Goal: Task Accomplishment & Management: Manage account settings

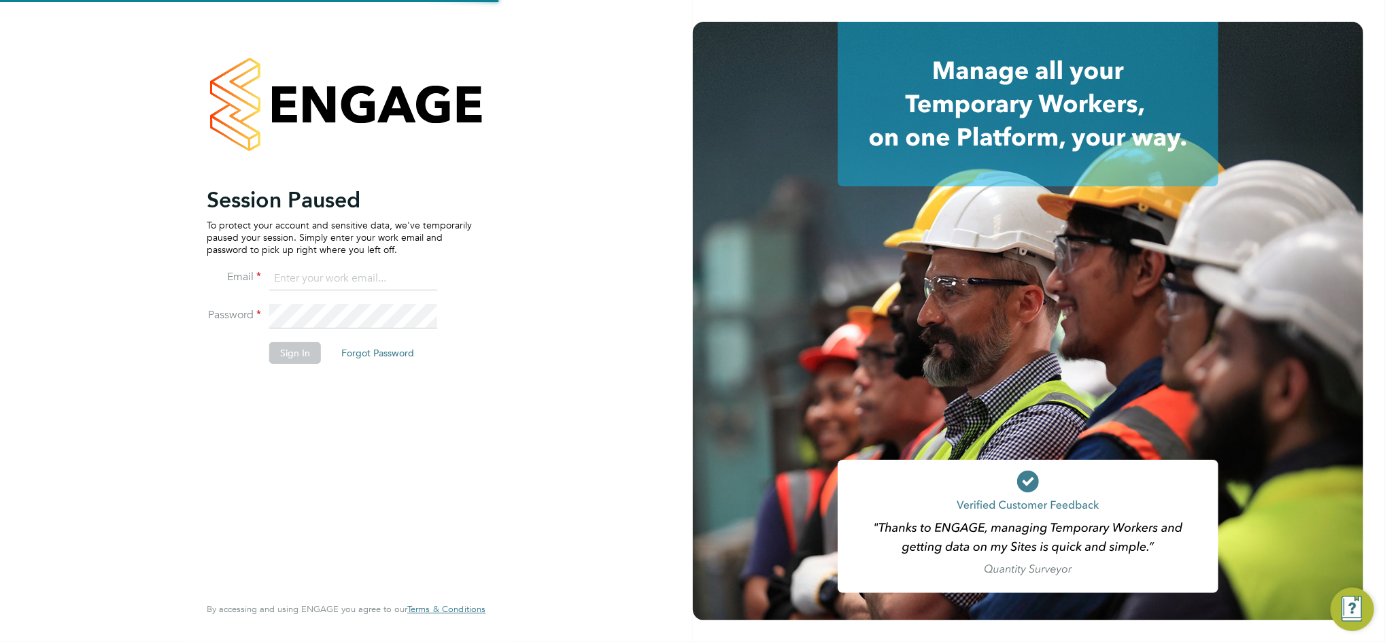
type input "daniel.bassett@thornbaker.co.uk"
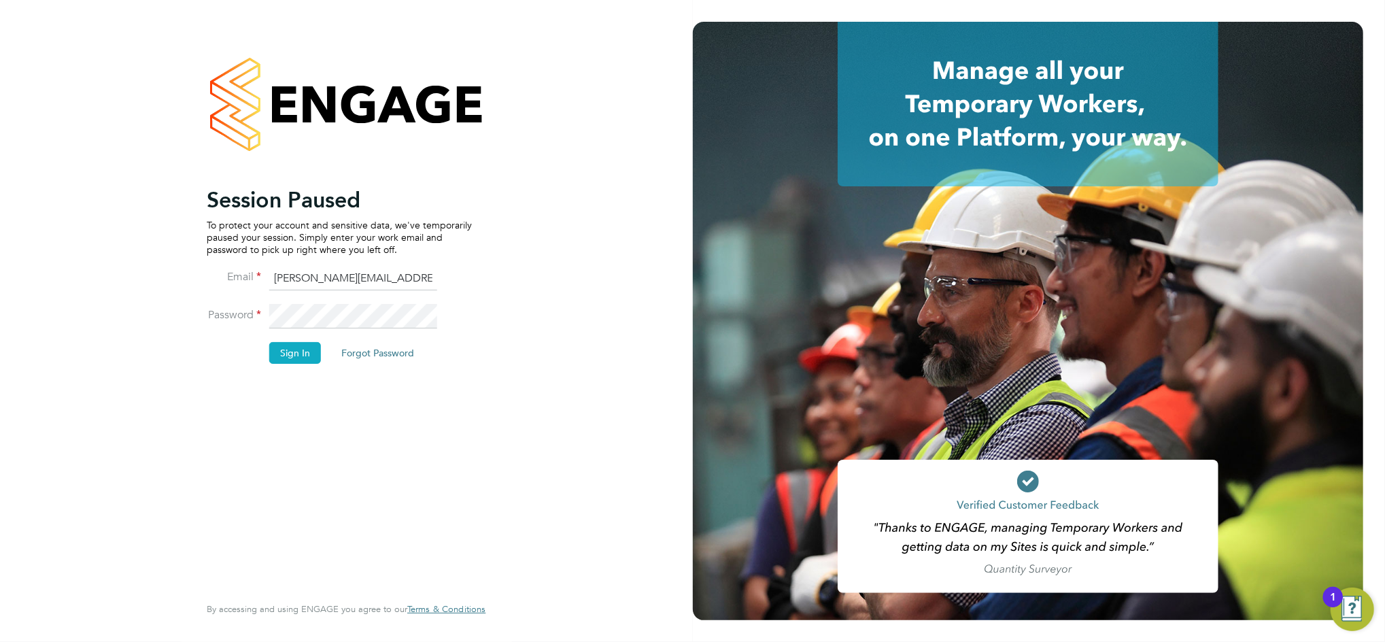
click at [302, 356] on button "Sign In" at bounding box center [295, 353] width 52 height 22
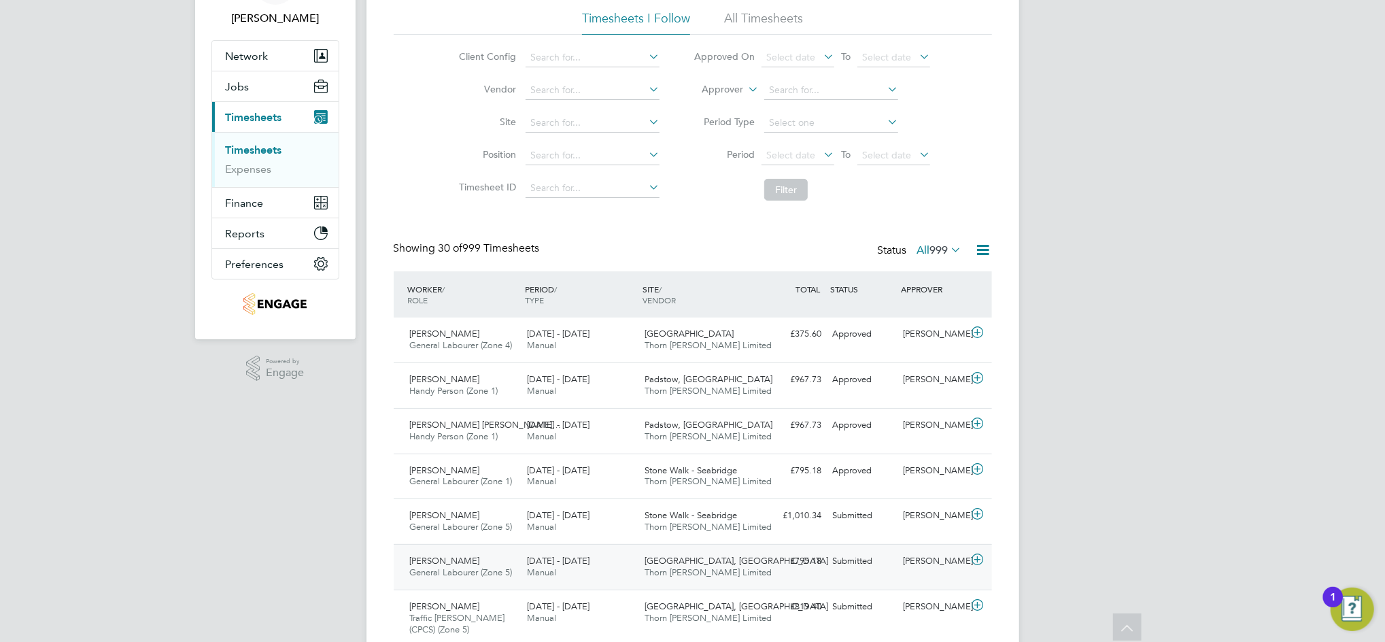
click at [914, 563] on div "[PERSON_NAME]" at bounding box center [932, 561] width 71 height 22
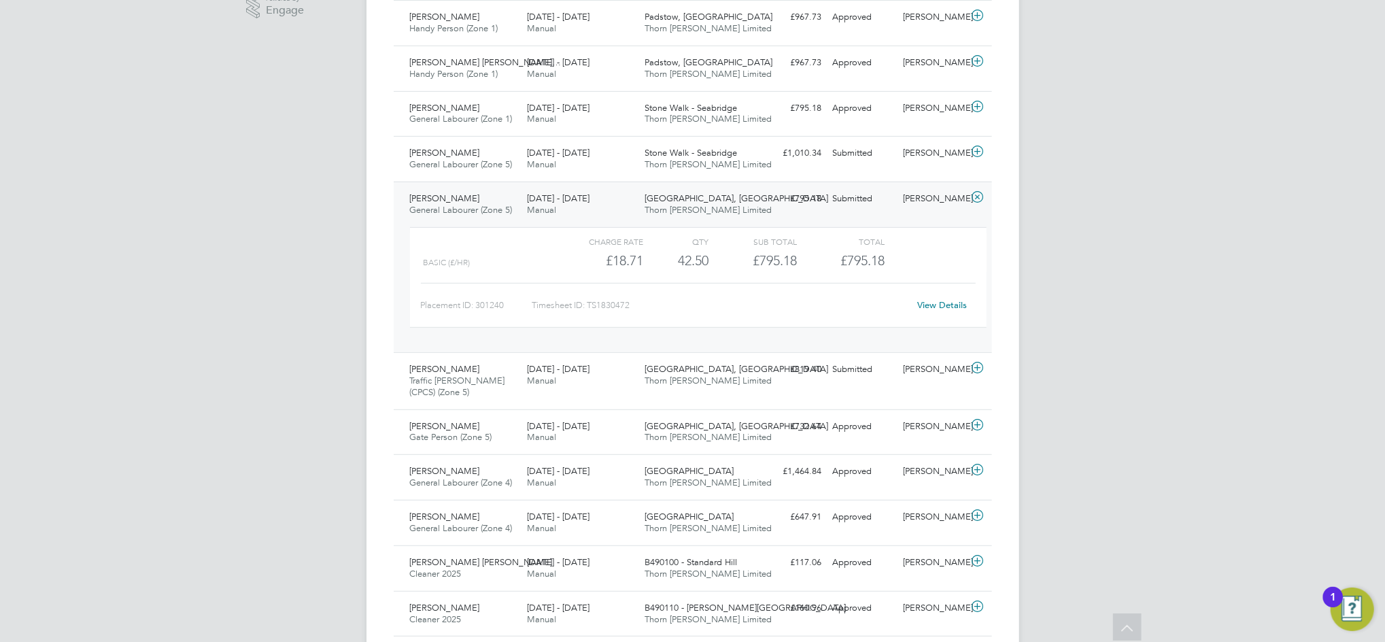
click at [940, 306] on link "View Details" at bounding box center [942, 305] width 50 height 12
click at [865, 204] on div "Submitted" at bounding box center [862, 199] width 71 height 22
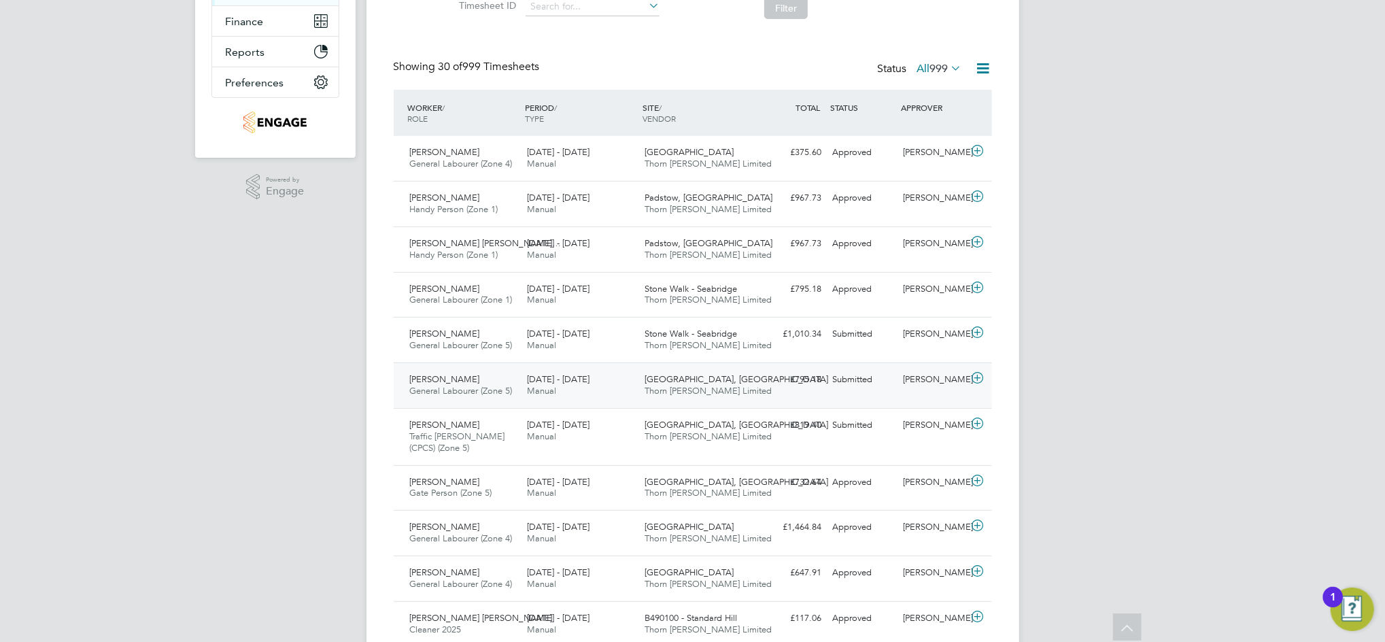
scroll to position [181, 0]
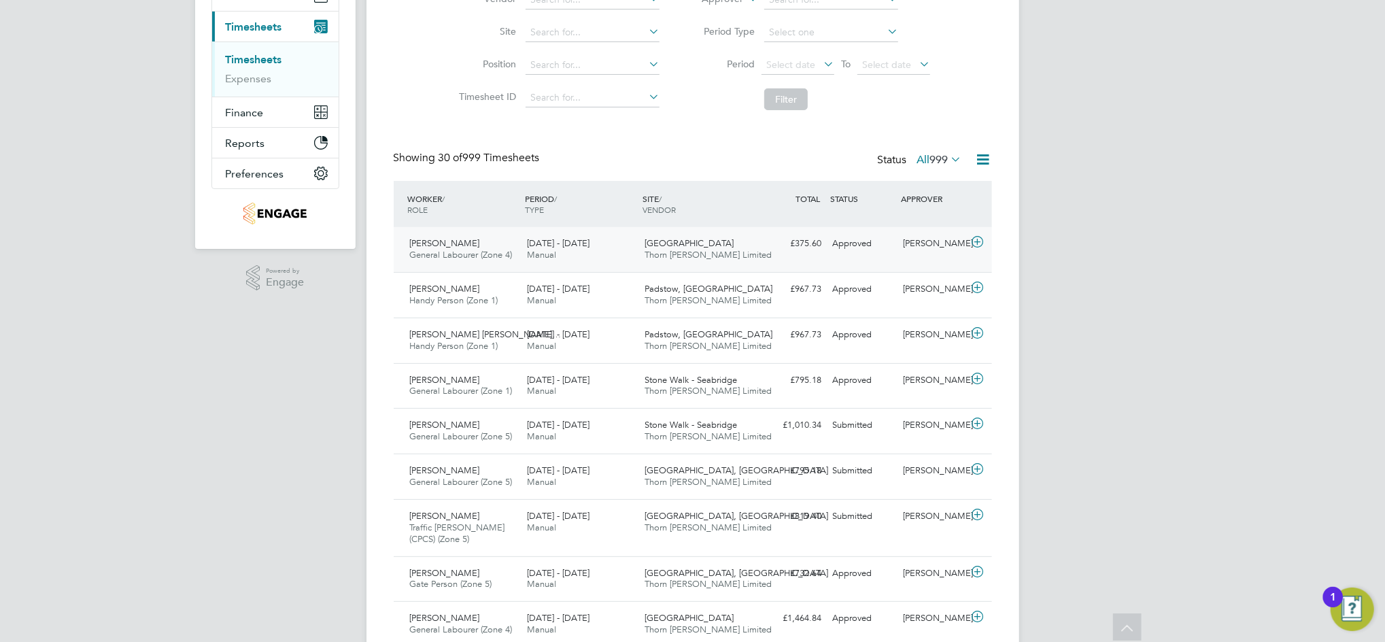
click at [897, 241] on div "[PERSON_NAME]" at bounding box center [932, 243] width 71 height 22
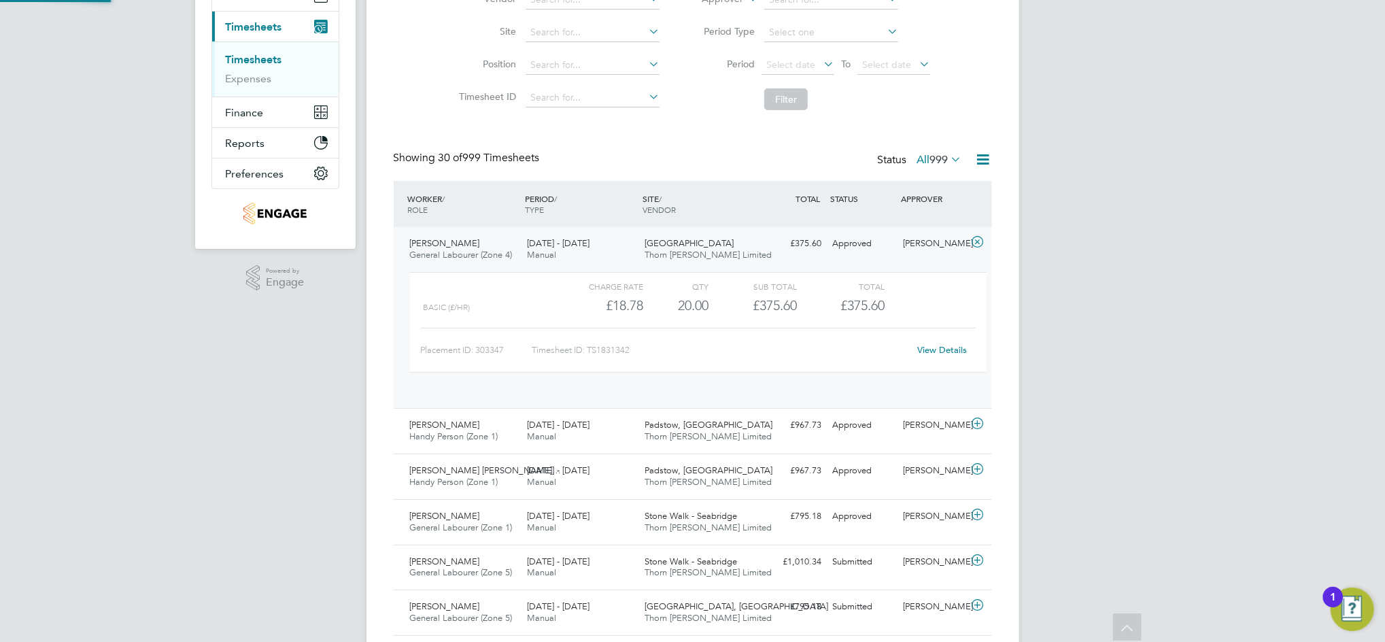
scroll to position [23, 132]
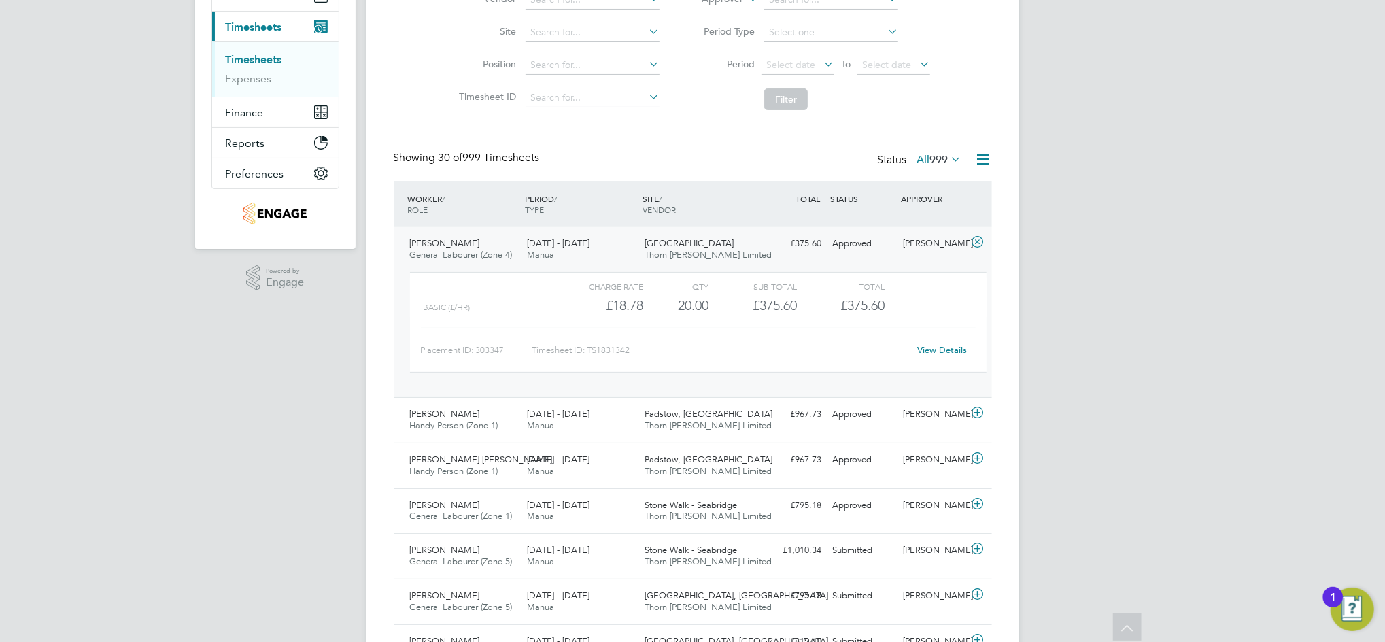
click at [945, 350] on link "View Details" at bounding box center [942, 350] width 50 height 12
click at [882, 247] on div "Approved" at bounding box center [862, 243] width 71 height 22
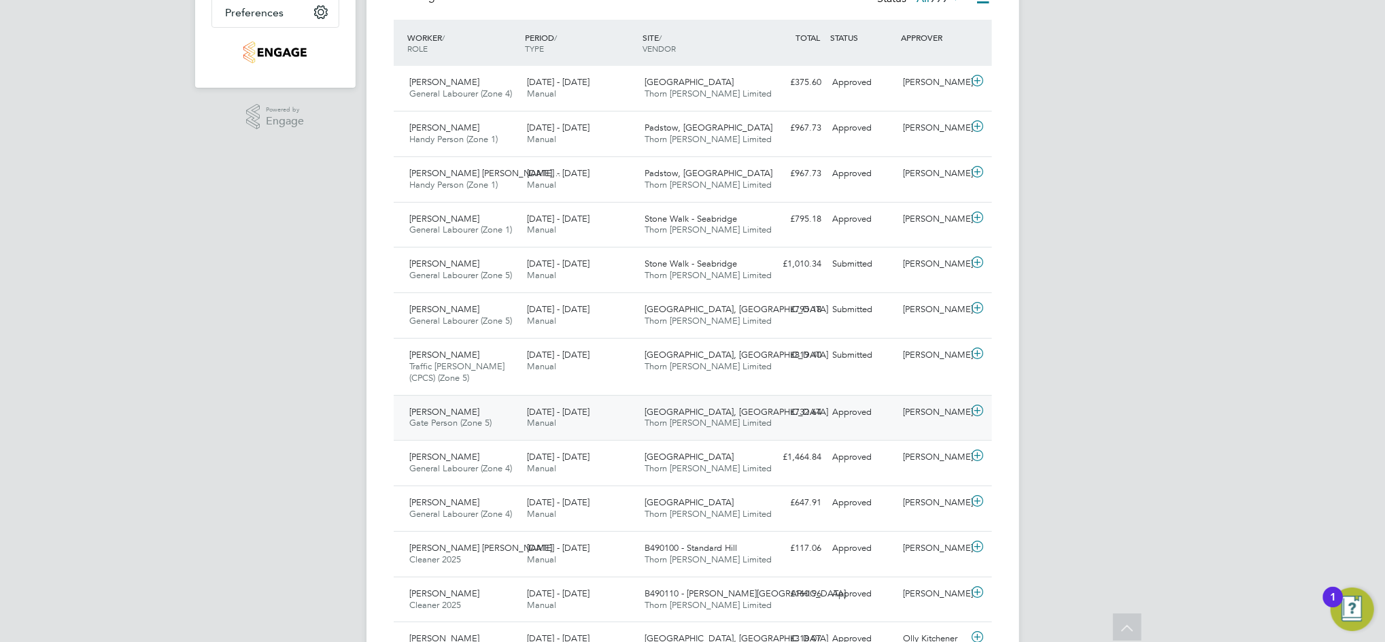
scroll to position [362, 0]
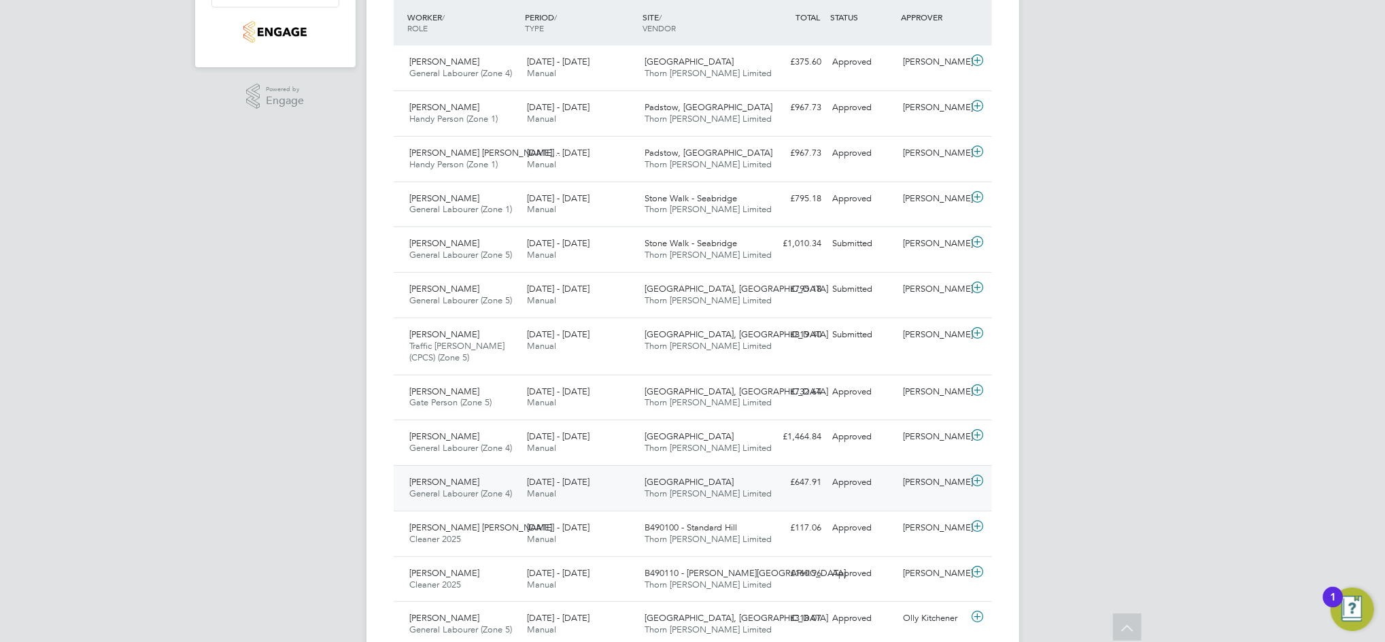
click at [904, 487] on div "Nabeel Anwar" at bounding box center [932, 482] width 71 height 22
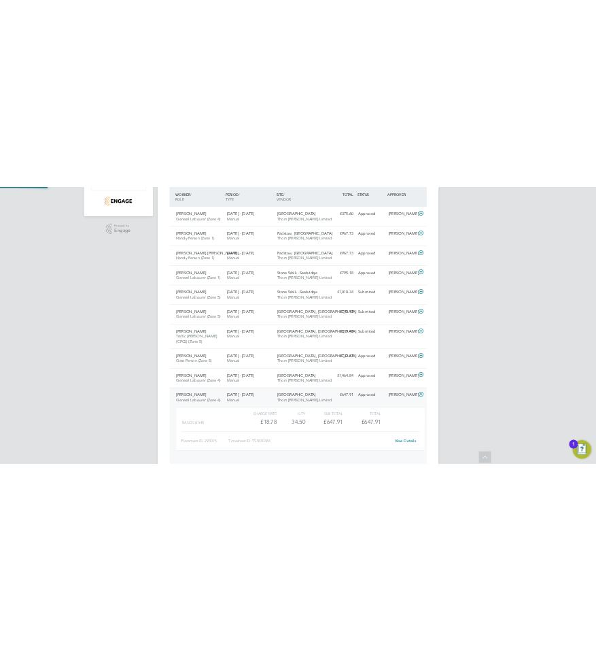
scroll to position [23, 132]
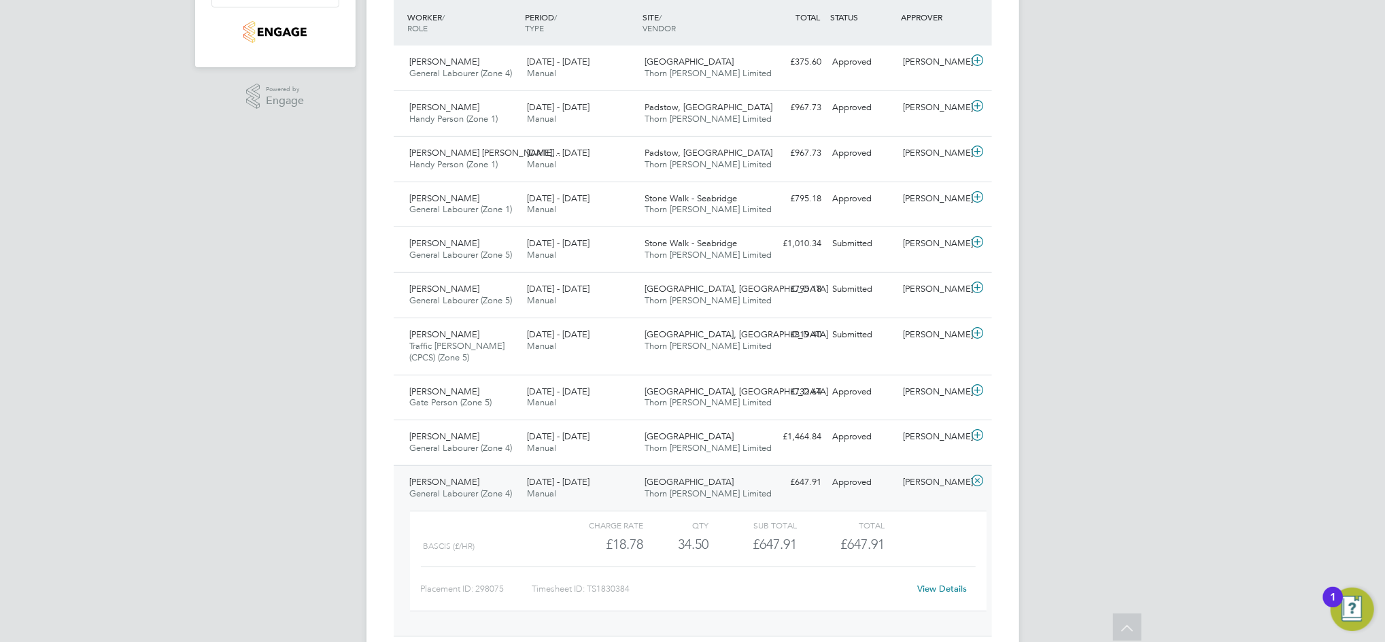
click at [944, 588] on link "View Details" at bounding box center [942, 589] width 50 height 12
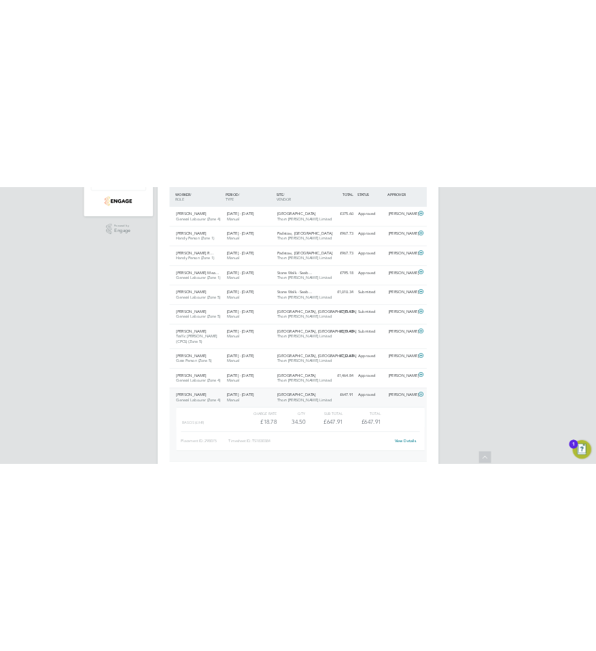
scroll to position [7, 7]
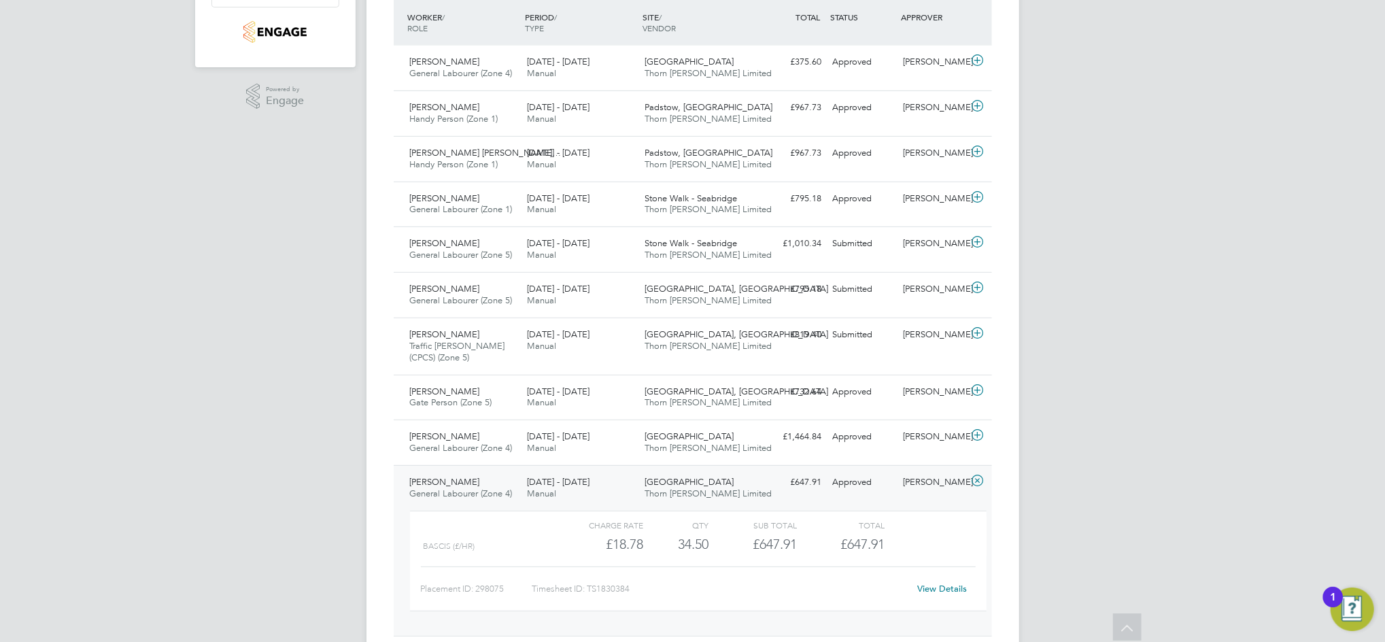
click at [897, 483] on div "[PERSON_NAME]" at bounding box center [932, 482] width 71 height 22
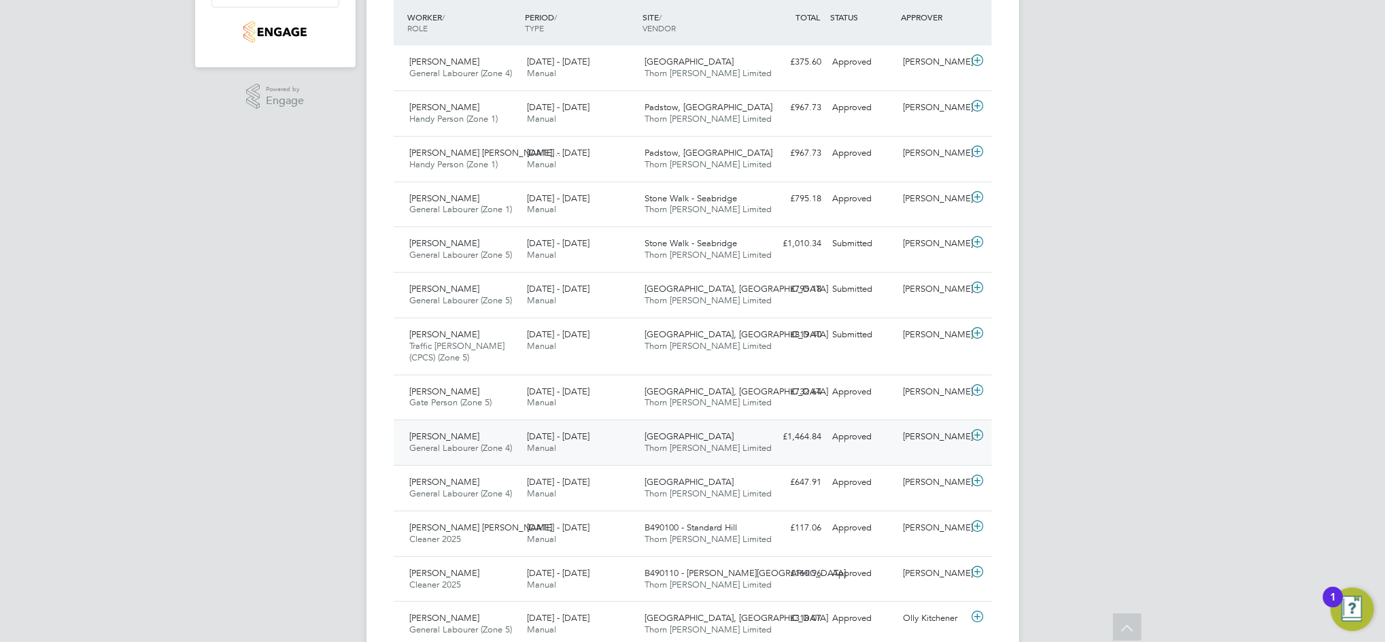
click at [922, 438] on div "[PERSON_NAME]" at bounding box center [932, 437] width 71 height 22
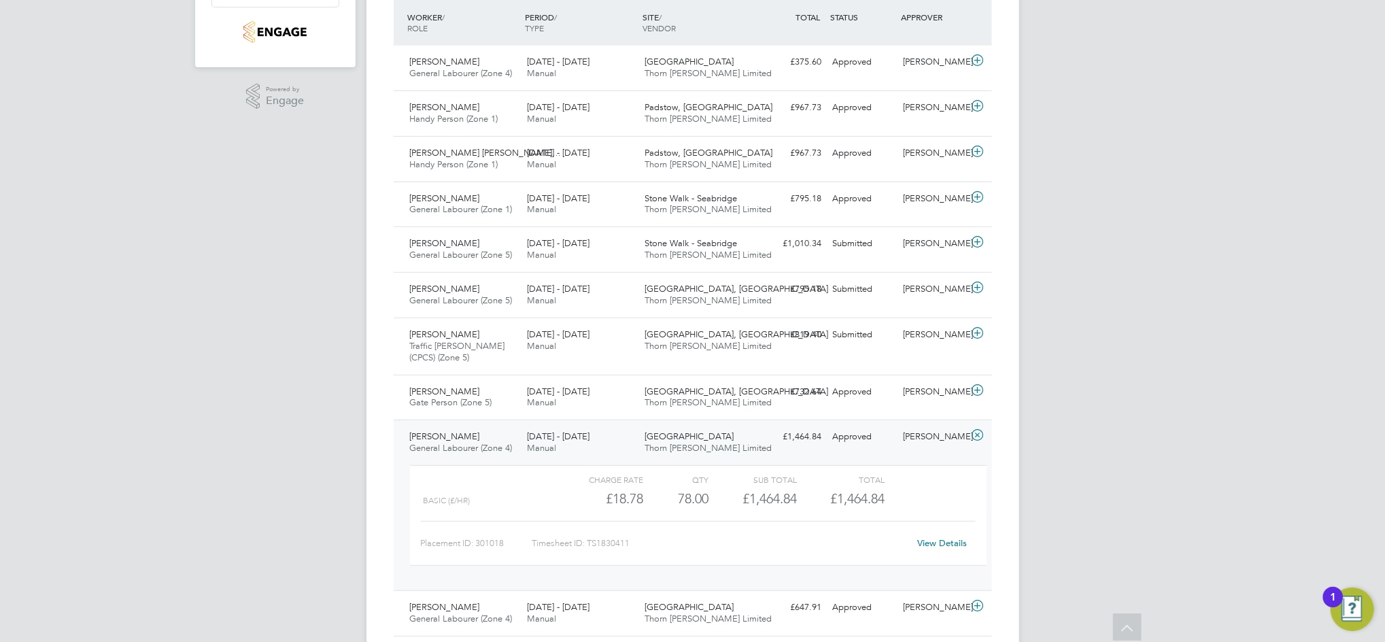
click at [936, 538] on link "View Details" at bounding box center [942, 543] width 50 height 12
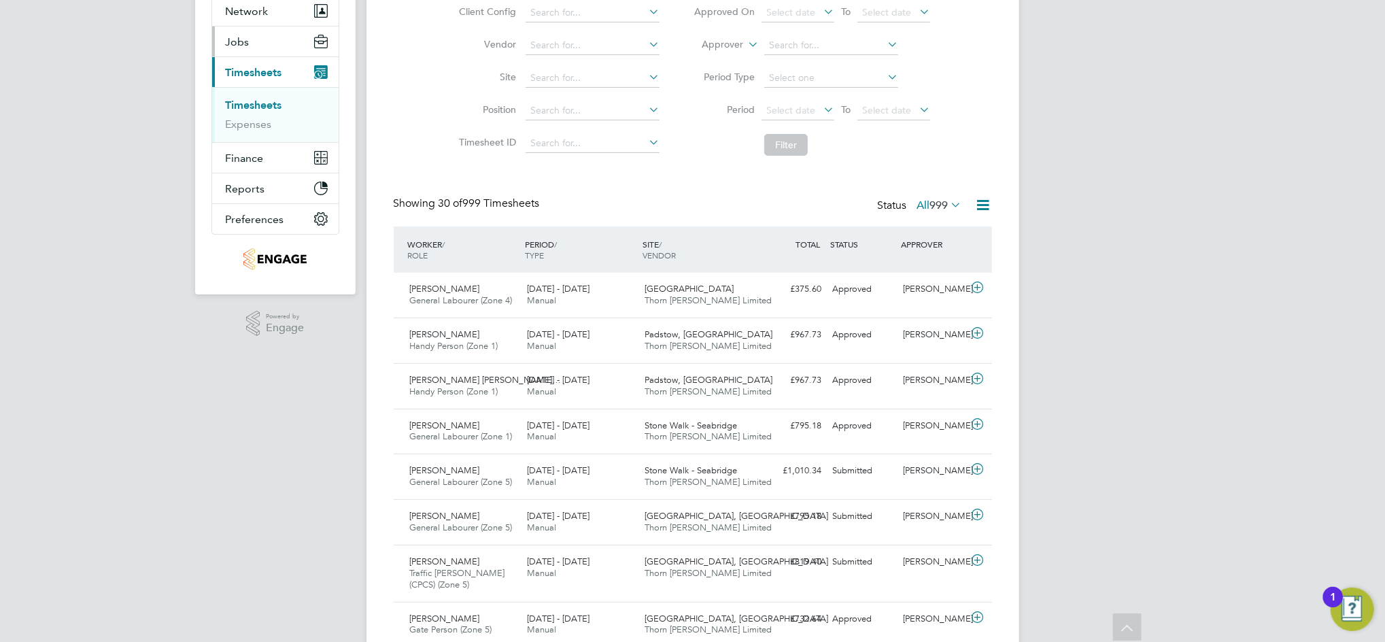
scroll to position [0, 0]
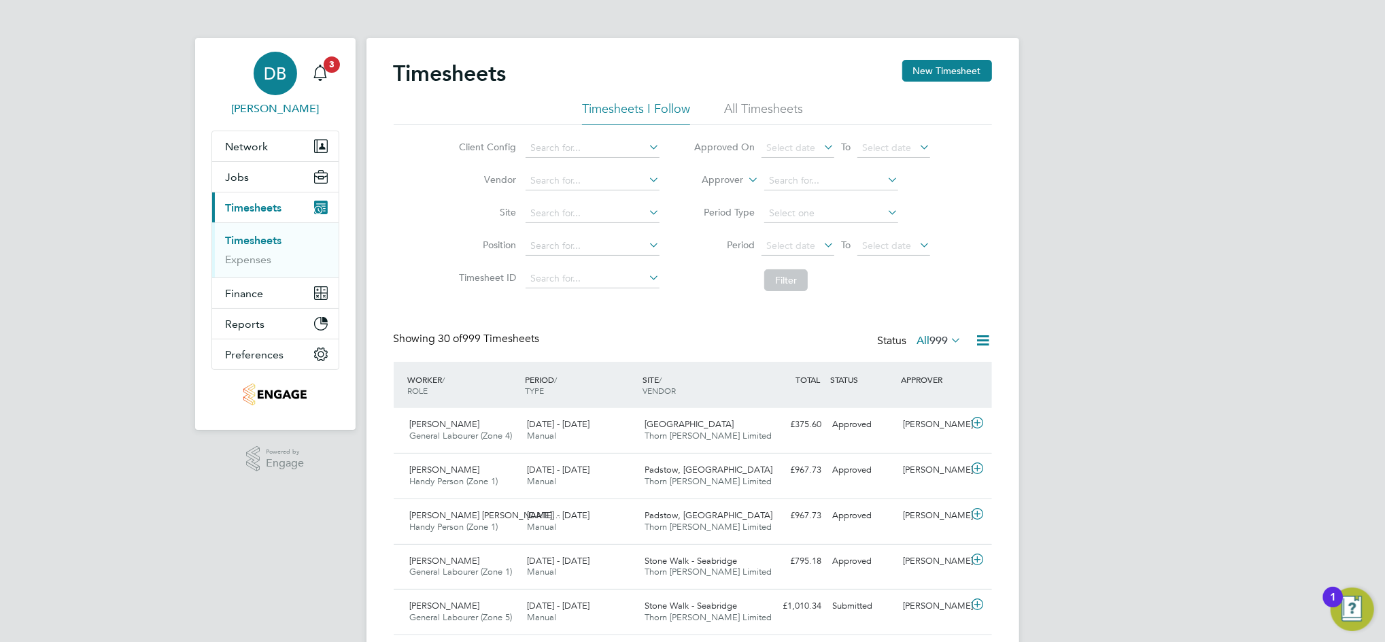
drag, startPoint x: 273, startPoint y: 87, endPoint x: 295, endPoint y: 94, distance: 23.0
click at [273, 87] on div "DB" at bounding box center [276, 74] width 44 height 44
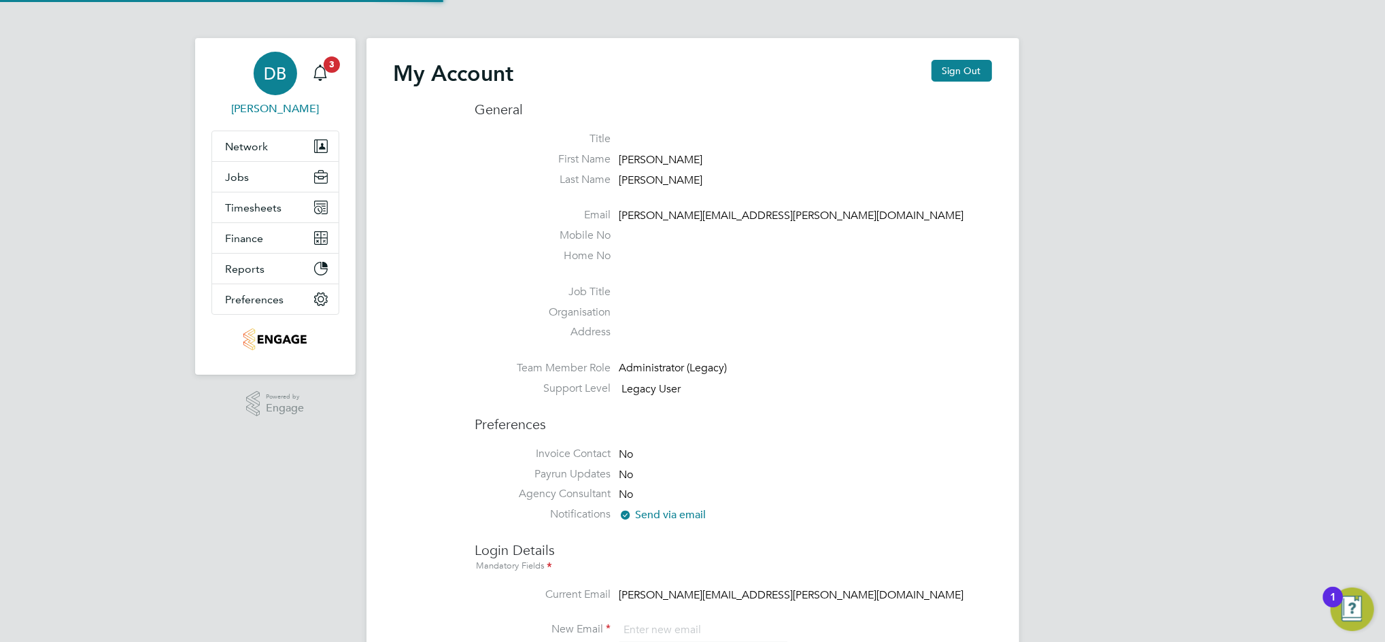
type input "[PERSON_NAME][EMAIL_ADDRESS][PERSON_NAME][DOMAIN_NAME]"
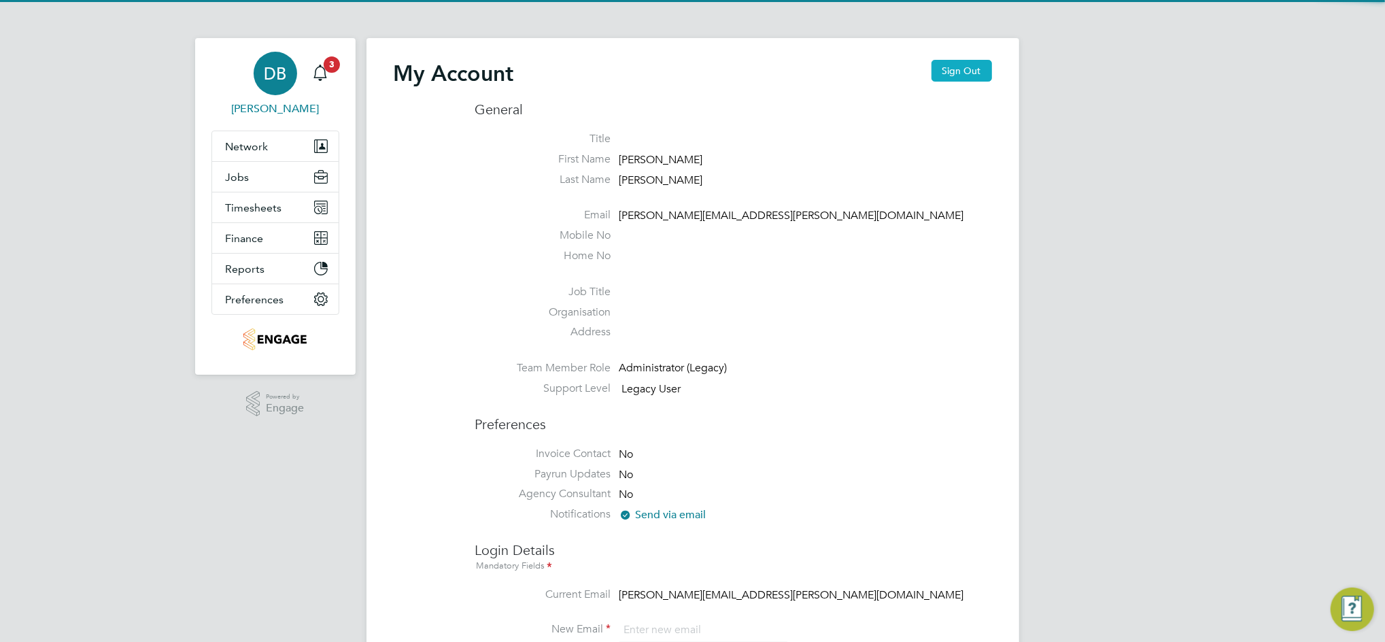
click at [938, 73] on button "Sign Out" at bounding box center [961, 71] width 61 height 22
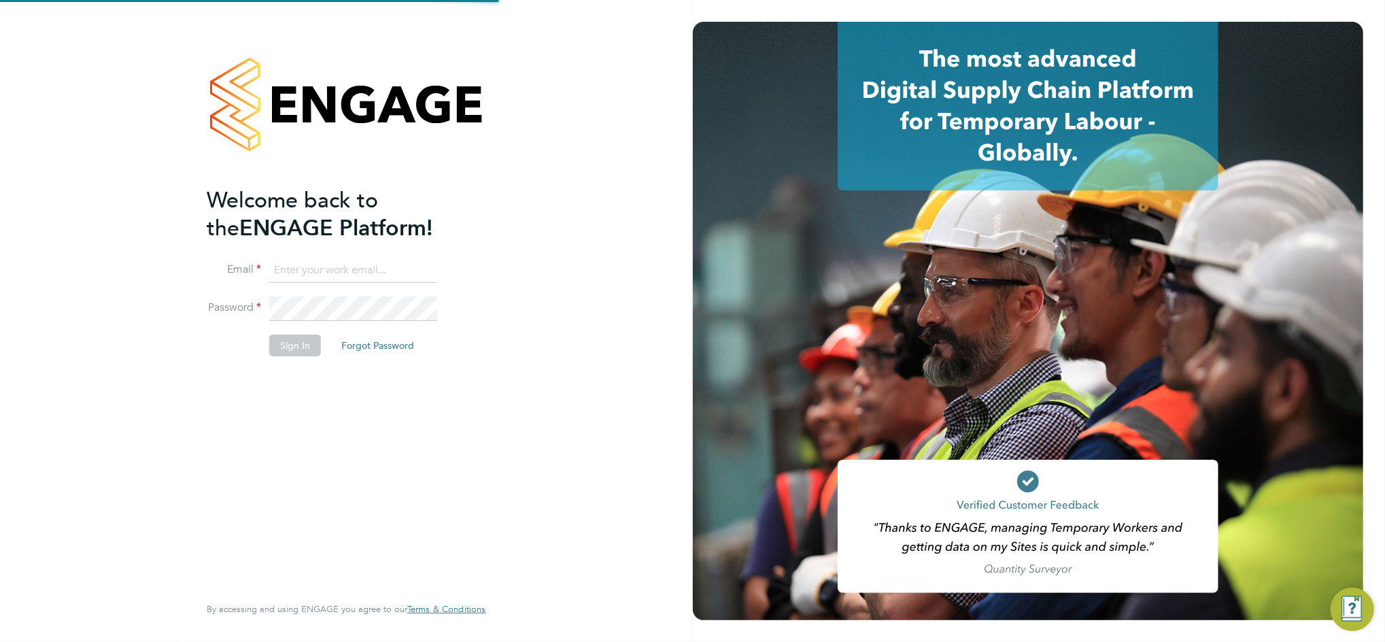
type input "[PERSON_NAME][EMAIL_ADDRESS][PERSON_NAME][DOMAIN_NAME]"
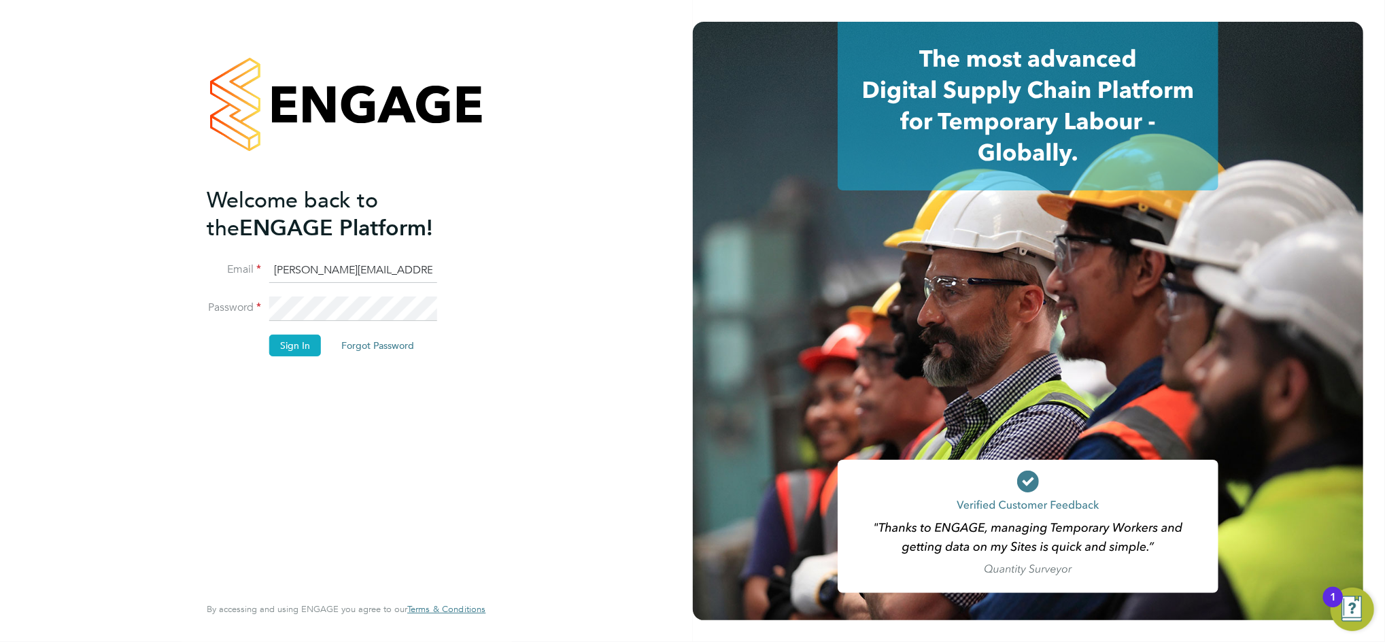
click at [298, 339] on button "Sign In" at bounding box center [295, 345] width 52 height 22
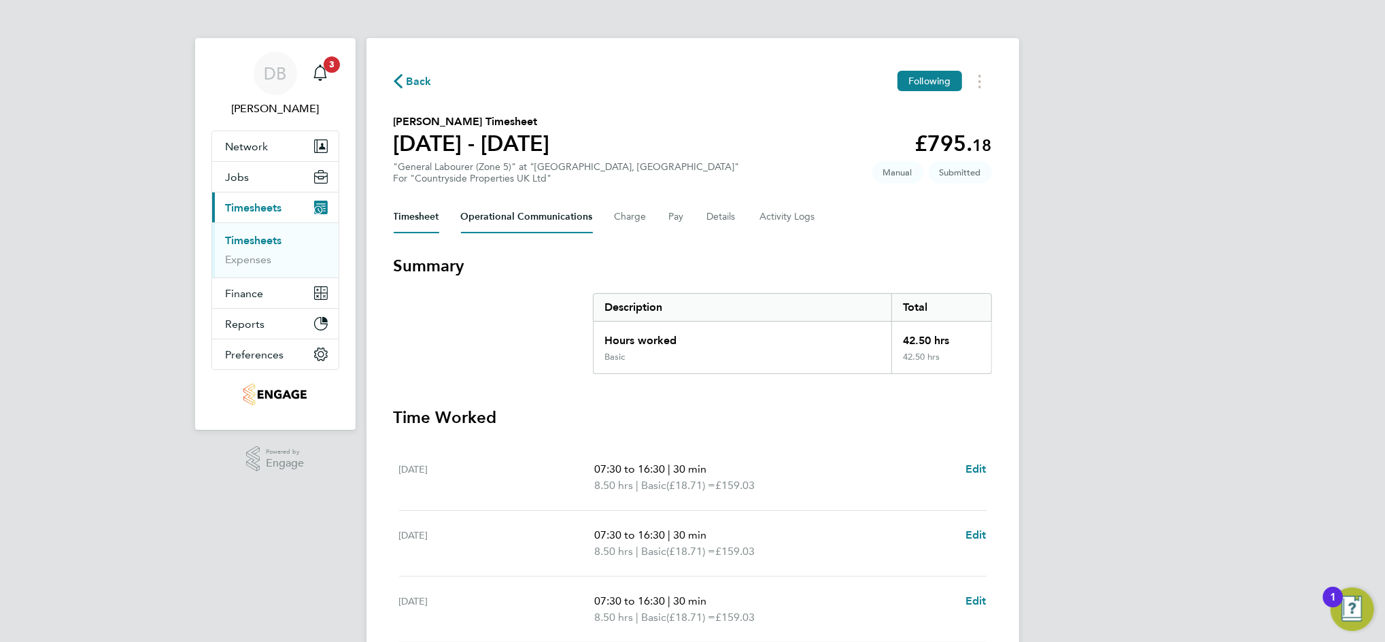
click at [552, 220] on Communications-tab "Operational Communications" at bounding box center [527, 217] width 132 height 33
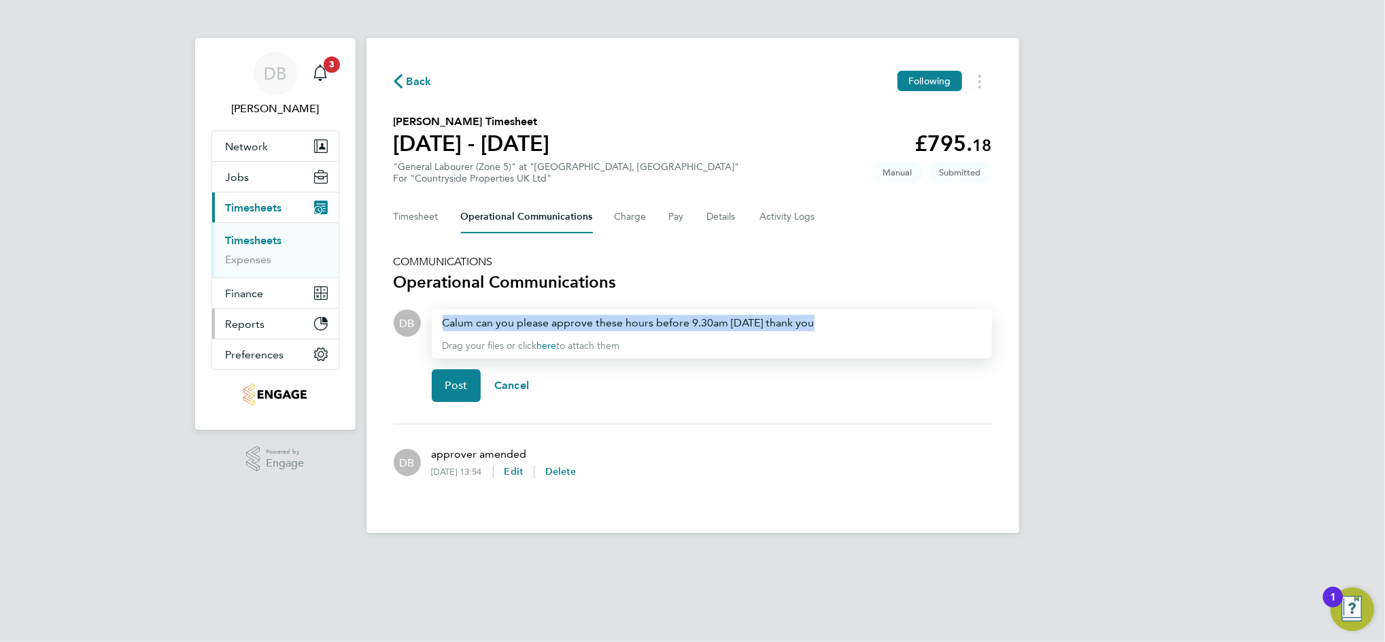
drag, startPoint x: 813, startPoint y: 319, endPoint x: 301, endPoint y: 320, distance: 511.9
click at [301, 320] on div "DB Daniel Bassett Notifications 3 Applications: Network Team Members Businesses…" at bounding box center [692, 277] width 1385 height 555
copy div "Calum can you please approve these hours before 9.30am today thank you"
click at [444, 376] on button "Post" at bounding box center [457, 385] width 50 height 33
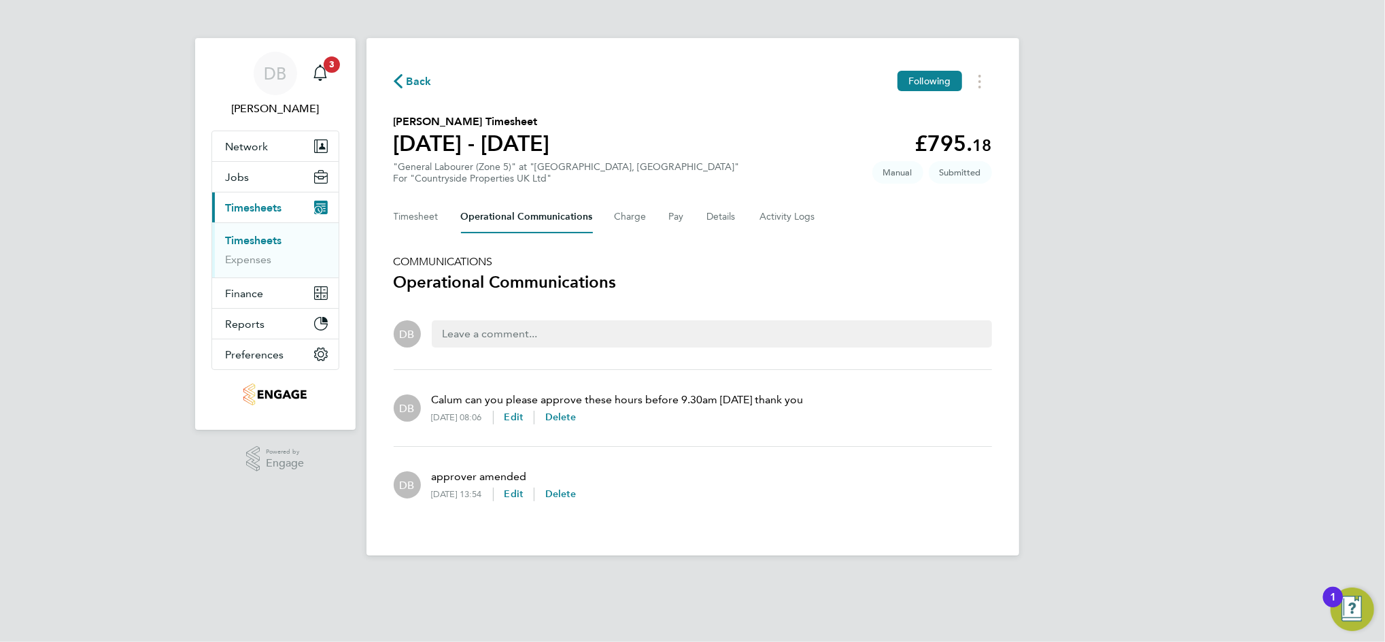
click at [417, 84] on span "Back" at bounding box center [419, 81] width 25 height 16
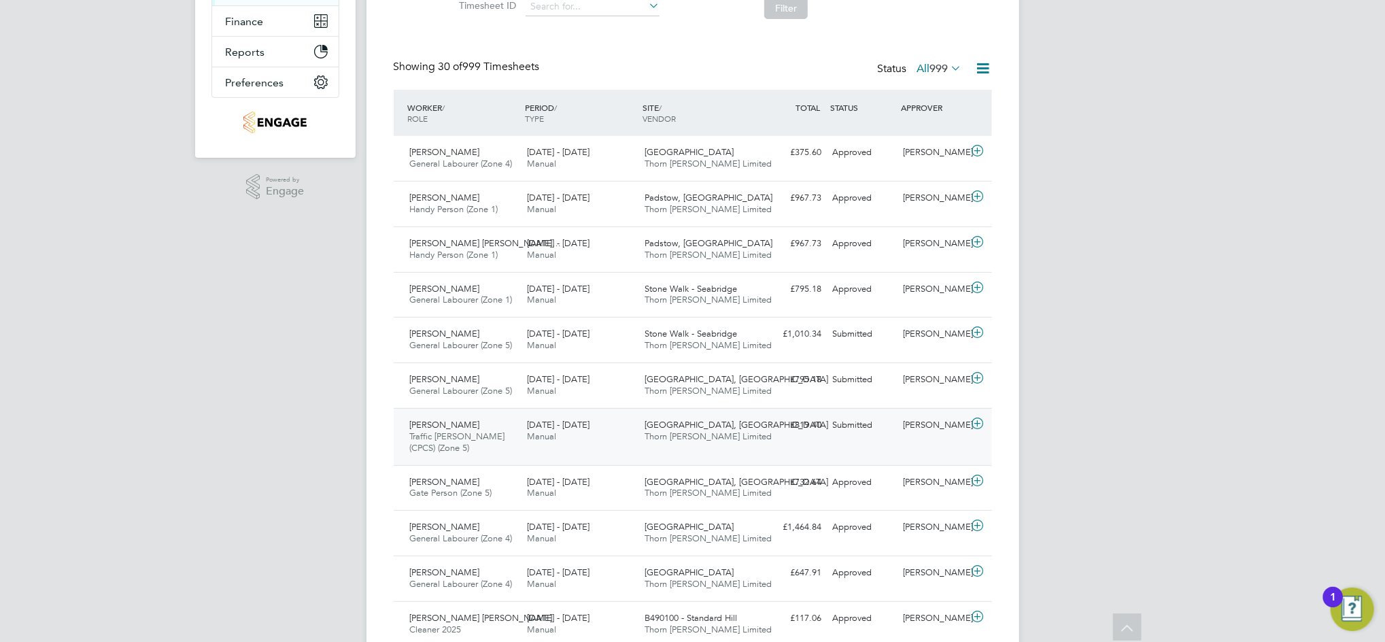
click at [905, 430] on div "Calum Madden" at bounding box center [932, 425] width 71 height 22
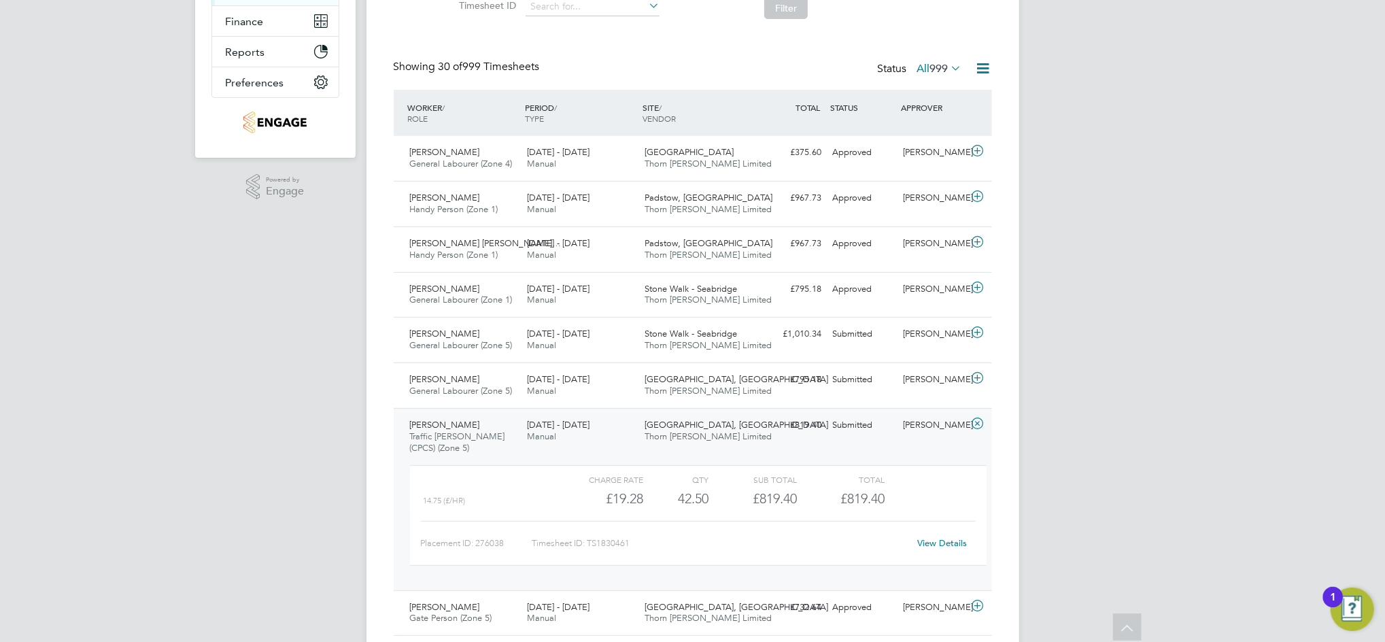
click at [939, 547] on link "View Details" at bounding box center [942, 543] width 50 height 12
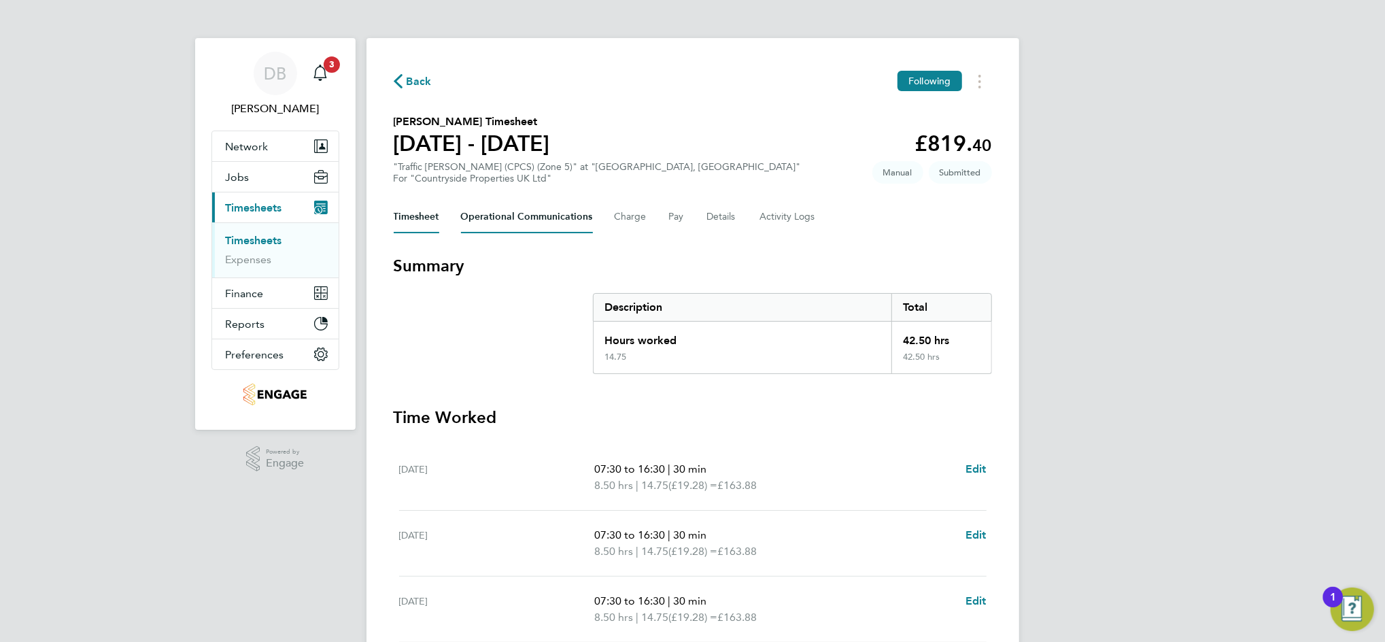
click at [559, 214] on Communications-tab "Operational Communications" at bounding box center [527, 217] width 132 height 33
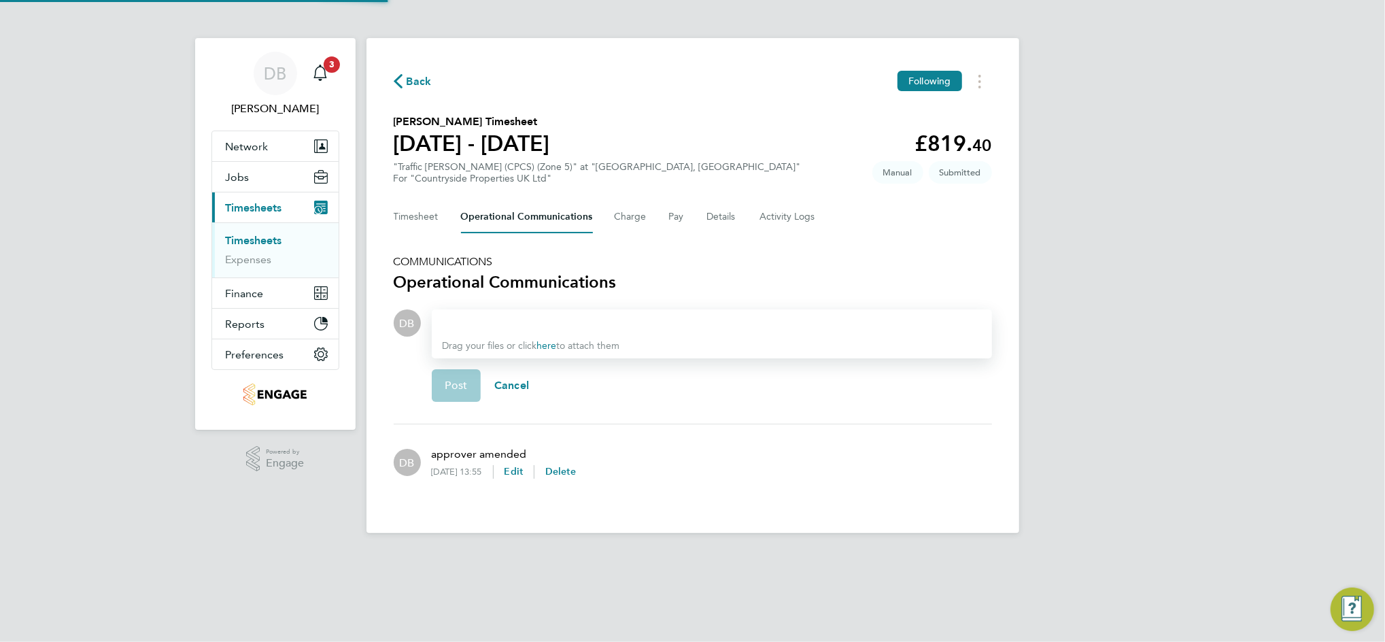
click at [553, 331] on div "Drag your files or click here to attach them" at bounding box center [712, 333] width 560 height 49
click at [522, 320] on div at bounding box center [712, 323] width 538 height 16
click at [519, 320] on div at bounding box center [712, 323] width 538 height 16
paste div
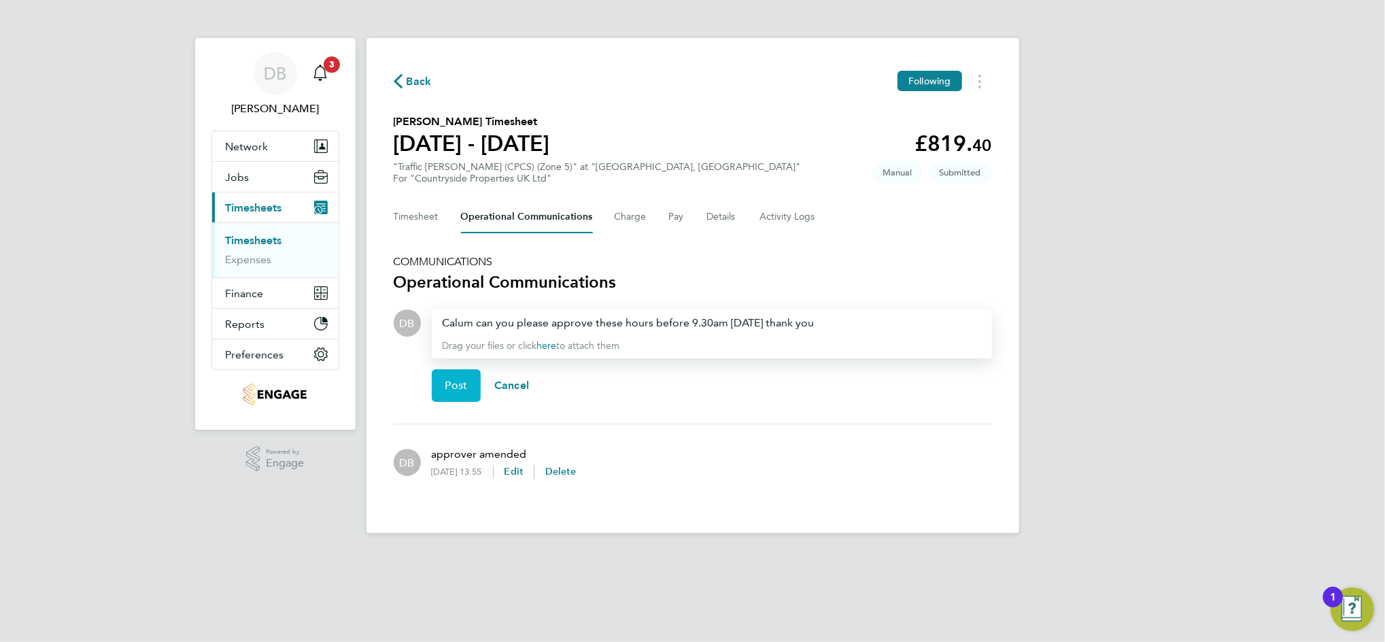
click at [462, 381] on span "Post" at bounding box center [456, 386] width 22 height 14
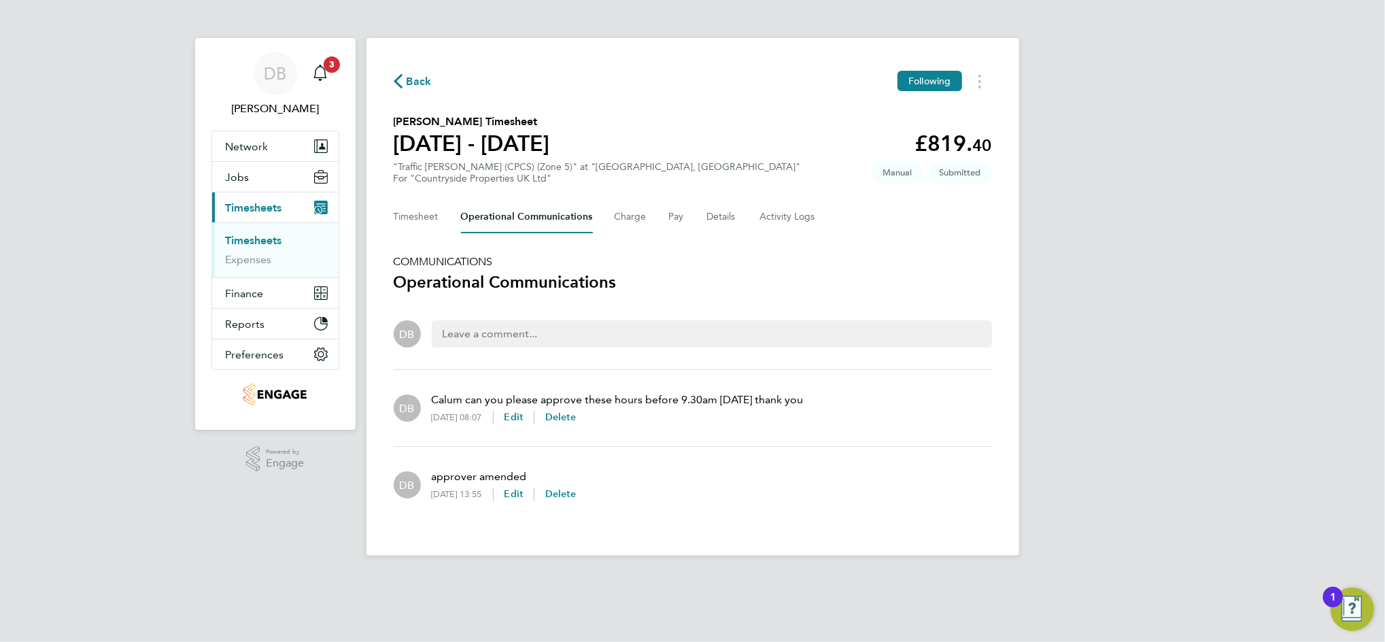
click at [419, 79] on span "Back" at bounding box center [419, 81] width 25 height 16
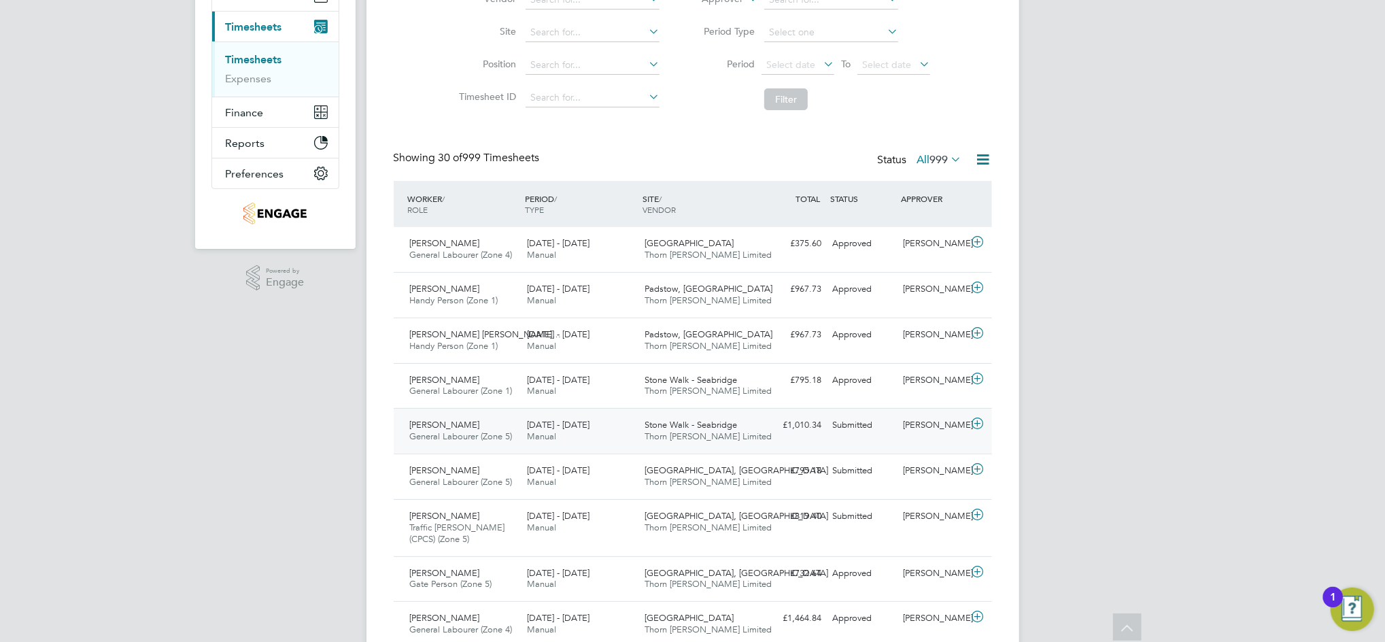
click at [925, 421] on div "[PERSON_NAME]" at bounding box center [932, 425] width 71 height 22
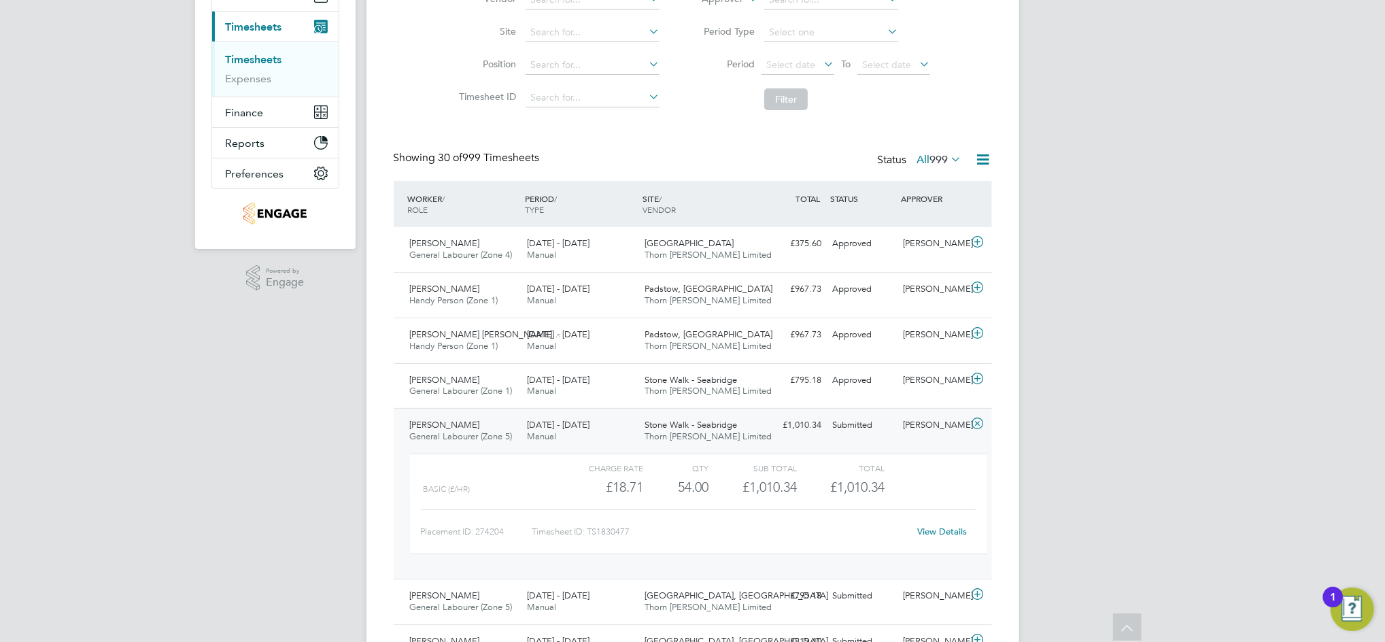
click at [945, 528] on link "View Details" at bounding box center [942, 531] width 50 height 12
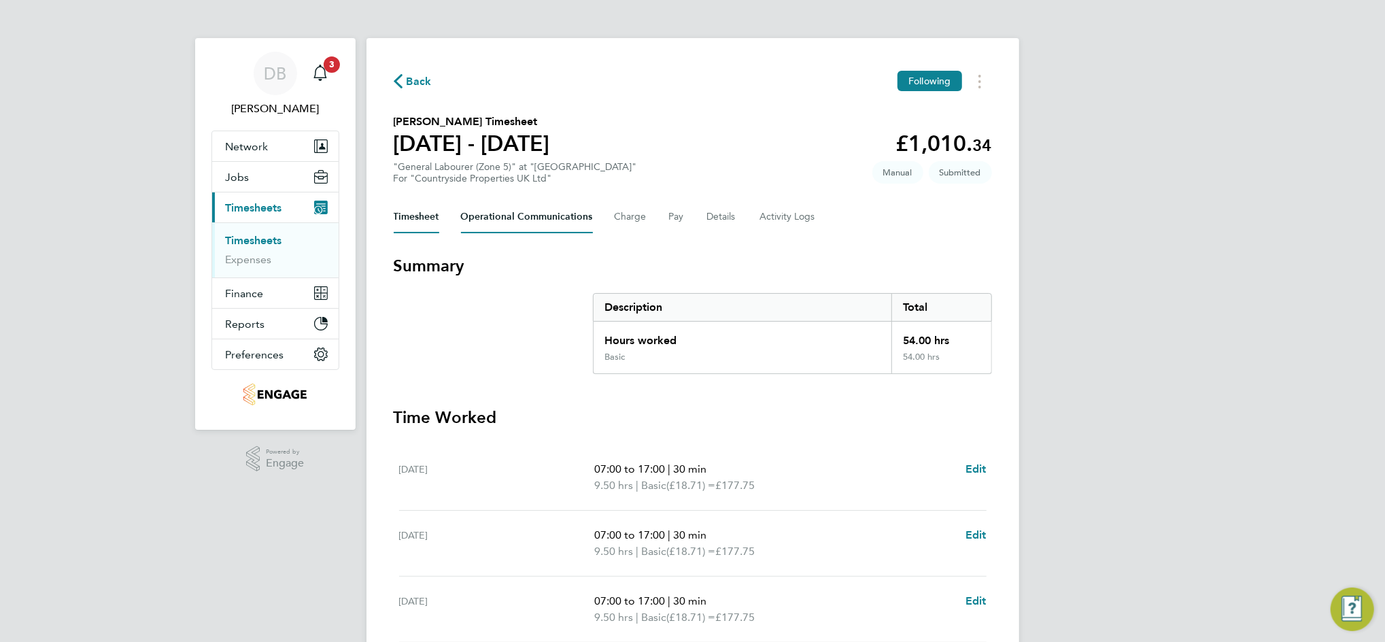
click at [509, 211] on Communications-tab "Operational Communications" at bounding box center [527, 217] width 132 height 33
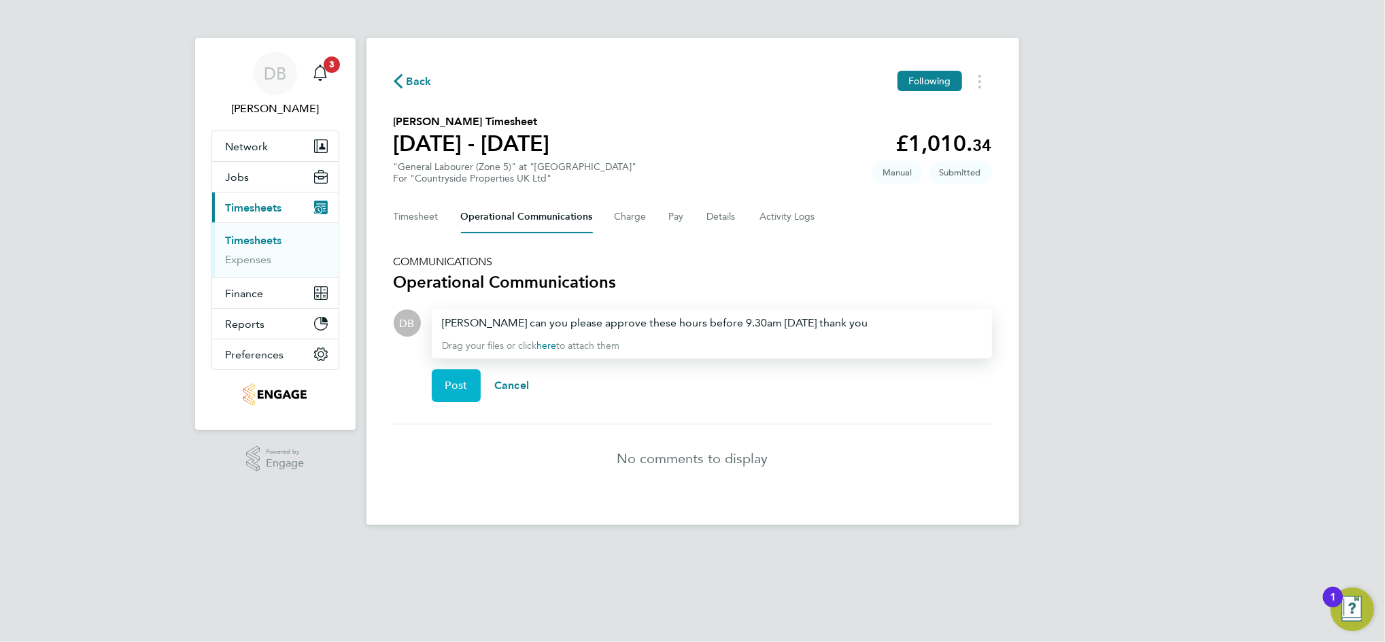
click at [462, 385] on span "Post" at bounding box center [456, 386] width 22 height 14
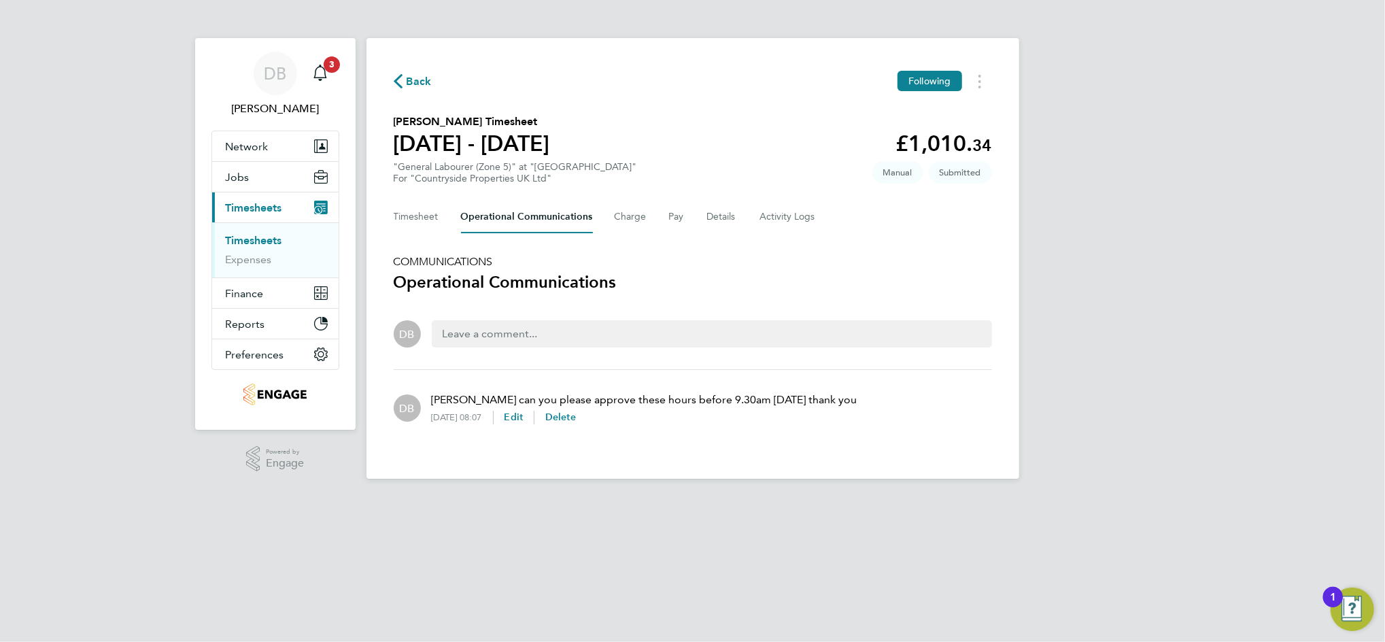
click at [418, 81] on span "Back" at bounding box center [419, 81] width 25 height 16
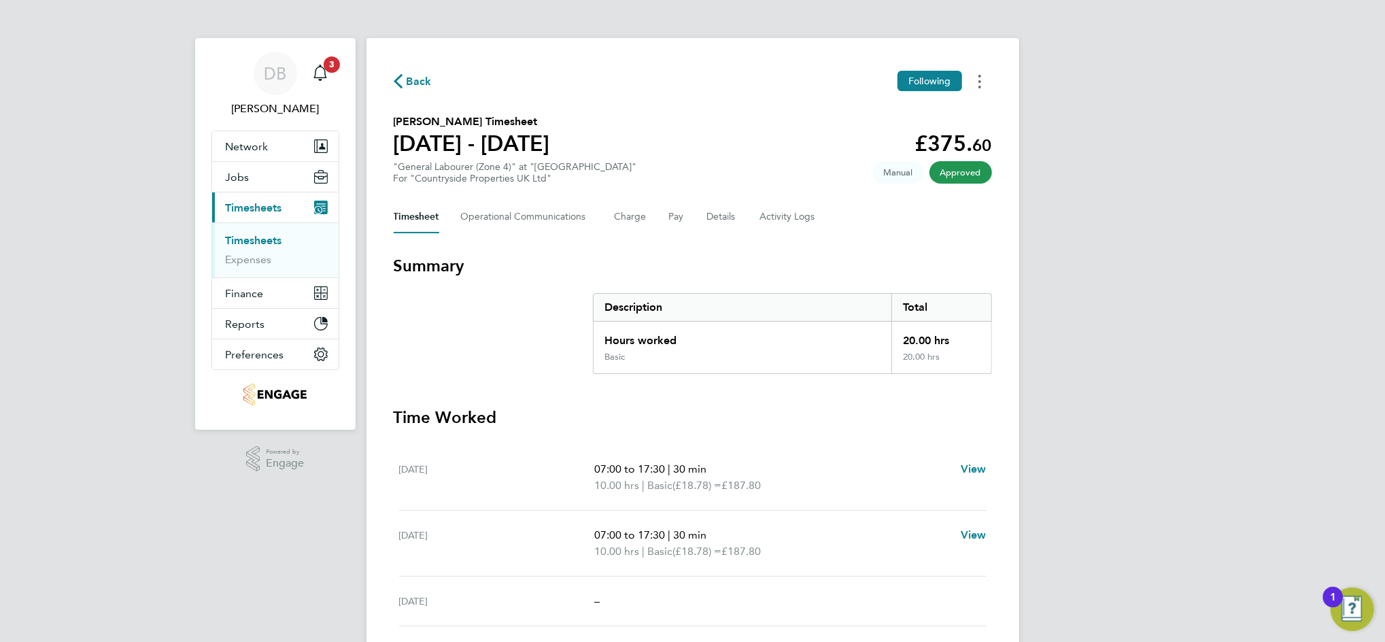
click at [978, 84] on icon "Timesheets Menu" at bounding box center [979, 82] width 3 height 14
click at [880, 104] on link "Download timesheet" at bounding box center [910, 111] width 163 height 27
click at [975, 84] on button "Timesheets Menu" at bounding box center [979, 81] width 24 height 21
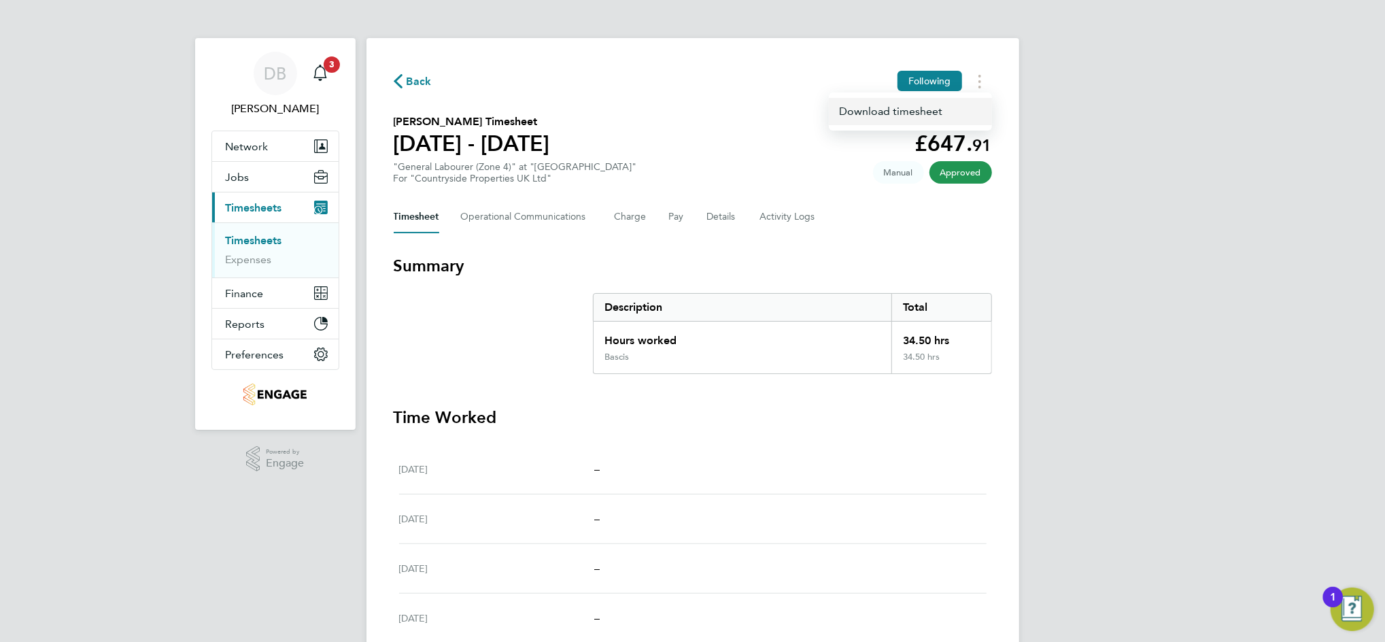
click at [938, 112] on link "Download timesheet" at bounding box center [910, 111] width 163 height 27
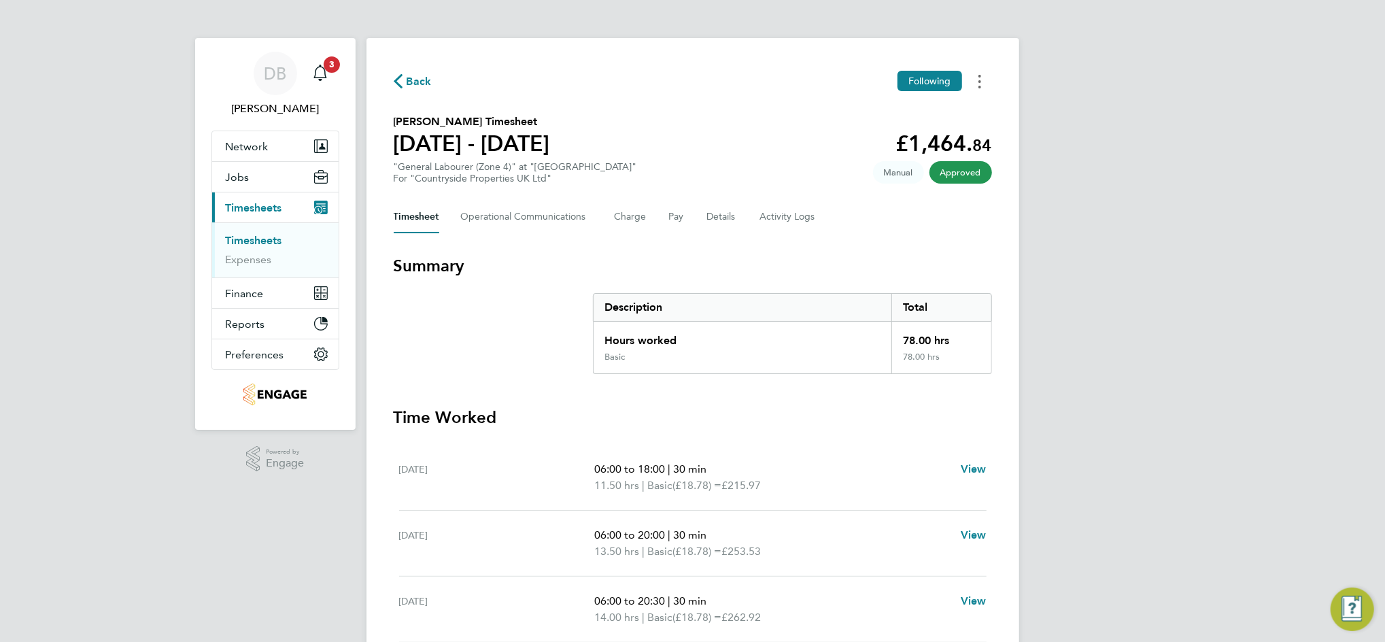
click at [983, 79] on button "Timesheets Menu" at bounding box center [979, 81] width 24 height 21
click at [929, 114] on link "Download timesheet" at bounding box center [910, 111] width 163 height 27
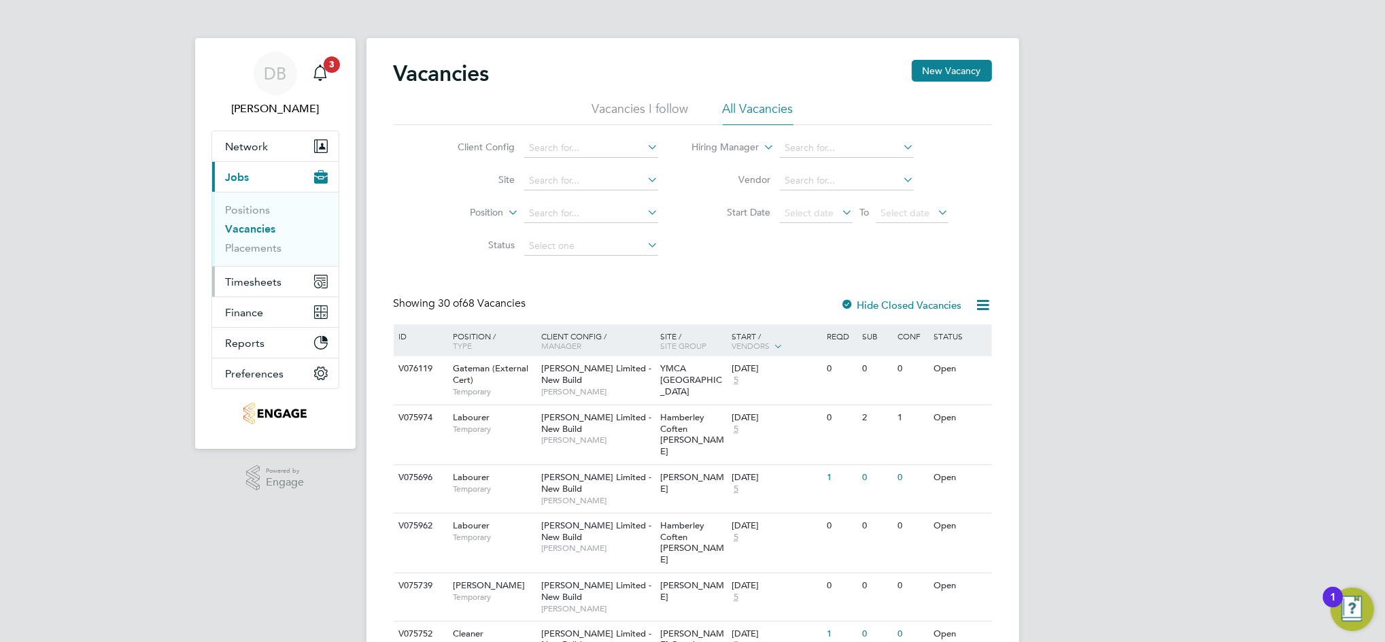
click at [254, 281] on span "Timesheets" at bounding box center [254, 281] width 56 height 13
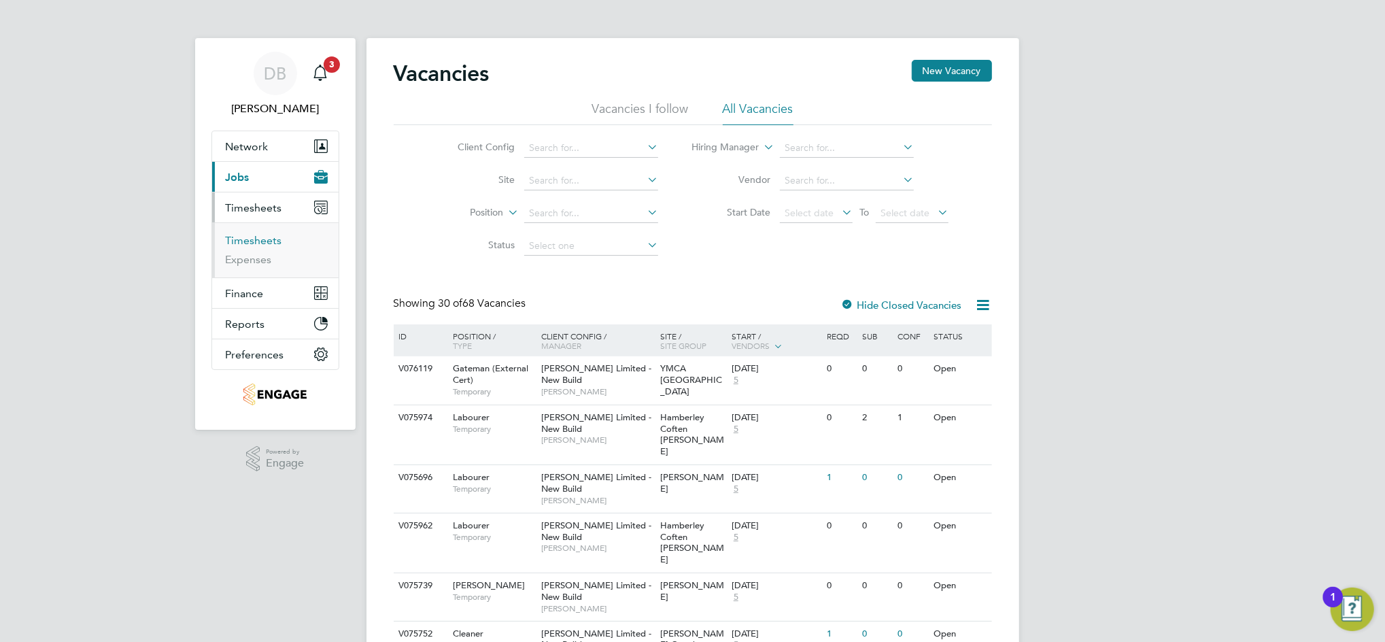
click at [260, 239] on link "Timesheets" at bounding box center [254, 240] width 56 height 13
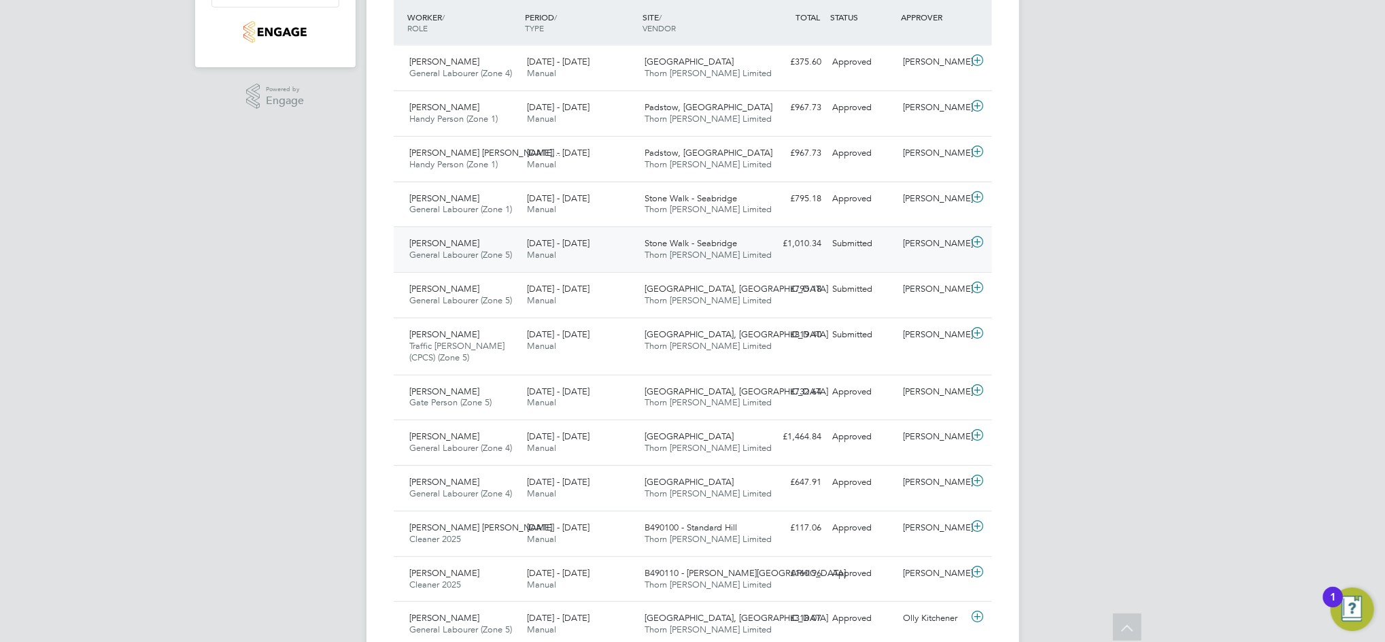
click at [931, 246] on div "[PERSON_NAME]" at bounding box center [932, 243] width 71 height 22
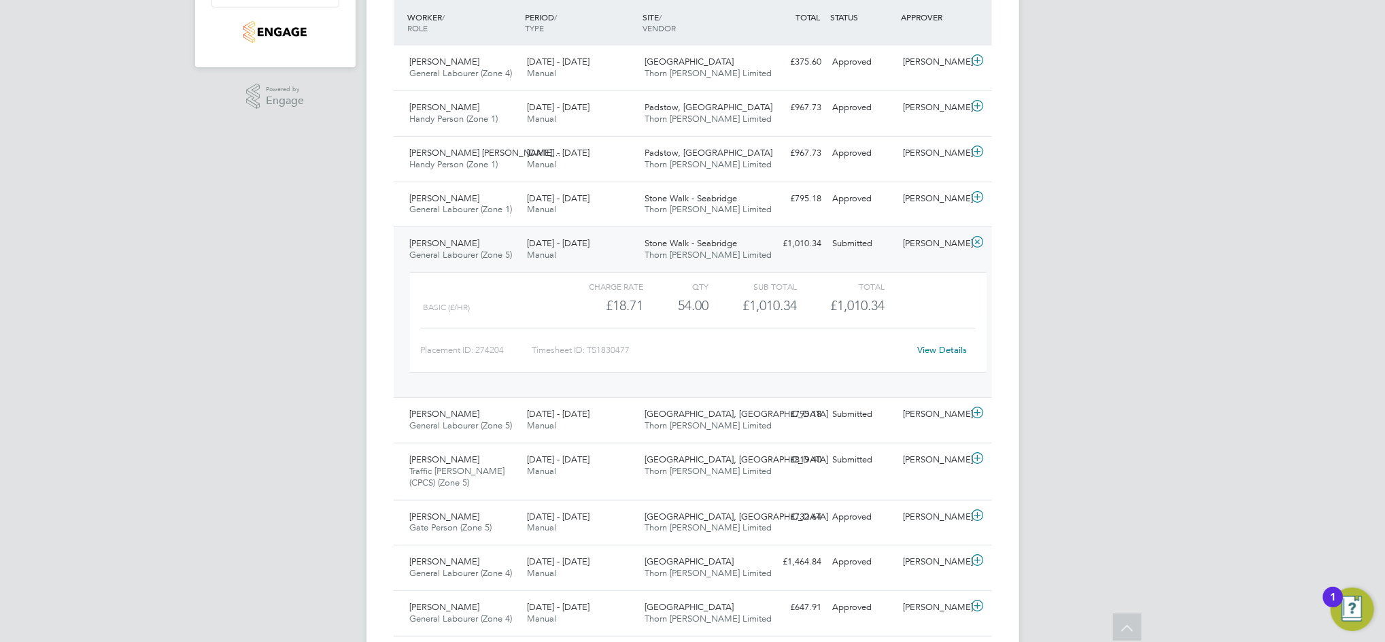
click at [941, 351] on link "View Details" at bounding box center [942, 350] width 50 height 12
click at [1030, 243] on div "DB Daniel Bassett Notifications 3 Applications: Network Team Members Businesses…" at bounding box center [692, 641] width 1385 height 2007
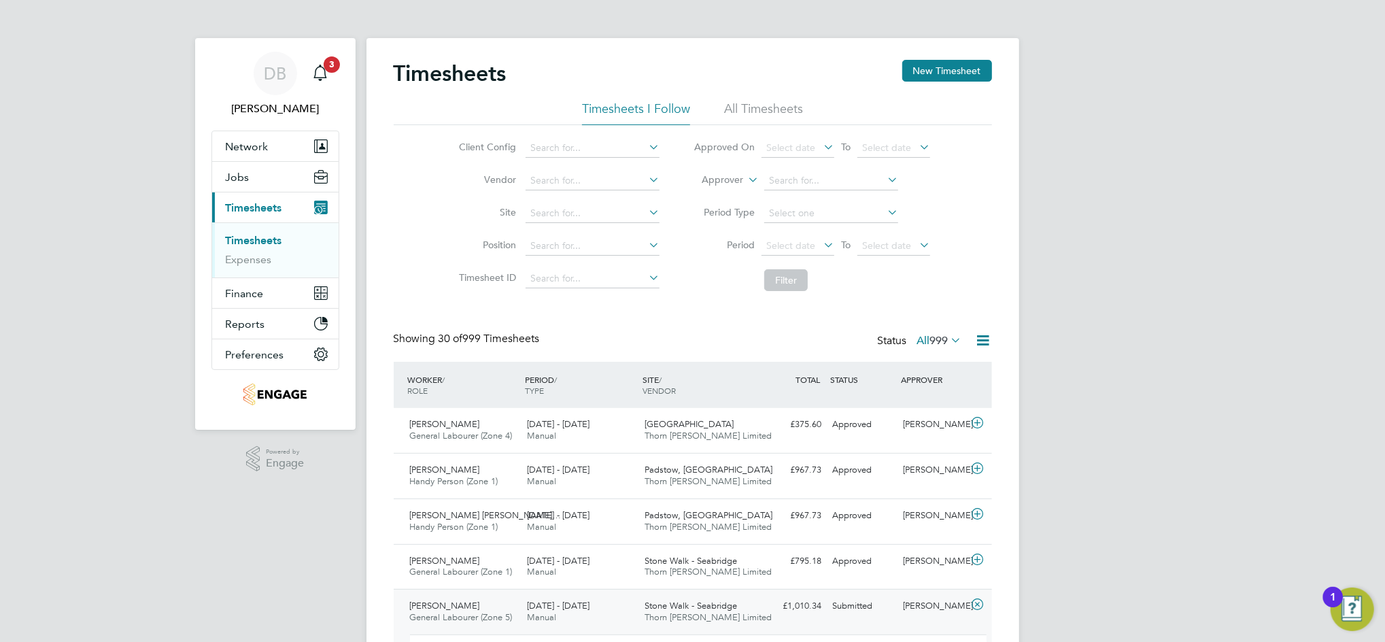
click at [944, 392] on div "WORKER / ROLE WORKER / PERIOD PERIOD / TYPE SITE / VENDOR TOTAL TOTAL / STATUS …" at bounding box center [693, 385] width 598 height 46
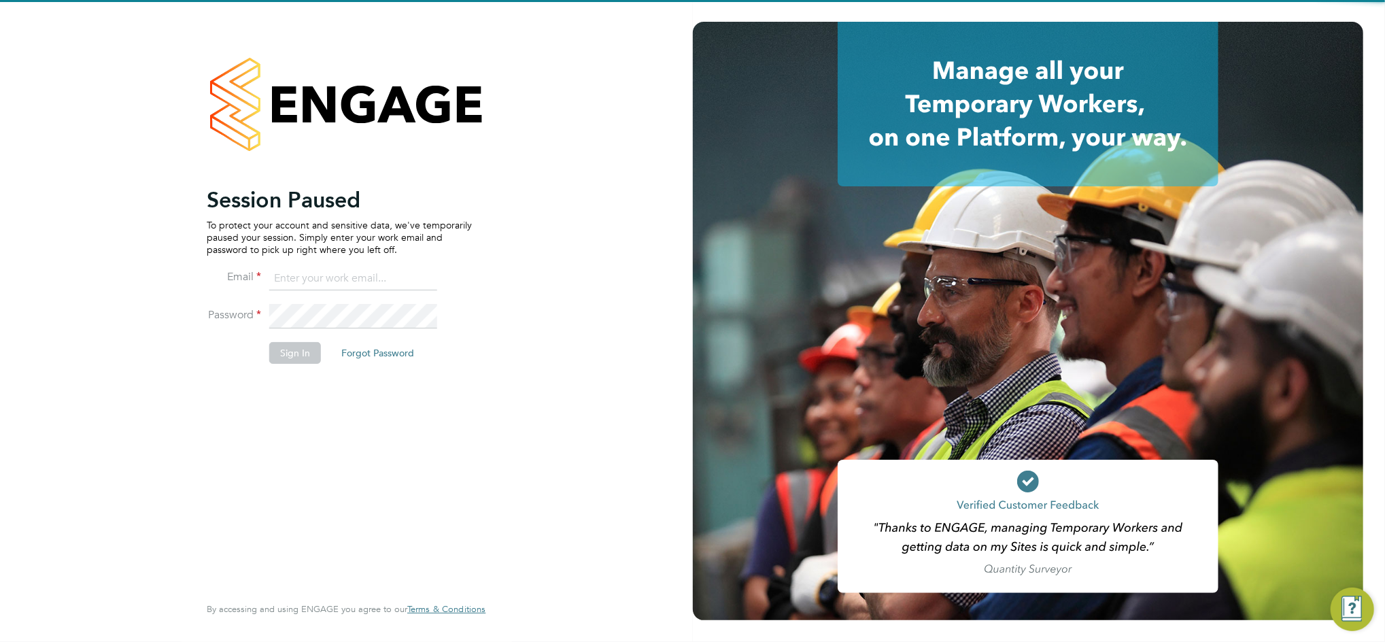
type input "daniel.bassett@thornbaker.co.uk"
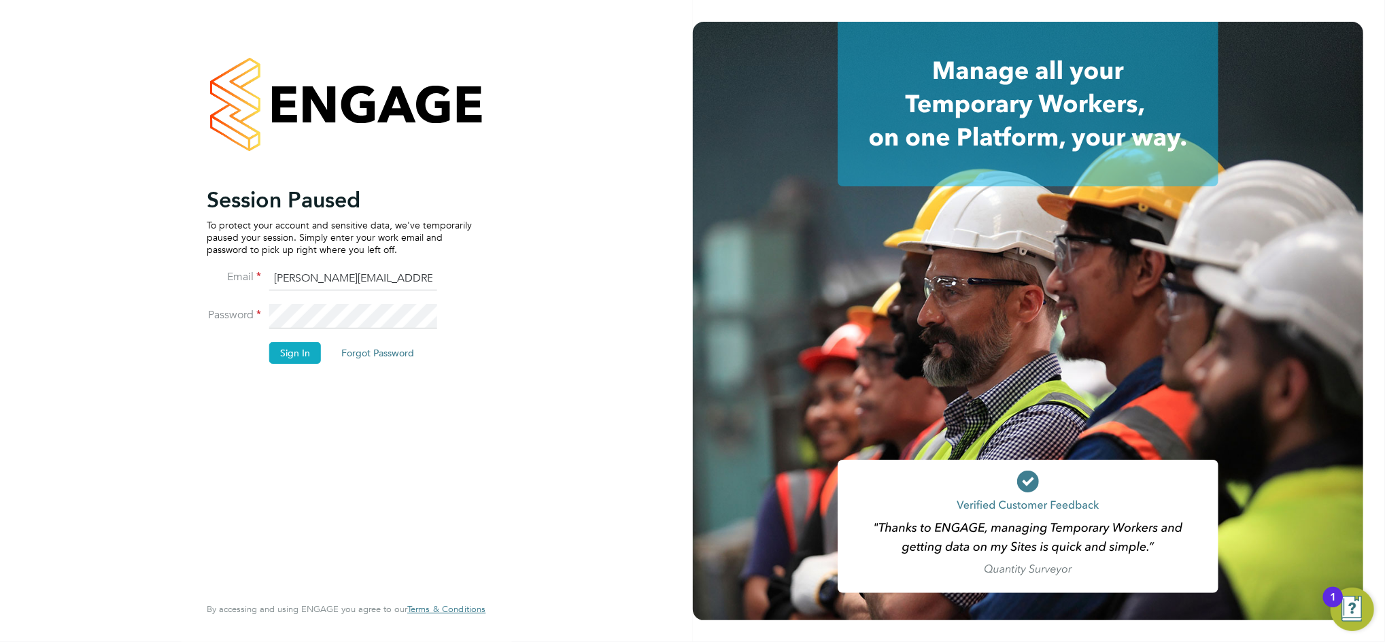
click at [288, 352] on button "Sign In" at bounding box center [295, 353] width 52 height 22
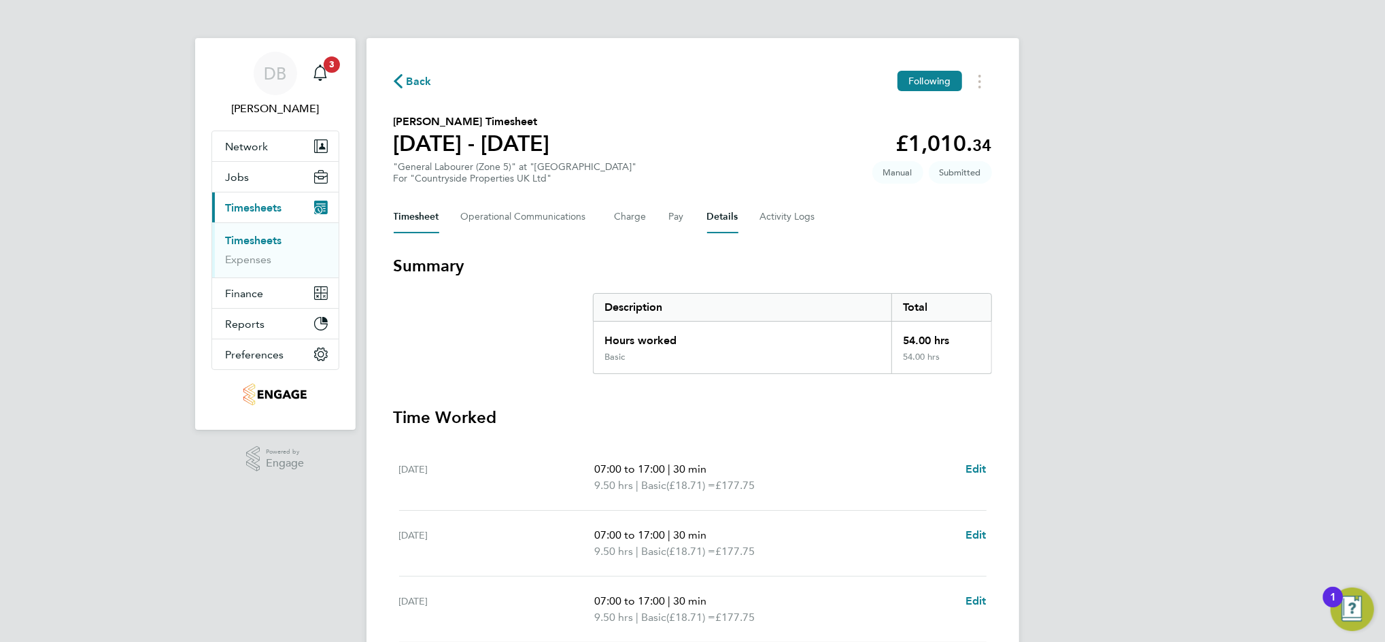
click at [707, 212] on button "Details" at bounding box center [722, 217] width 31 height 33
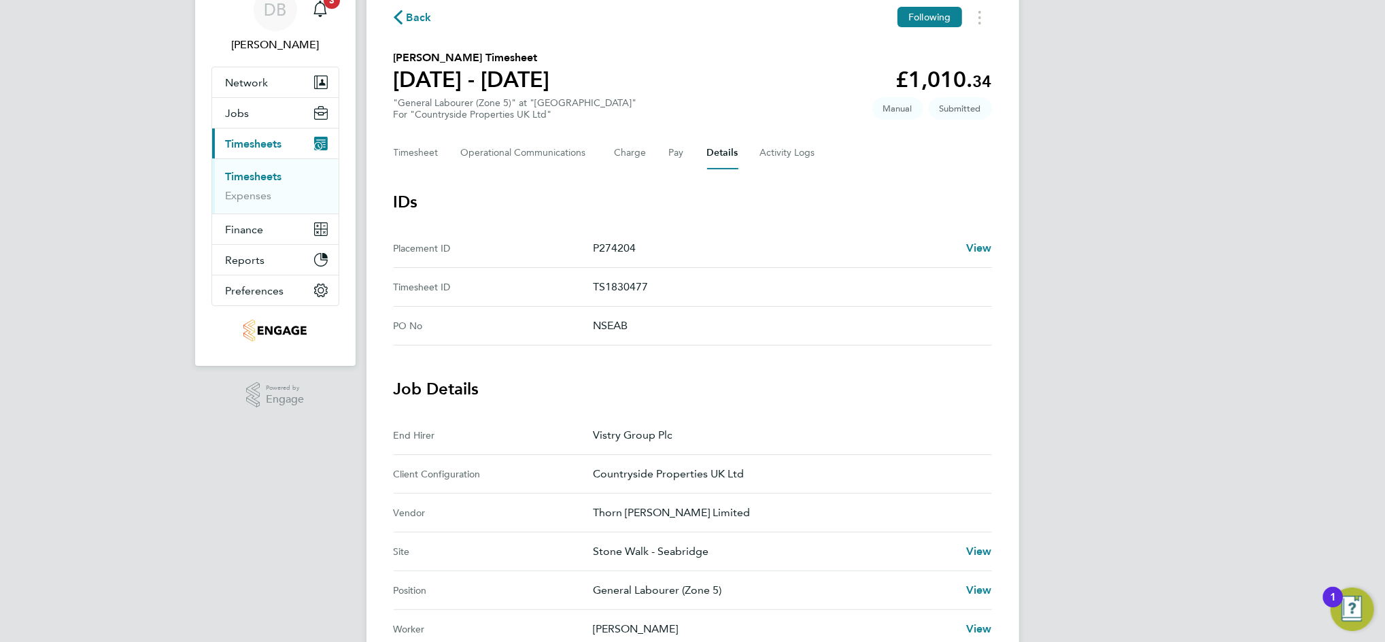
scroll to position [181, 0]
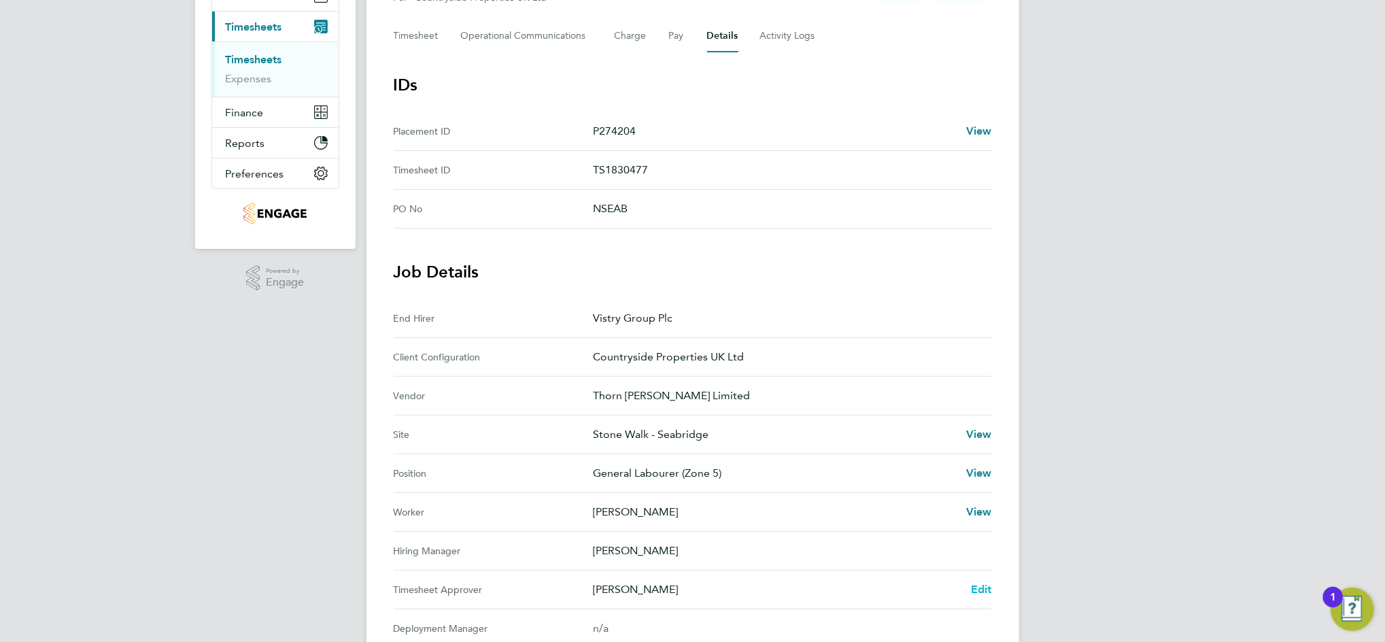
click at [978, 586] on span "Edit" at bounding box center [981, 589] width 21 height 13
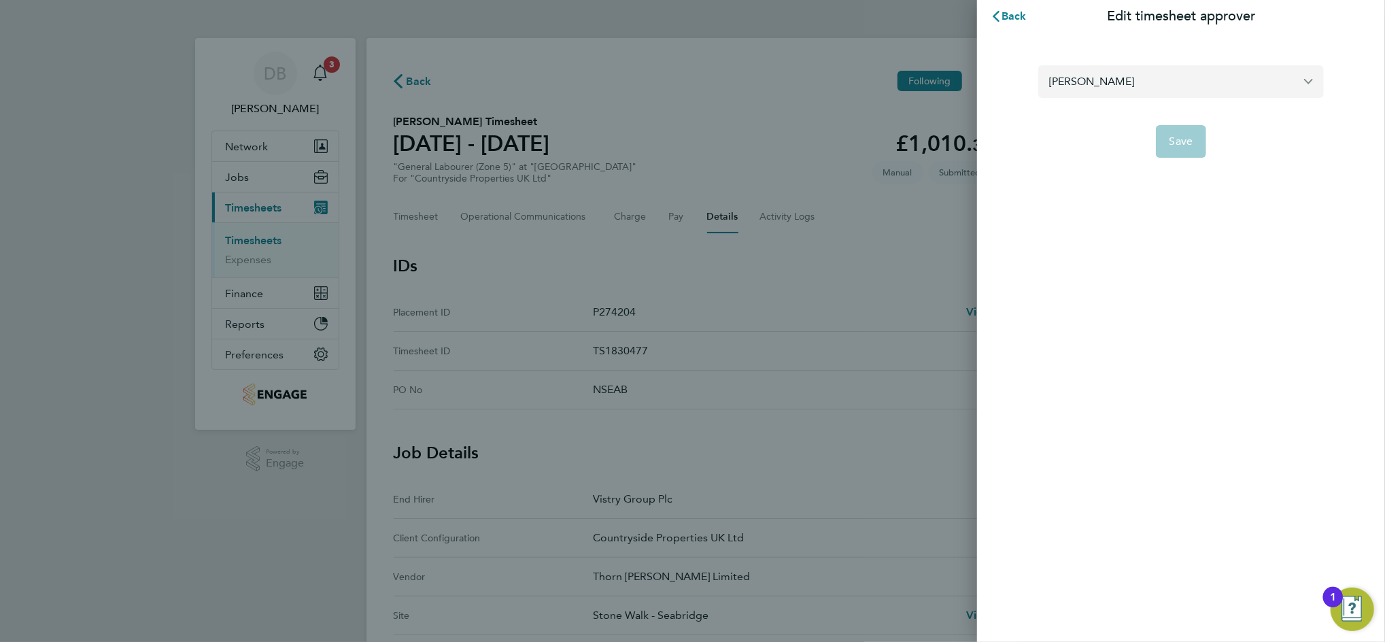
click at [1105, 80] on input "Daniel Myatt" at bounding box center [1181, 81] width 286 height 32
type input "n"
type input "[PERSON_NAME]"
click at [1192, 141] on span "Save" at bounding box center [1181, 142] width 24 height 14
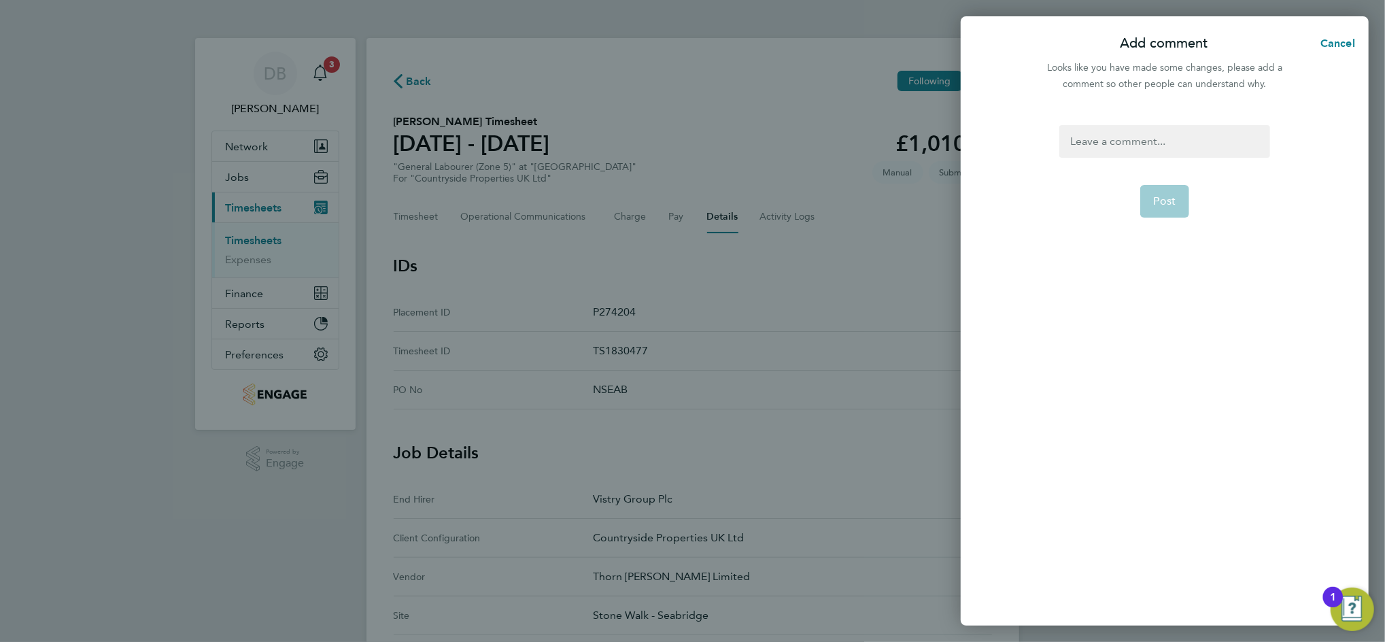
click at [1150, 137] on div at bounding box center [1164, 141] width 210 height 33
click at [1181, 208] on button "Post" at bounding box center [1165, 201] width 50 height 33
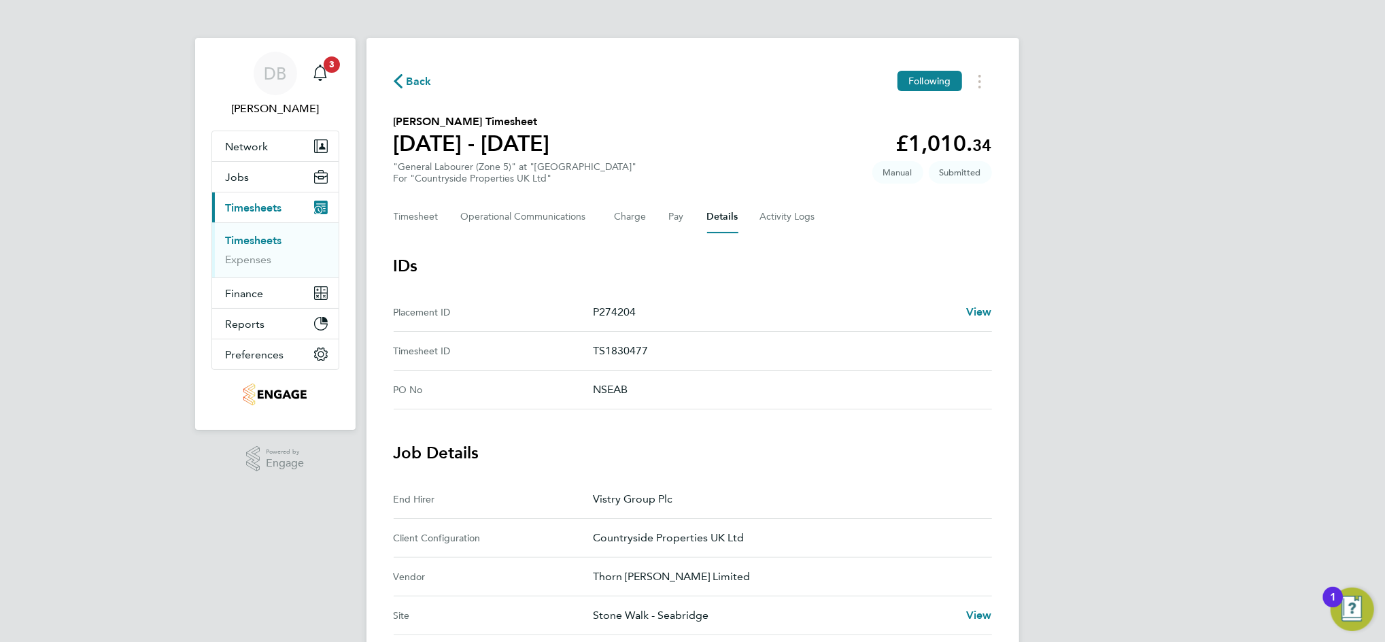
click at [415, 78] on span "Back" at bounding box center [419, 81] width 25 height 16
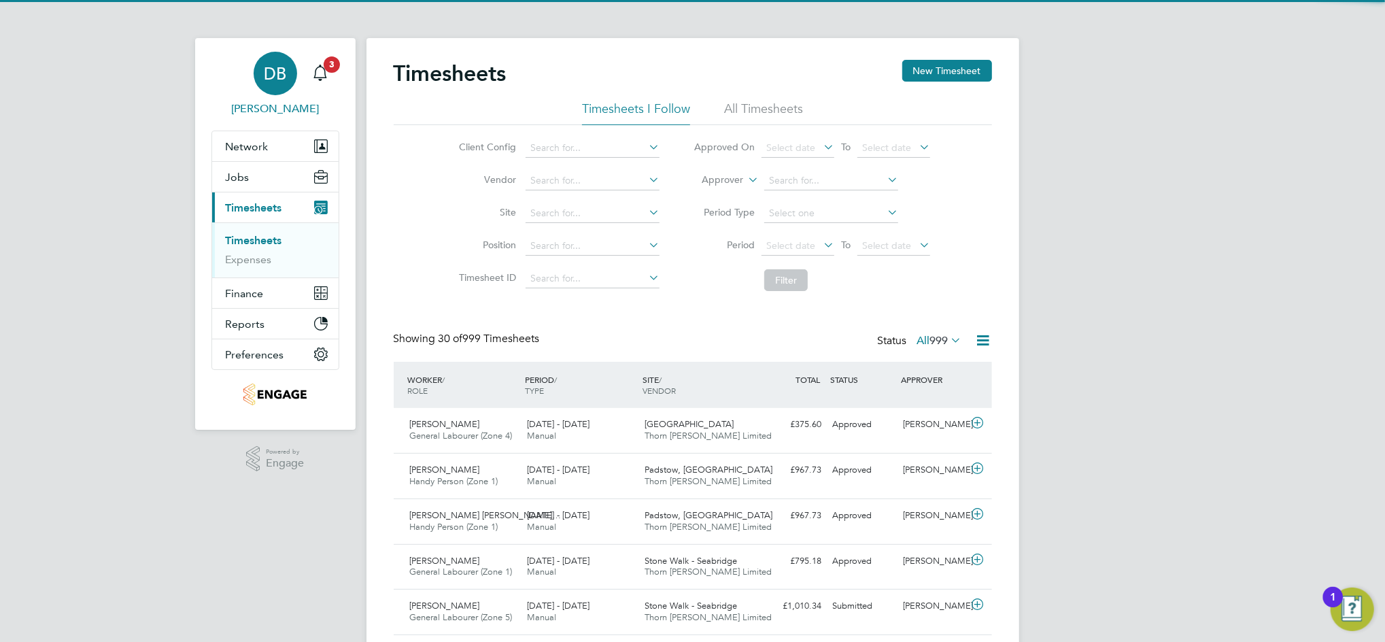
click at [277, 76] on span "DB" at bounding box center [275, 74] width 22 height 18
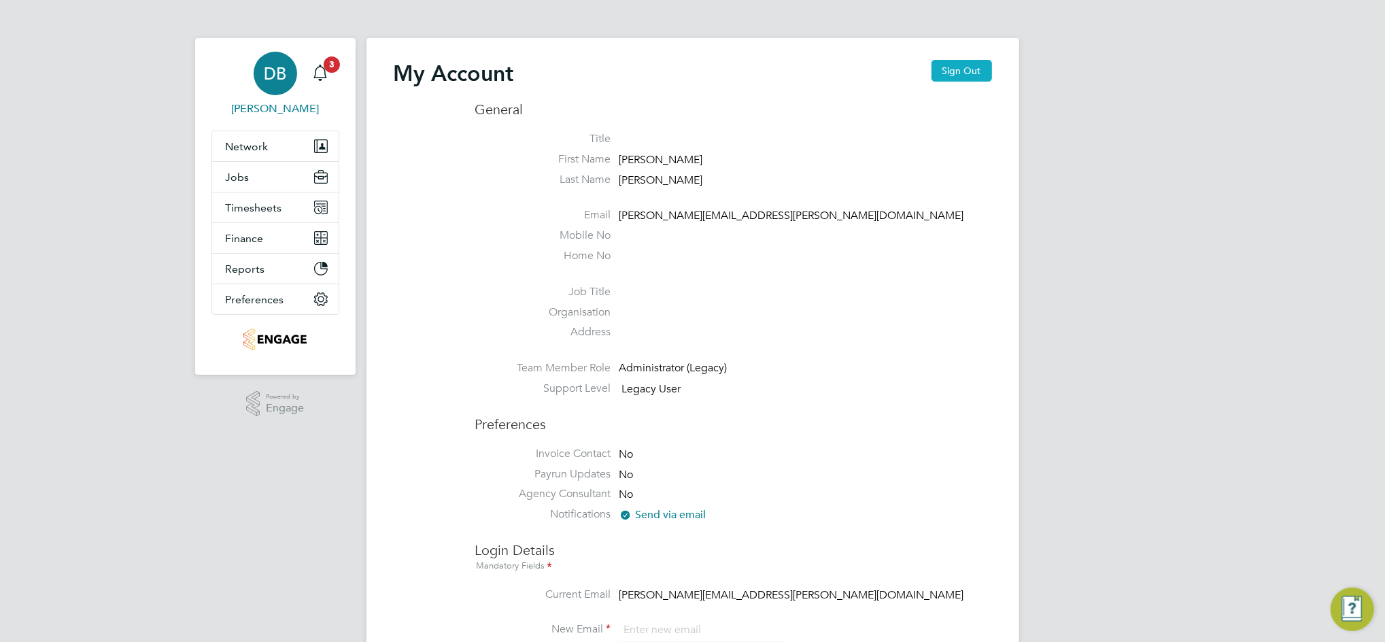
type input "daniel.bassett@thornbaker.co.uk"
click at [978, 73] on button "Sign Out" at bounding box center [961, 71] width 61 height 22
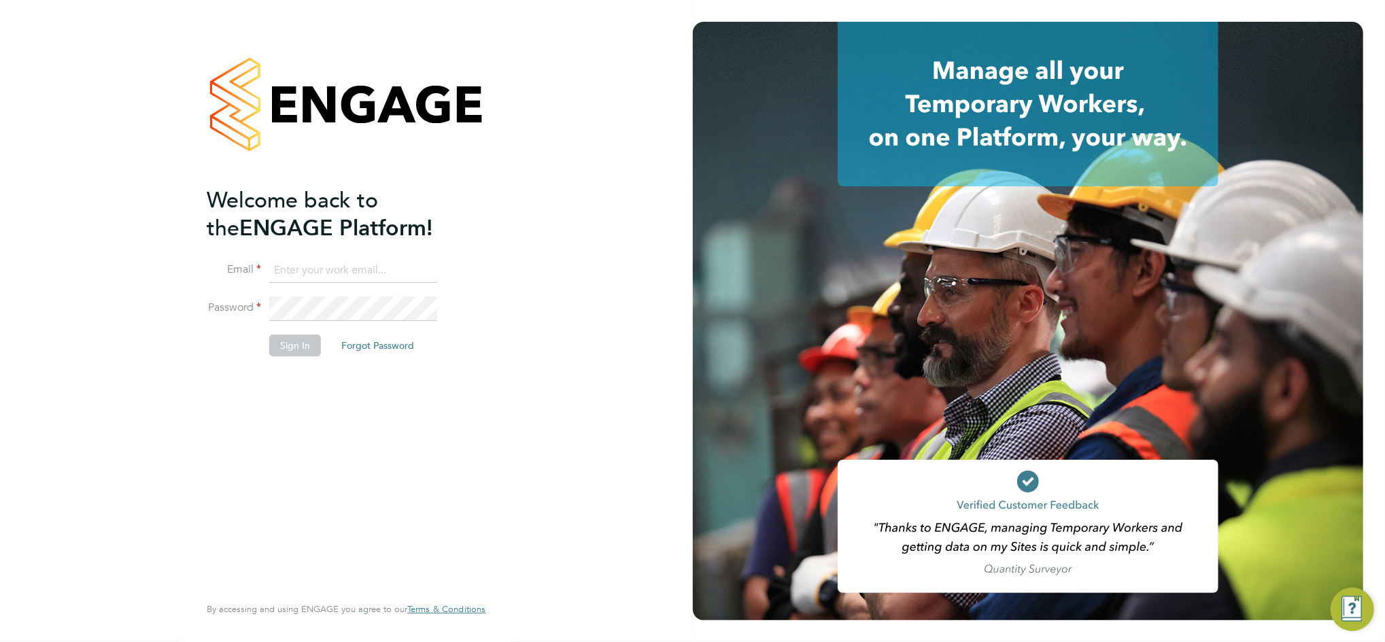
type input "daniel.bassett@thornbaker.co.uk"
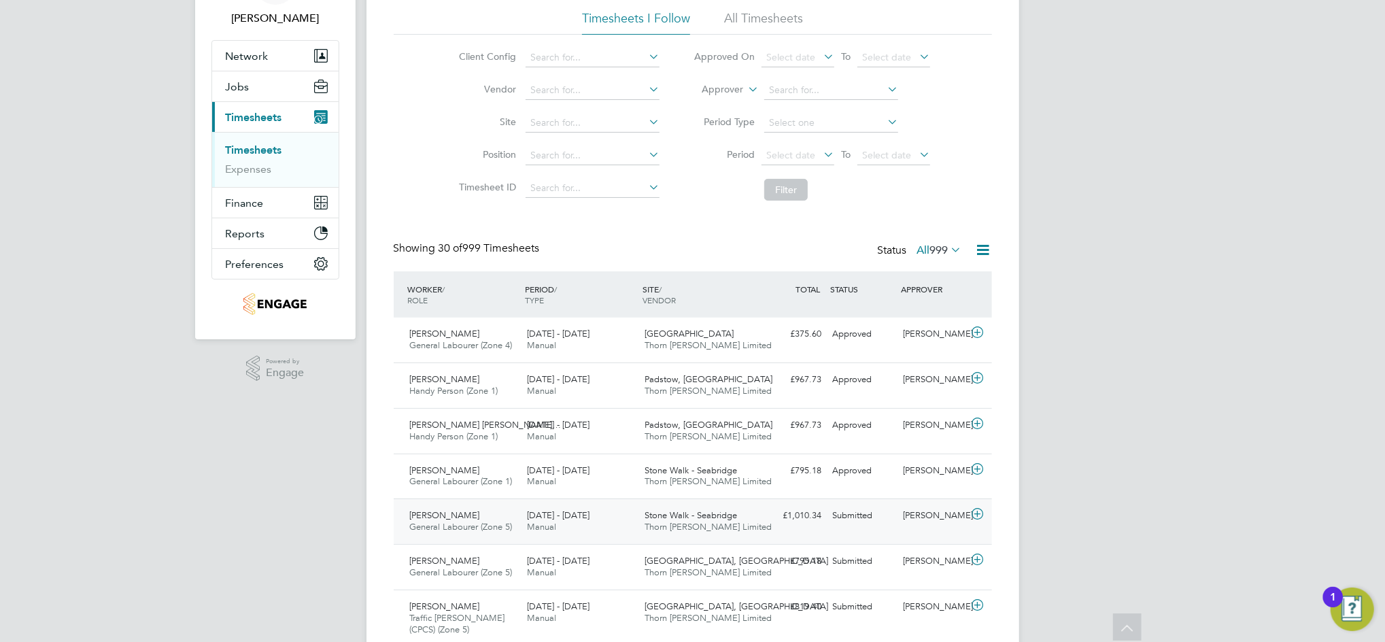
click at [921, 519] on div "[PERSON_NAME]" at bounding box center [932, 515] width 71 height 22
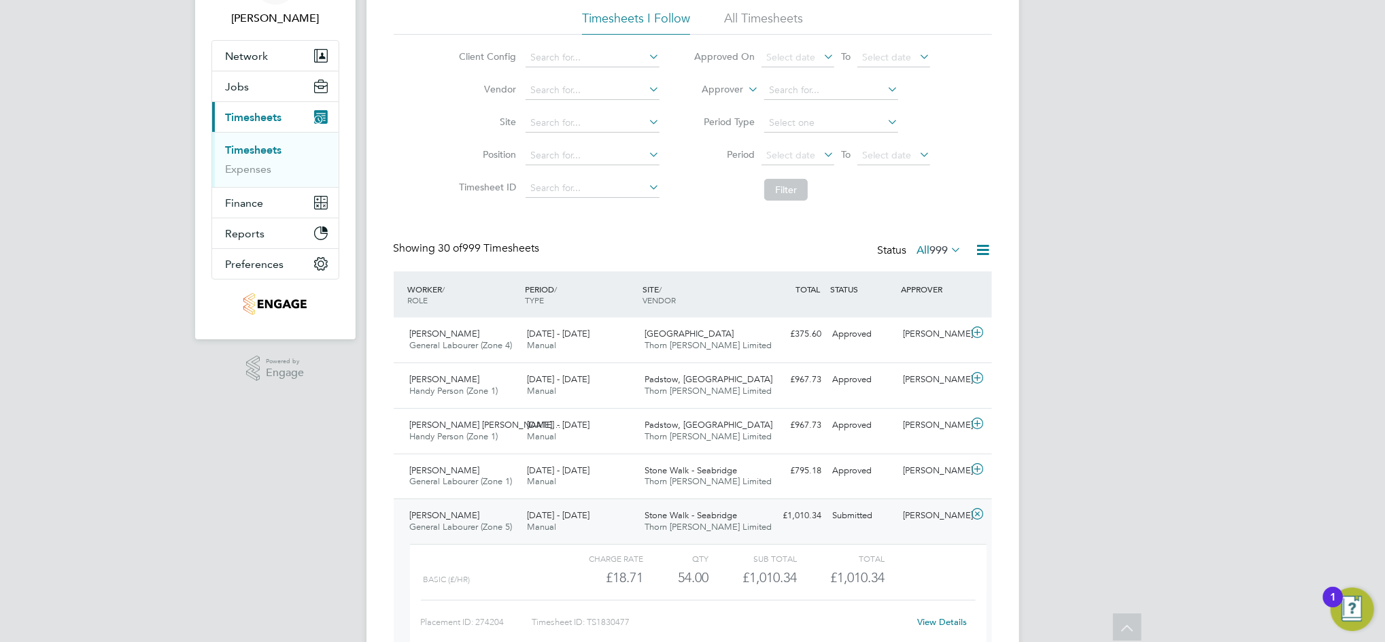
click at [929, 615] on div "View Details" at bounding box center [942, 622] width 67 height 22
click at [931, 617] on link "View Details" at bounding box center [942, 622] width 50 height 12
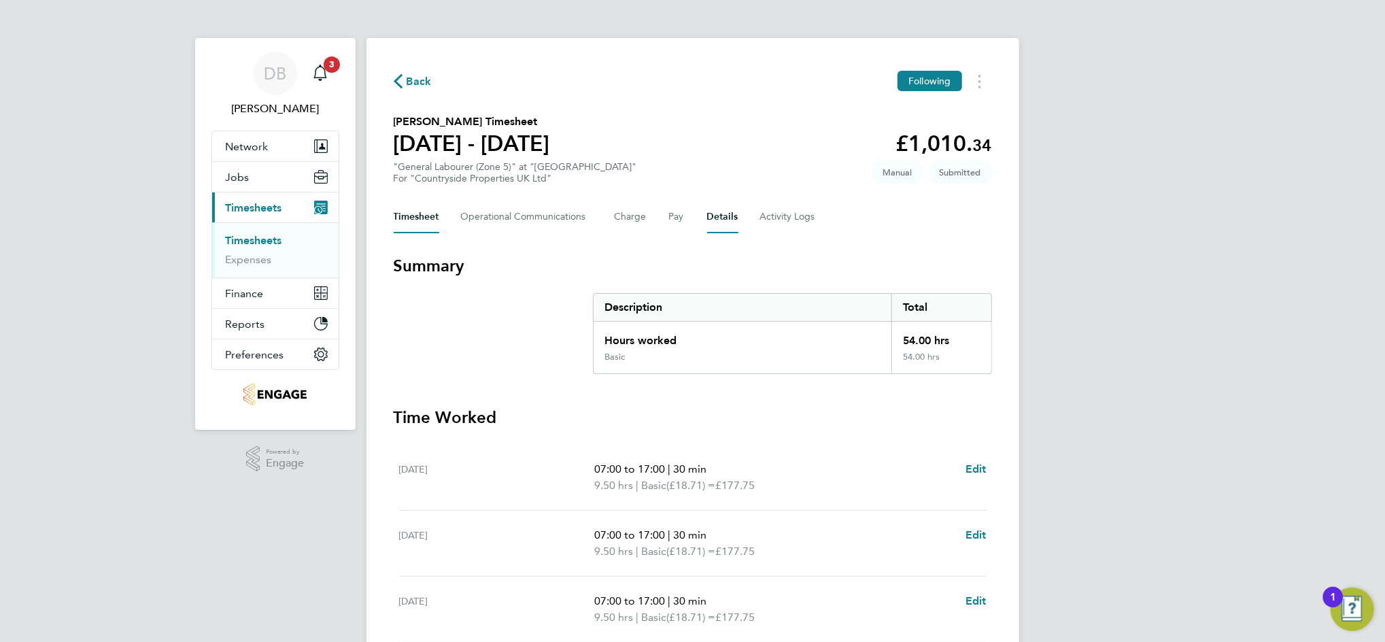
click at [716, 215] on button "Details" at bounding box center [722, 217] width 31 height 33
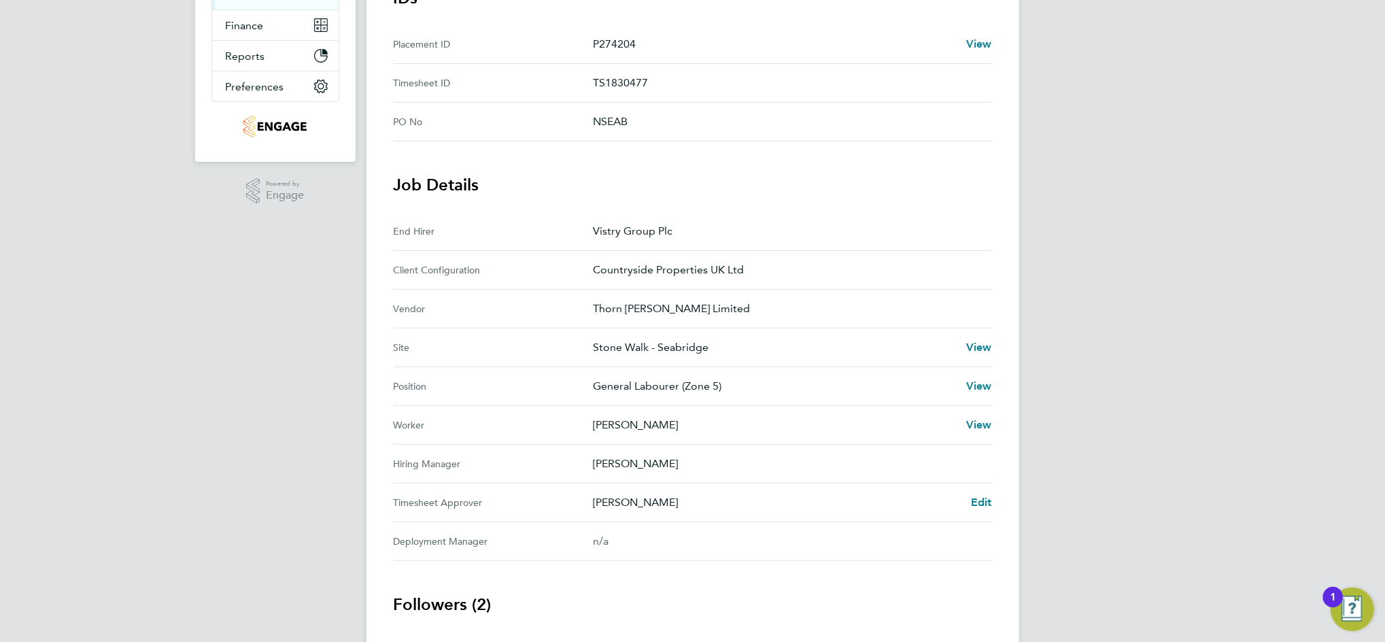
scroll to position [272, 0]
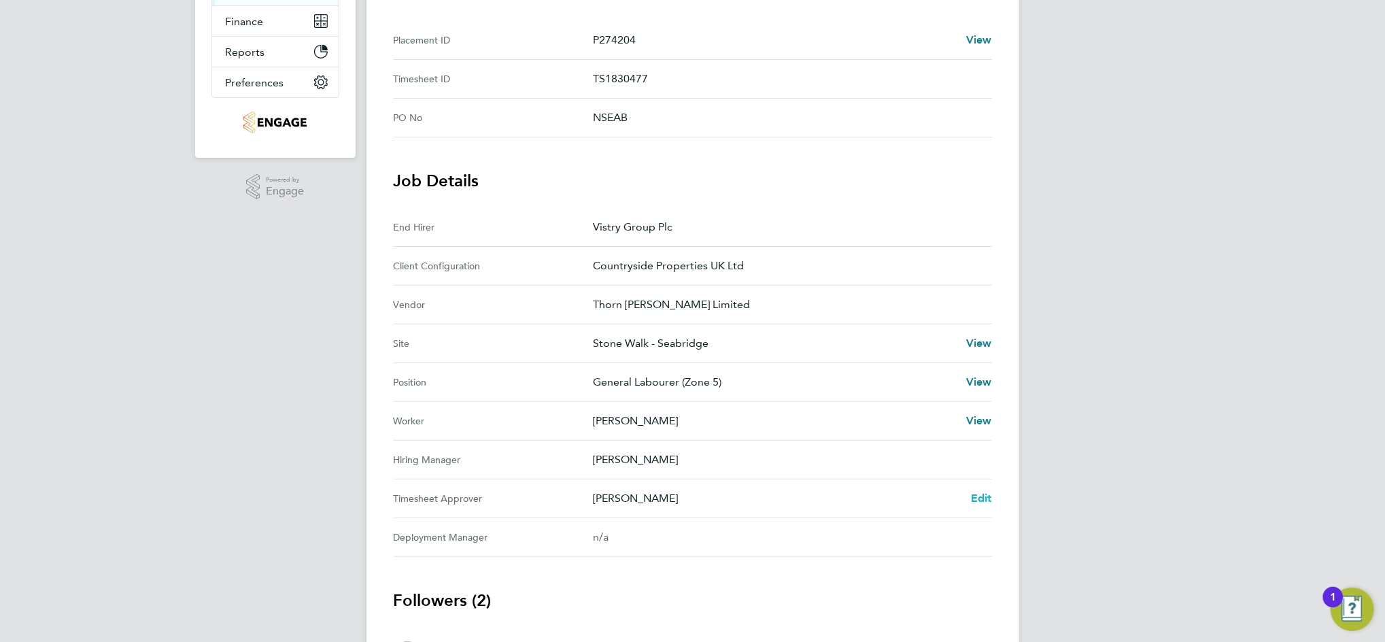
click at [982, 491] on span "Edit" at bounding box center [981, 497] width 21 height 13
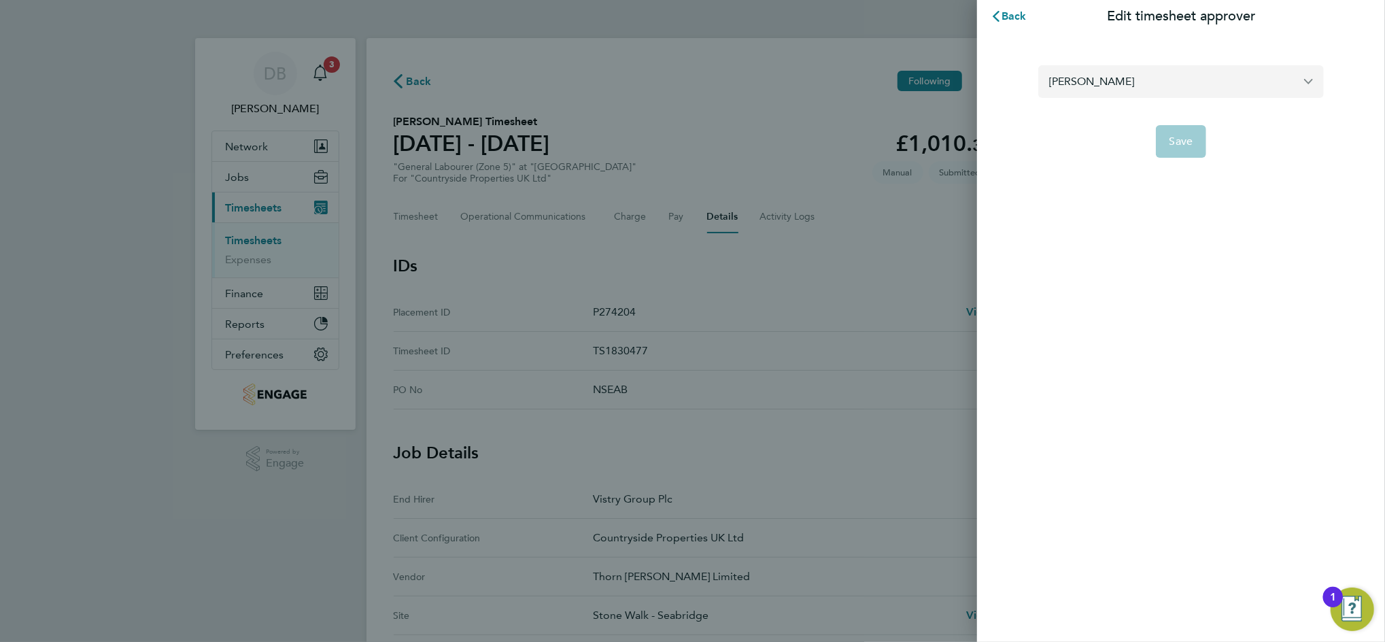
click at [1105, 90] on input "[PERSON_NAME]" at bounding box center [1181, 81] width 286 height 32
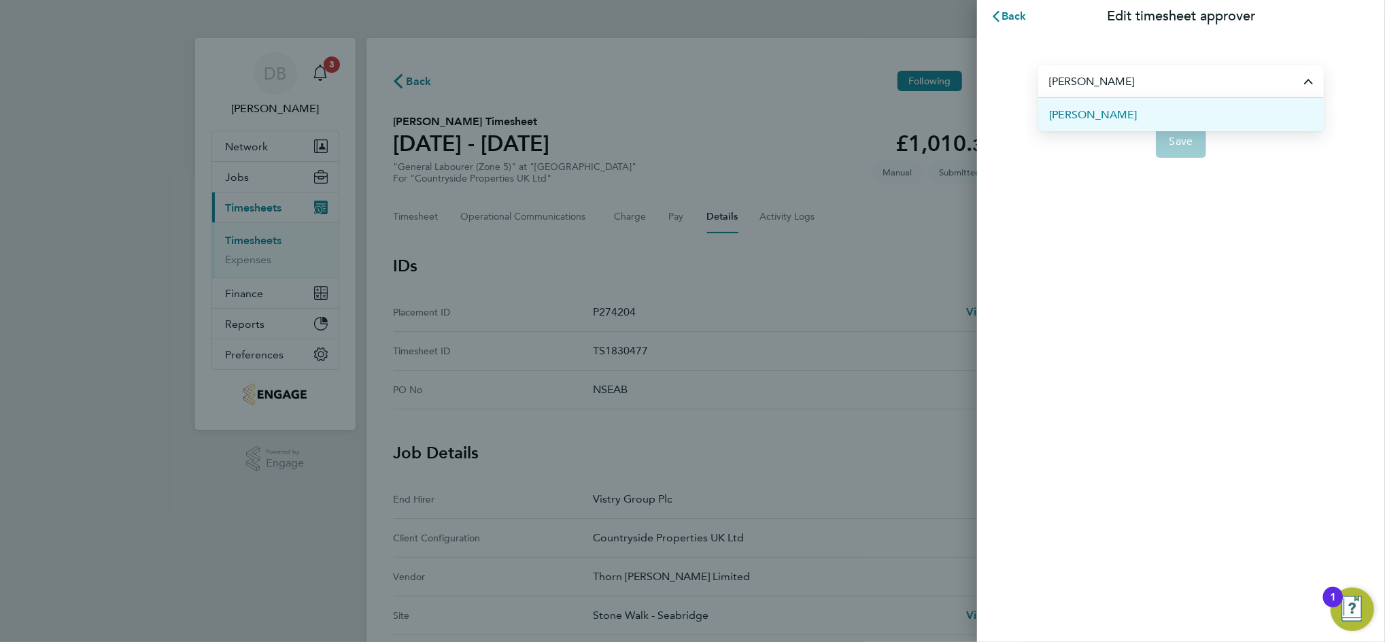
click at [1099, 107] on span "[PERSON_NAME]" at bounding box center [1093, 115] width 88 height 16
type input "[PERSON_NAME]"
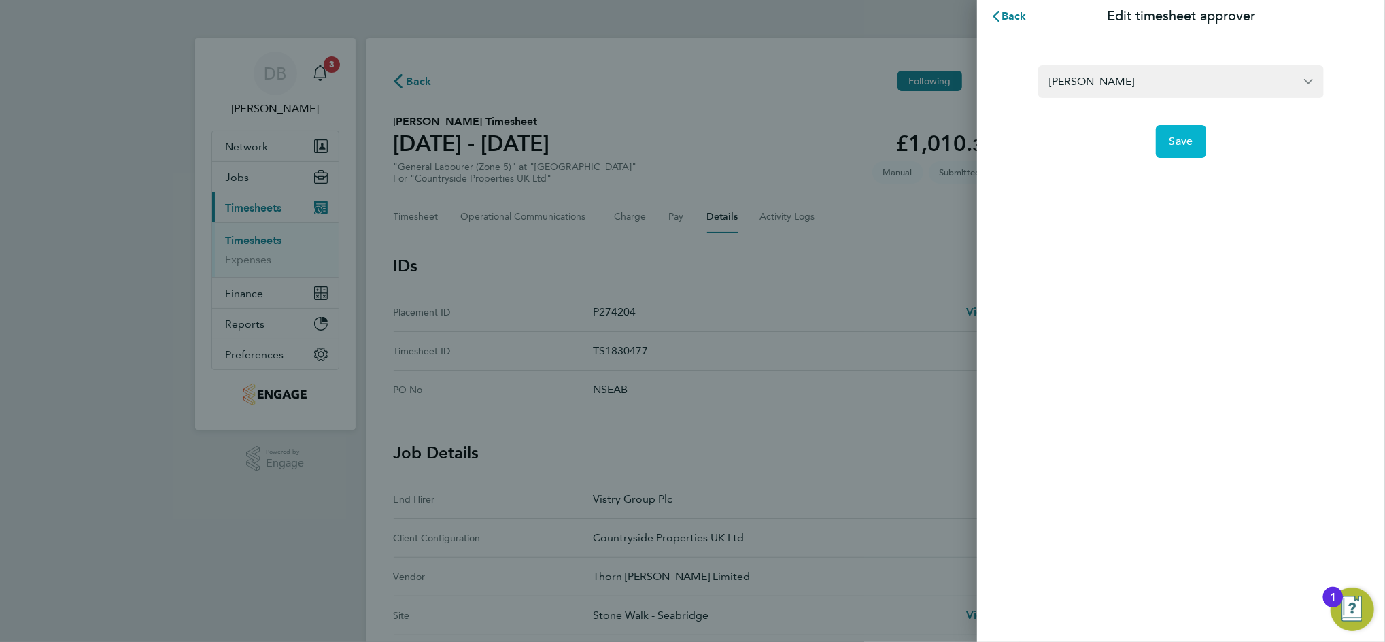
click at [1198, 131] on button "Save" at bounding box center [1181, 141] width 51 height 33
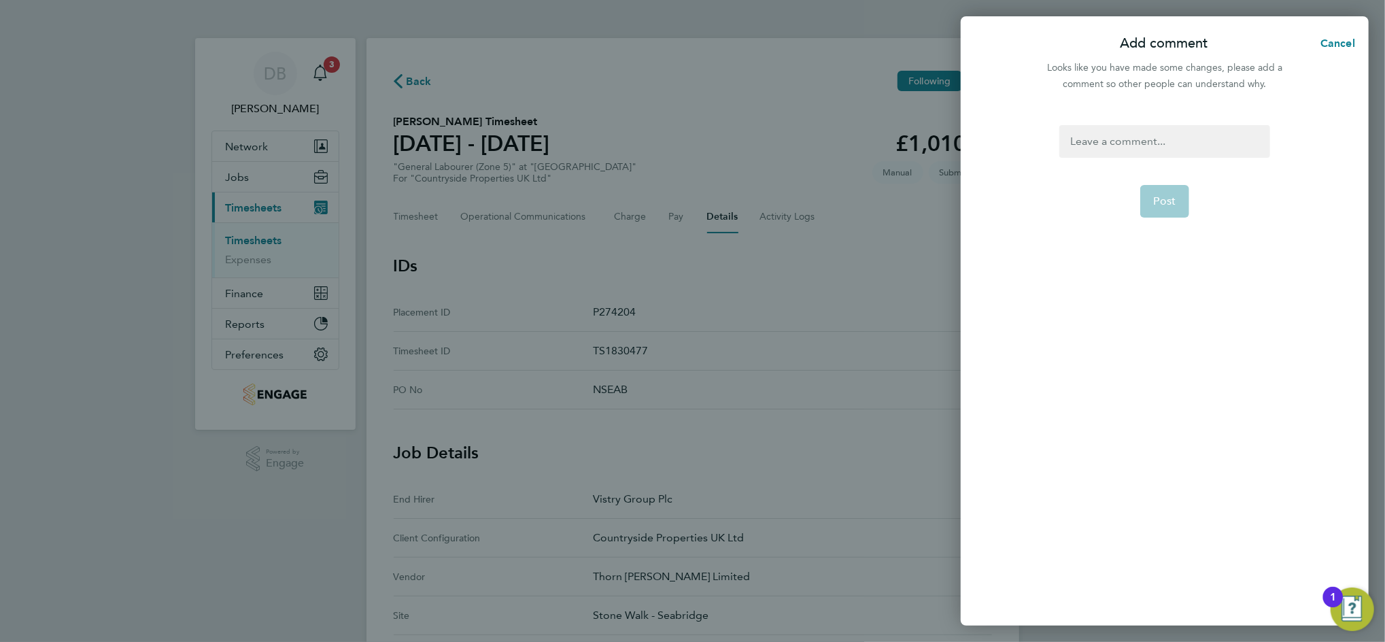
click at [1126, 138] on div at bounding box center [1164, 141] width 210 height 33
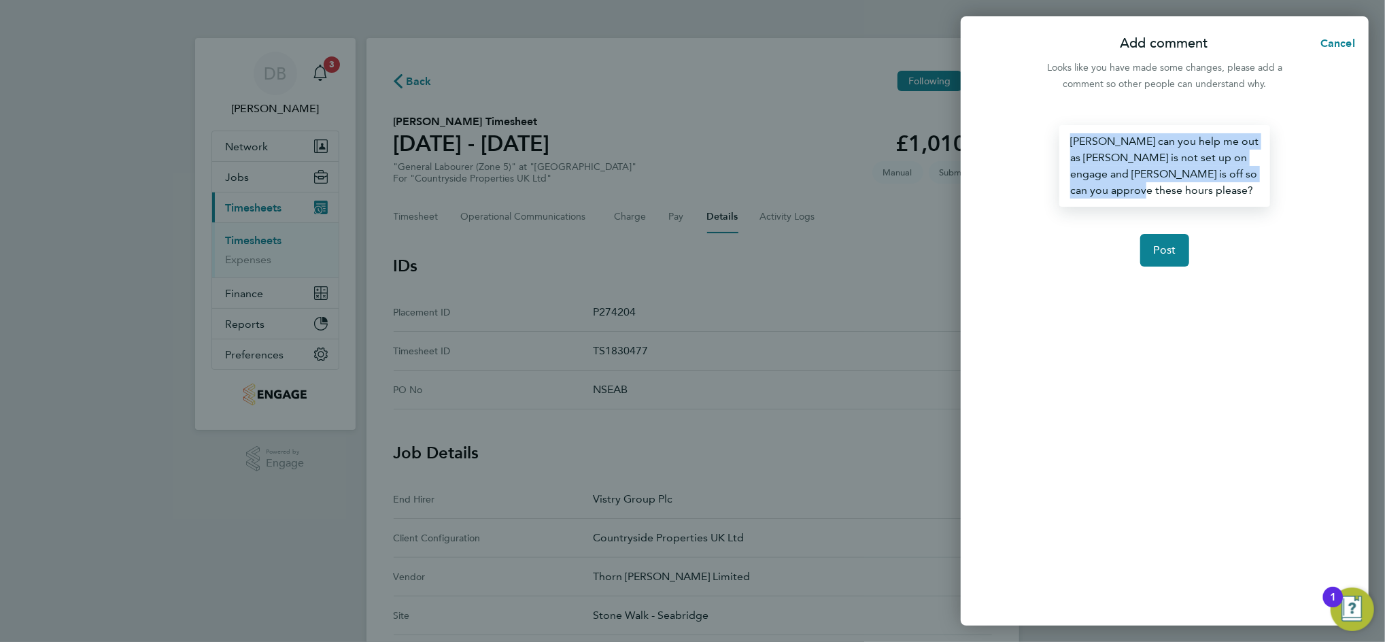
drag, startPoint x: 1142, startPoint y: 194, endPoint x: 1067, endPoint y: 137, distance: 94.6
click at [1067, 137] on div "[PERSON_NAME] can you help me out as [PERSON_NAME] is not set up on engage and …" at bounding box center [1164, 166] width 210 height 82
copy div "[PERSON_NAME] can you help me out as [PERSON_NAME] is not set up on engage and …"
click at [1164, 238] on button "Post" at bounding box center [1165, 250] width 50 height 33
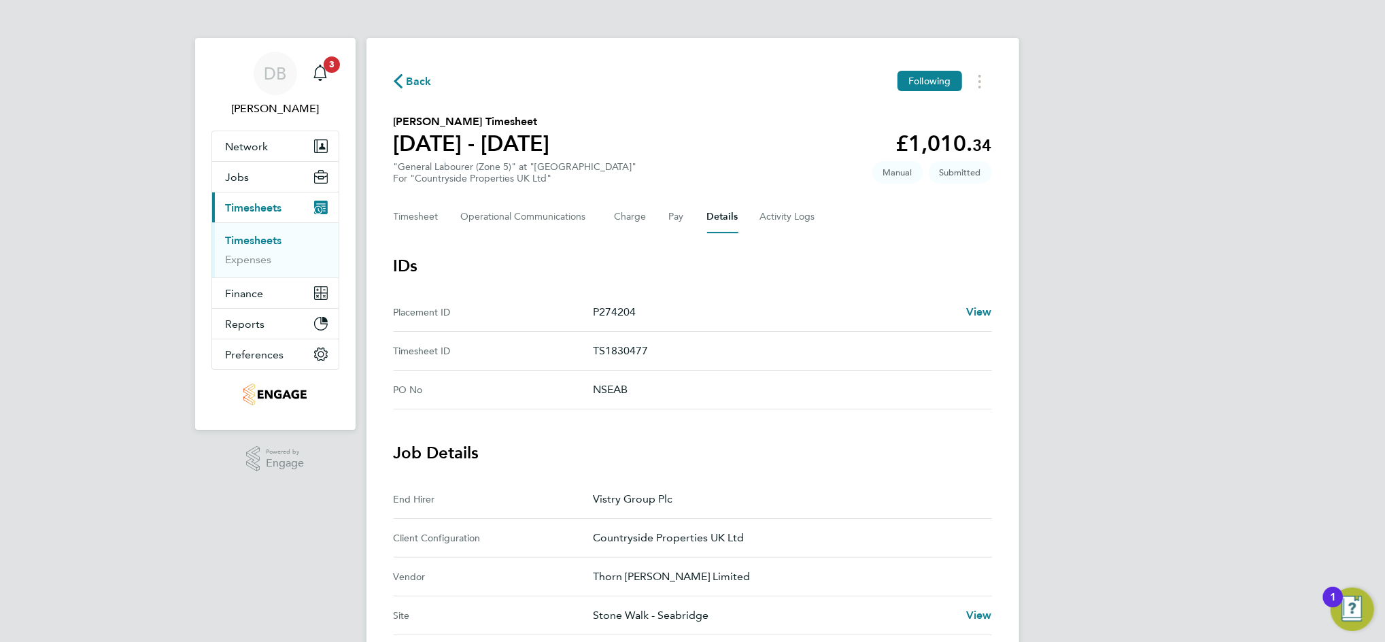
click at [419, 81] on span "Back" at bounding box center [419, 81] width 25 height 16
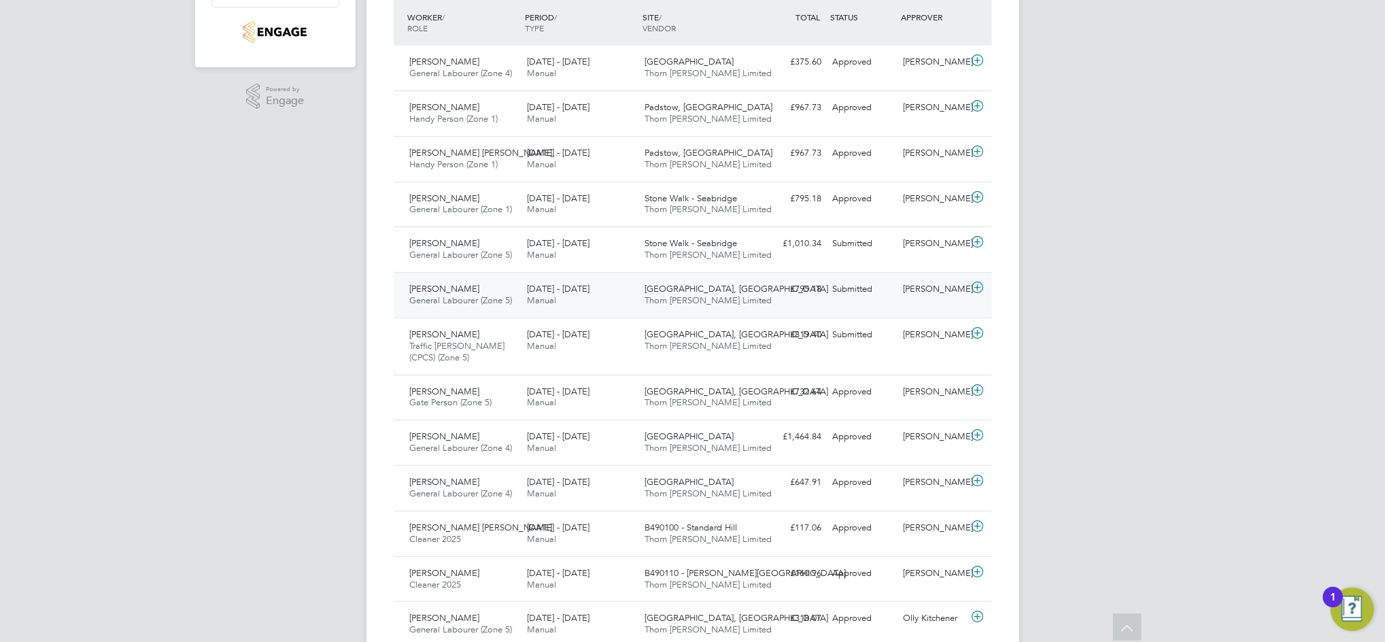
click at [875, 300] on div "Submitted" at bounding box center [862, 289] width 71 height 22
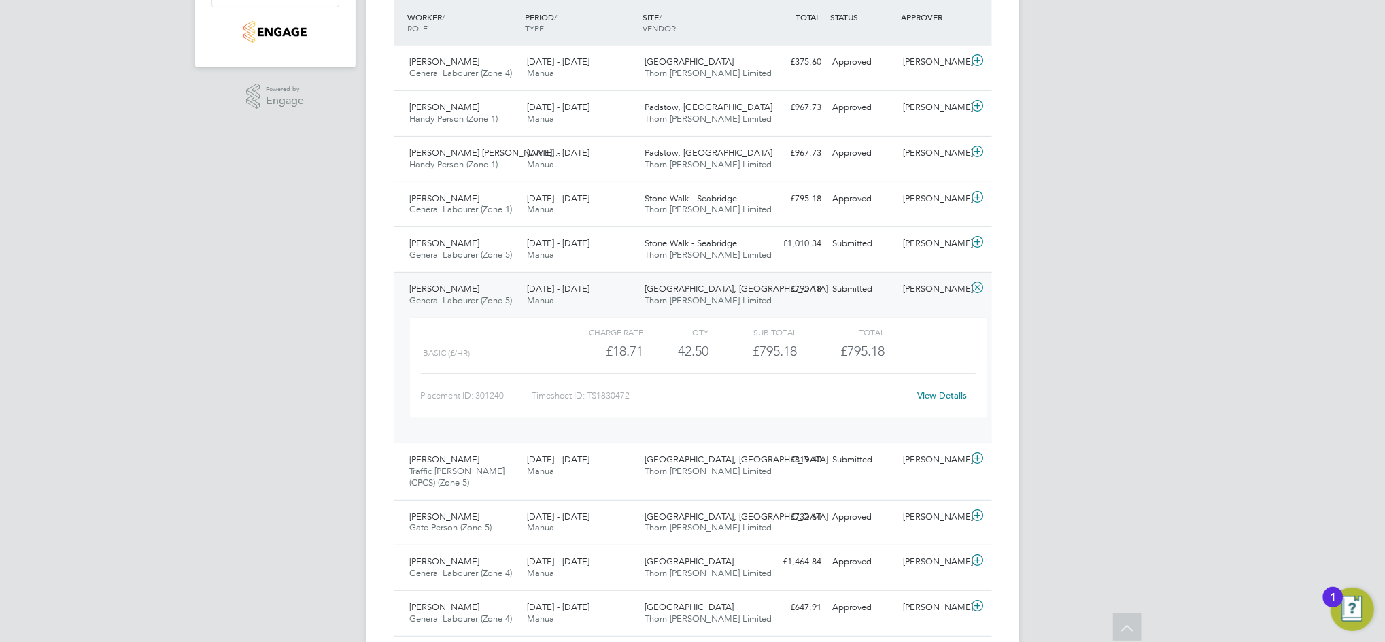
click at [940, 392] on link "View Details" at bounding box center [942, 396] width 50 height 12
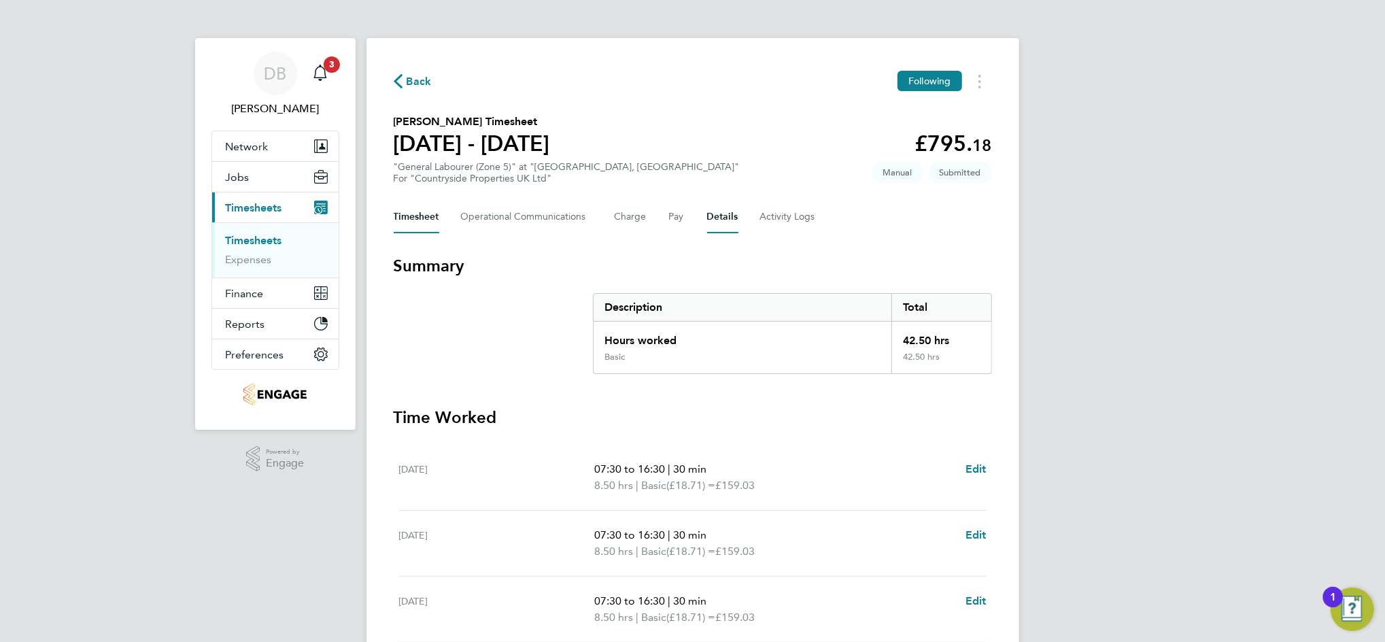
click at [709, 218] on button "Details" at bounding box center [722, 217] width 31 height 33
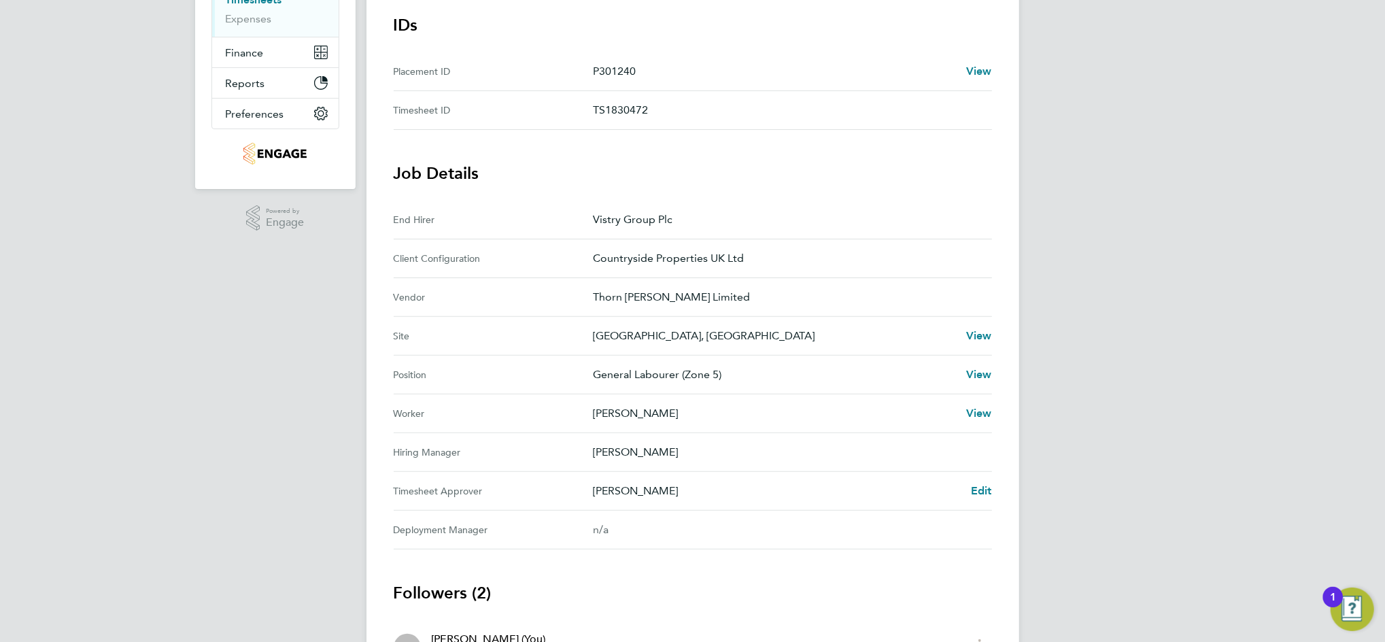
scroll to position [272, 0]
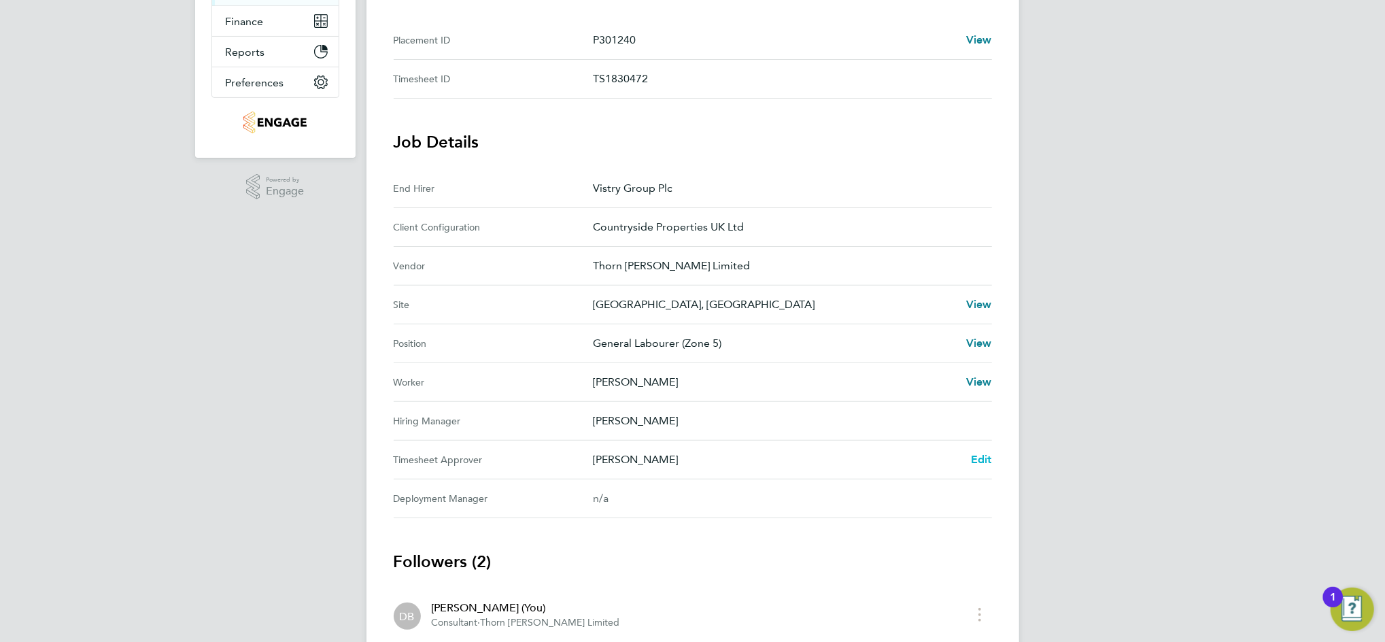
click at [979, 460] on span "Edit" at bounding box center [981, 459] width 21 height 13
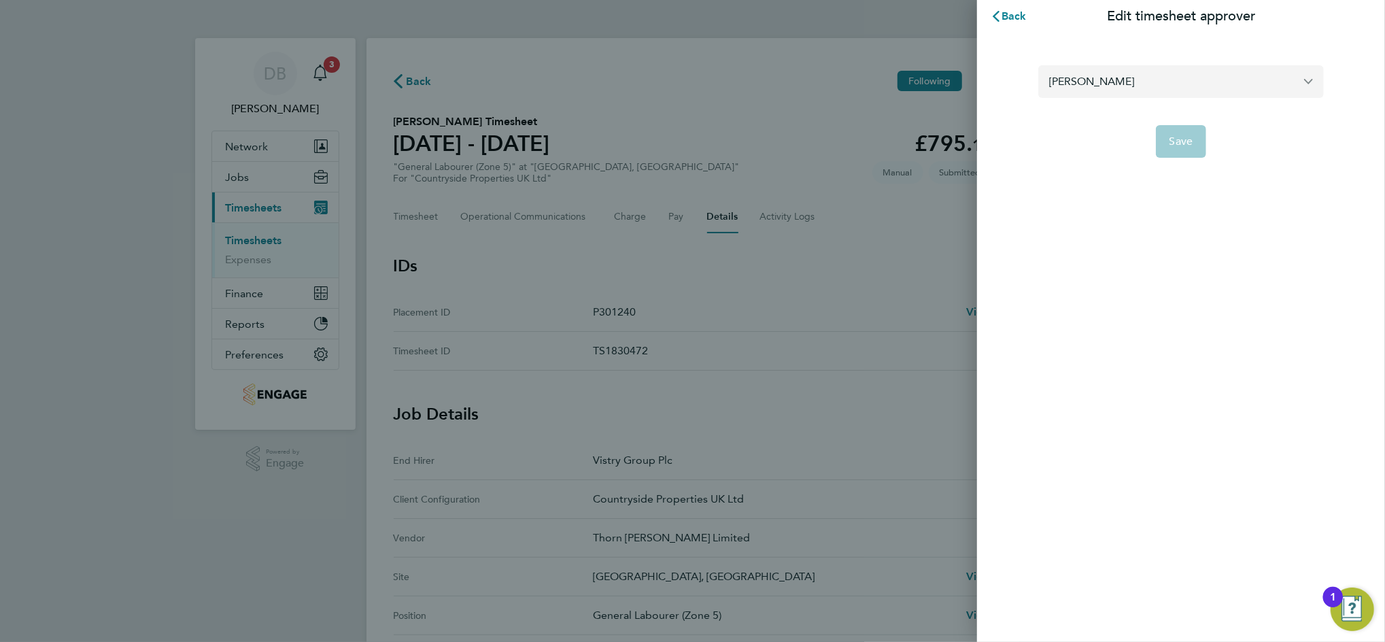
click at [1106, 85] on input "[PERSON_NAME]" at bounding box center [1181, 81] width 286 height 32
type input "[PERSON_NAME]"
click button "Save" at bounding box center [1181, 141] width 51 height 33
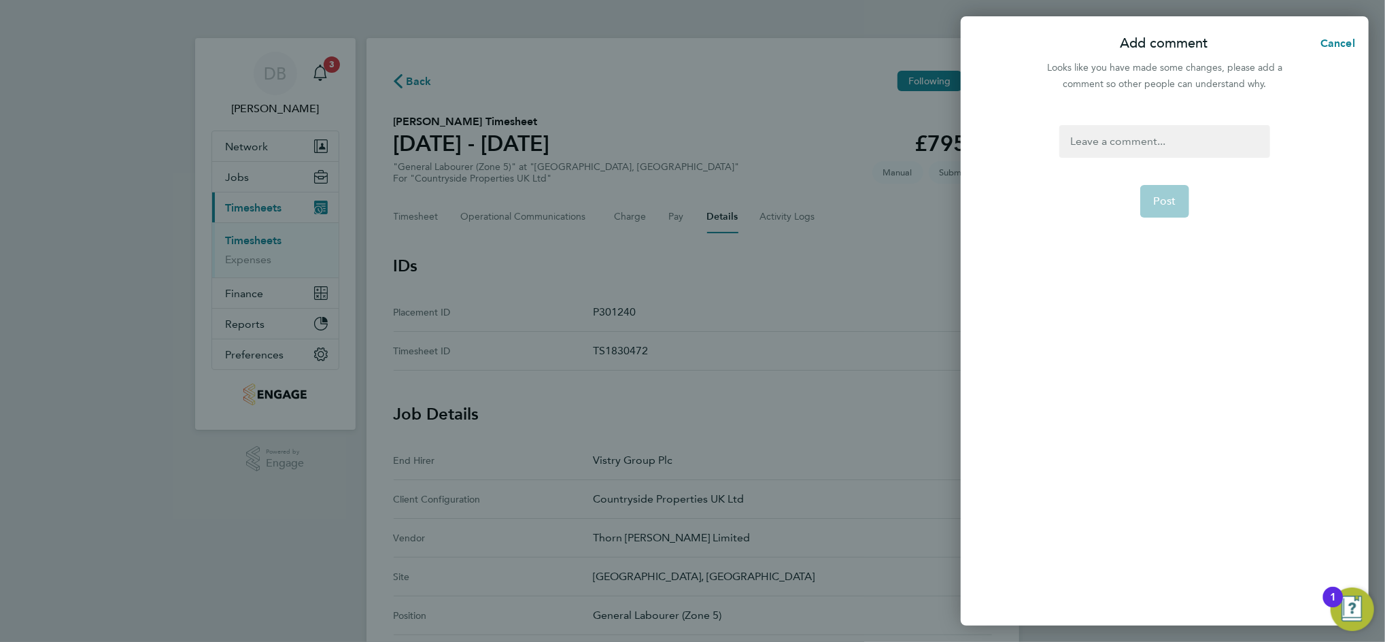
click at [1105, 135] on div at bounding box center [1164, 141] width 210 height 33
click at [1114, 143] on div at bounding box center [1164, 141] width 210 height 33
paste div
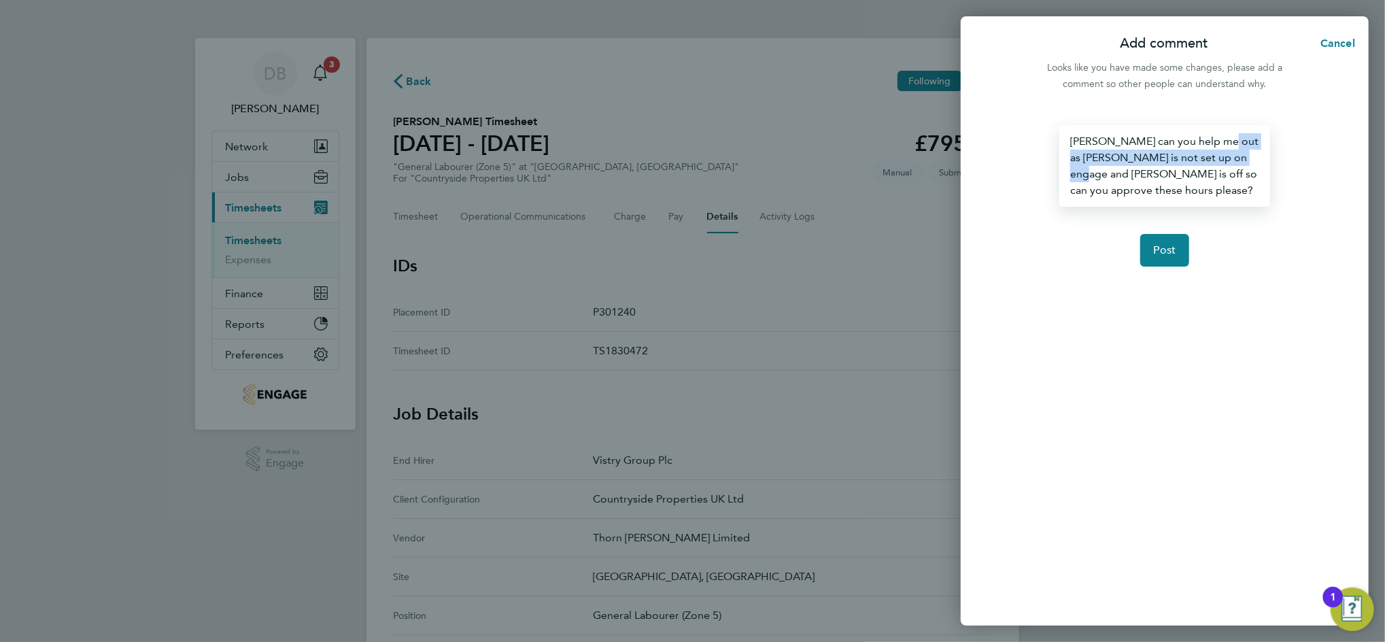
drag, startPoint x: 1090, startPoint y: 175, endPoint x: 1217, endPoint y: 138, distance: 131.9
click at [1217, 138] on div "[PERSON_NAME] can you help me out as [PERSON_NAME] is not set up on engage and …" at bounding box center [1164, 166] width 210 height 82
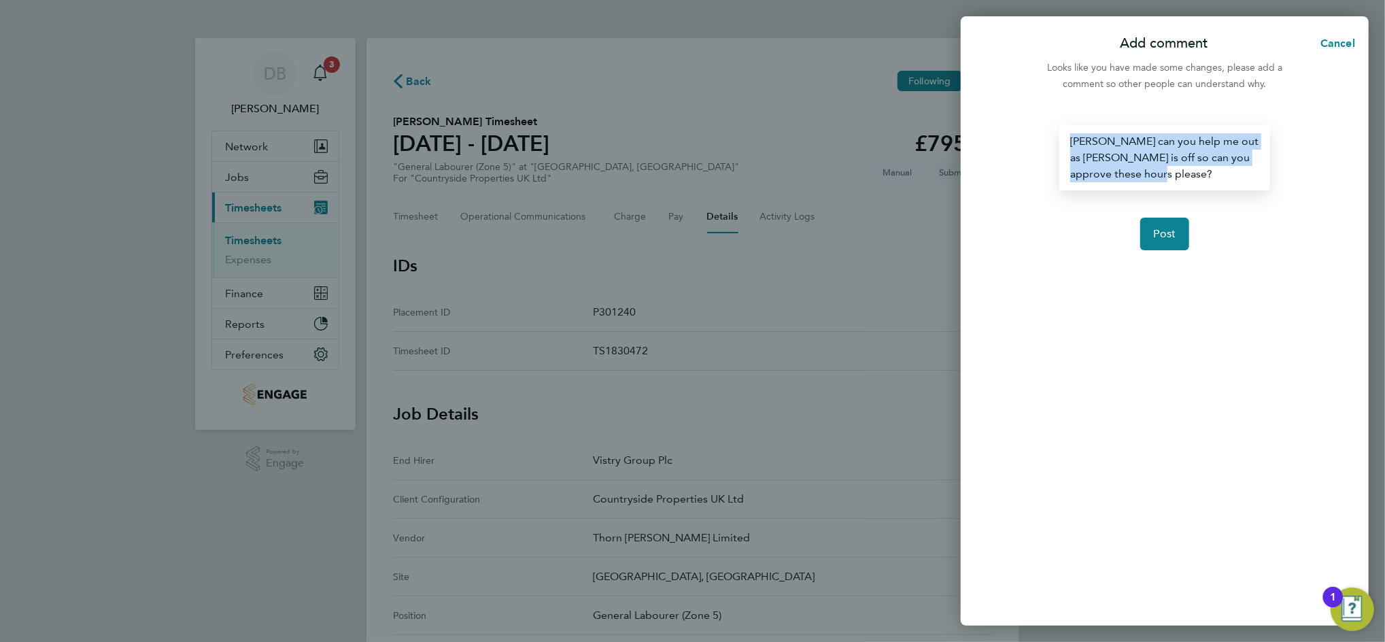
drag, startPoint x: 1196, startPoint y: 176, endPoint x: 1071, endPoint y: 120, distance: 137.8
click at [1071, 120] on div "[PERSON_NAME] can you help me out as [PERSON_NAME] is off so can you approve th…" at bounding box center [1165, 367] width 408 height 517
copy div "[PERSON_NAME] can you help me out as [PERSON_NAME] is off so can you approve th…"
click at [1170, 229] on span "Post" at bounding box center [1165, 234] width 22 height 14
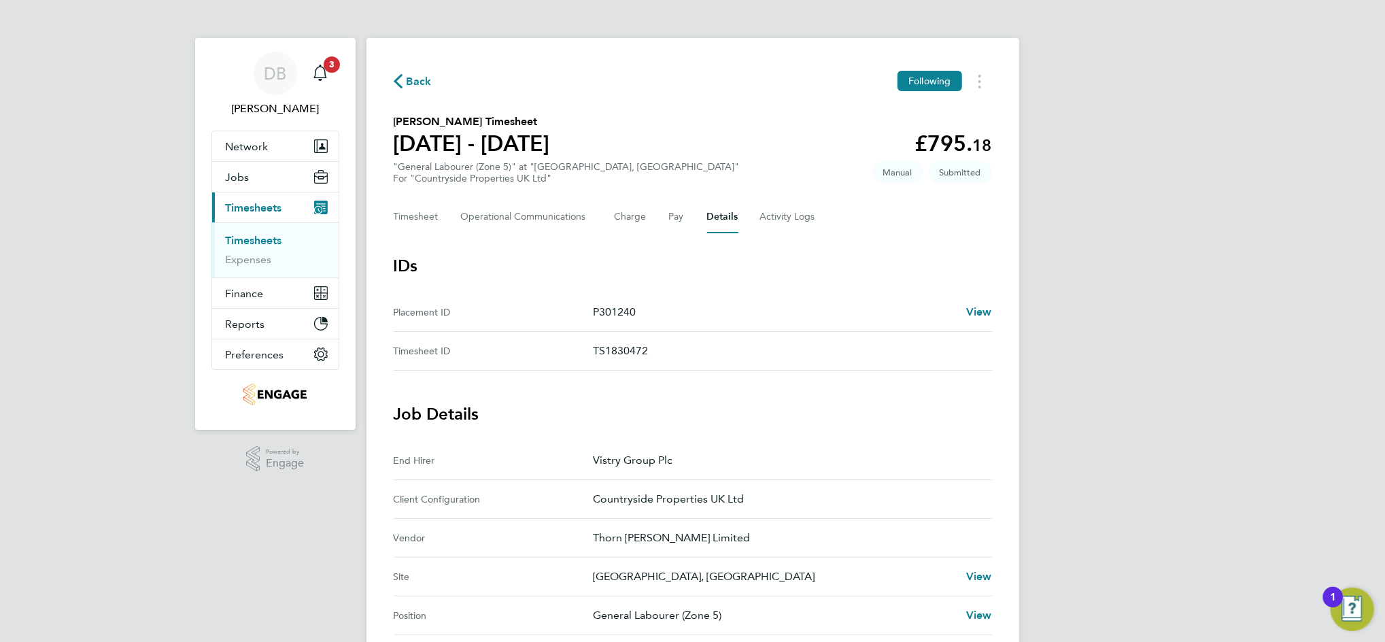
click at [411, 81] on span "Back" at bounding box center [419, 81] width 25 height 16
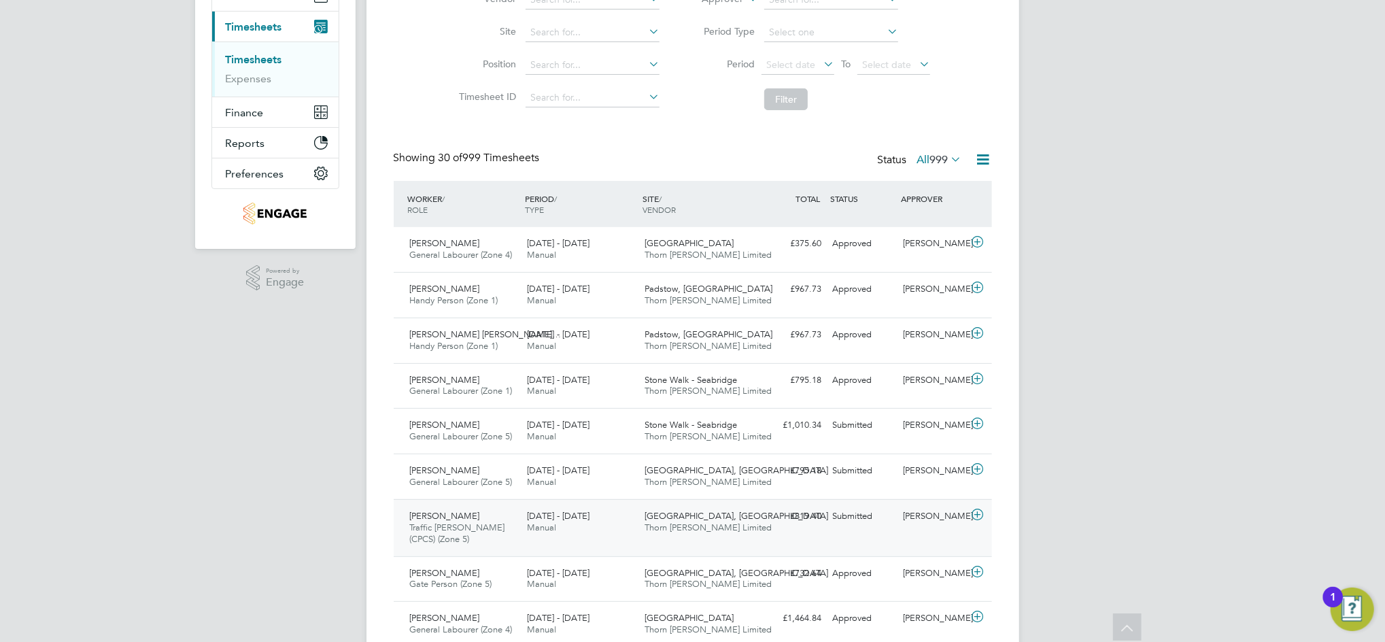
click at [910, 526] on div "[PERSON_NAME]" at bounding box center [932, 516] width 71 height 22
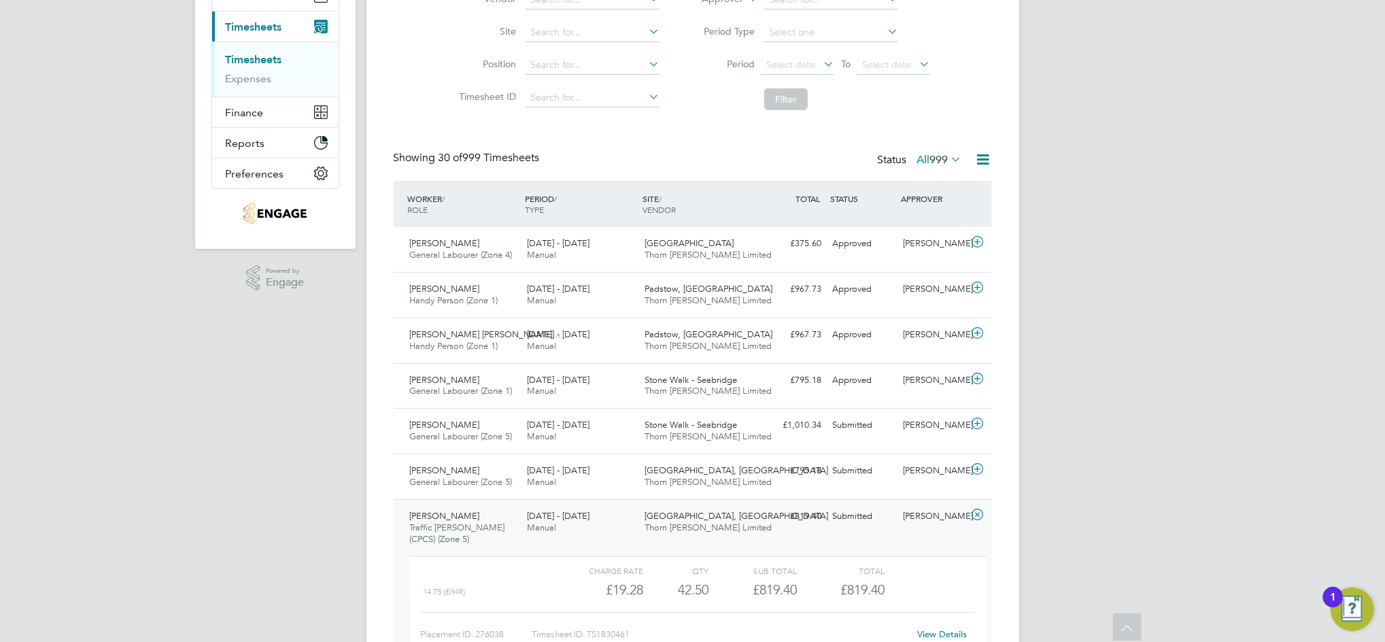
click at [944, 632] on link "View Details" at bounding box center [942, 634] width 50 height 12
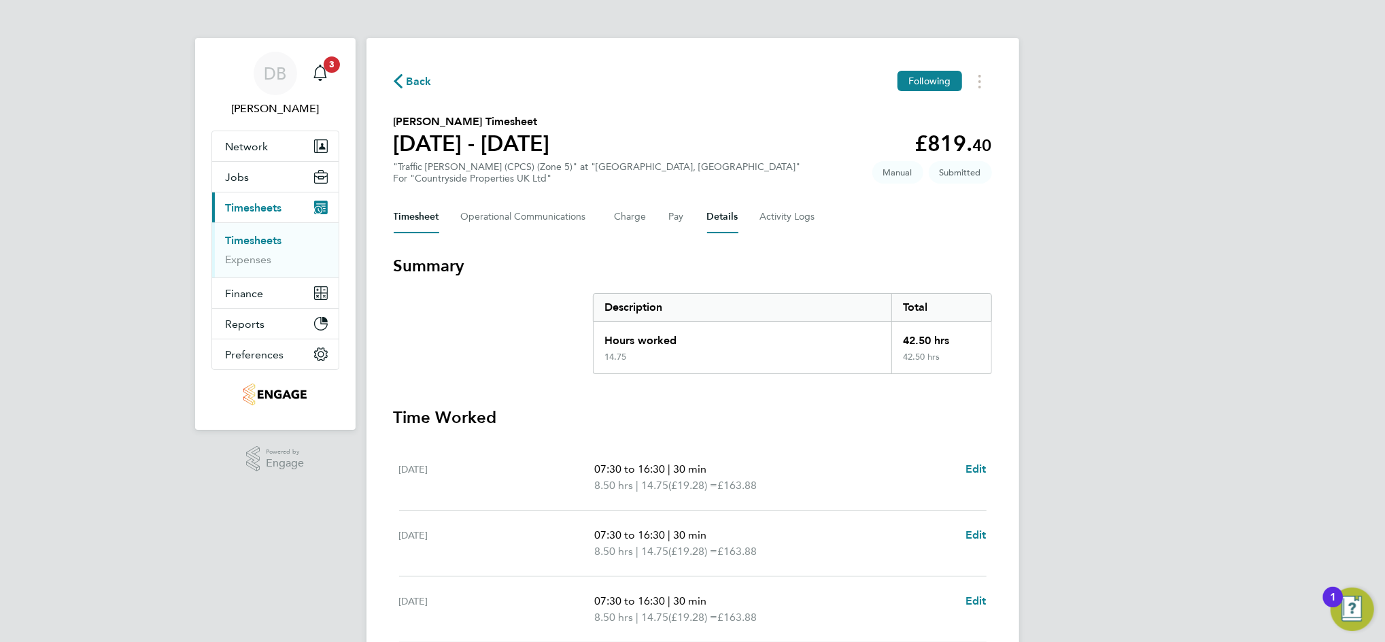
click at [708, 220] on button "Details" at bounding box center [722, 217] width 31 height 33
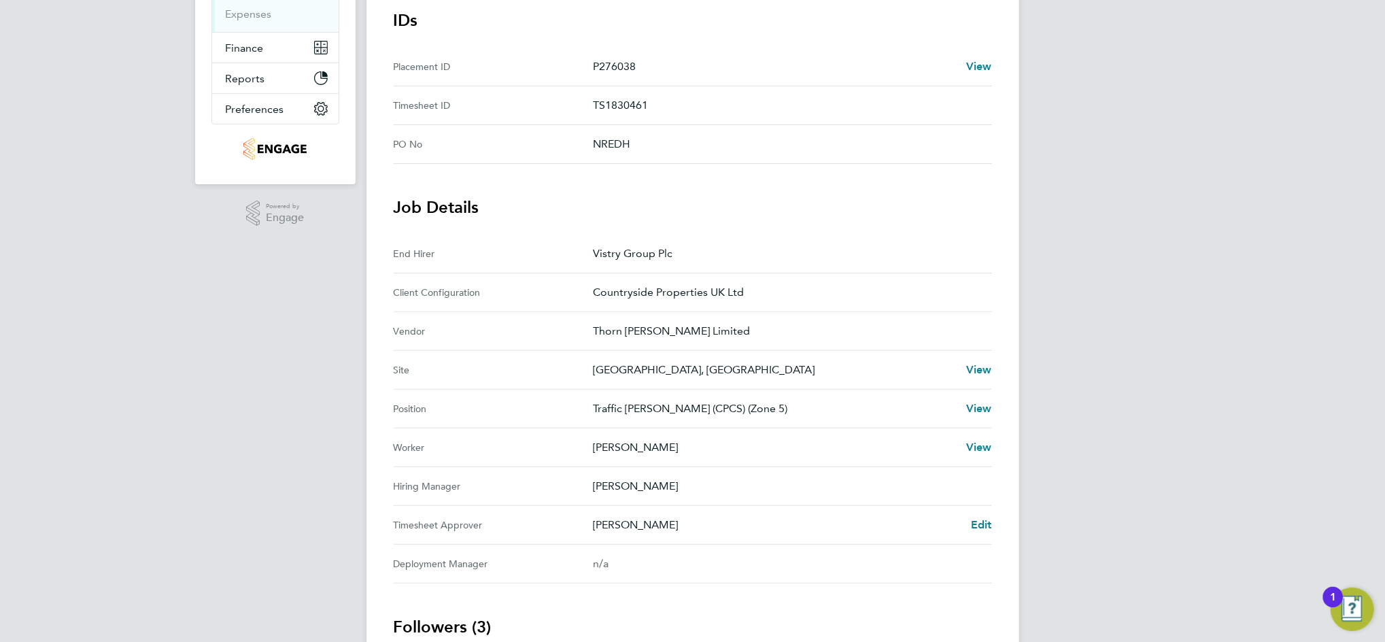
scroll to position [272, 0]
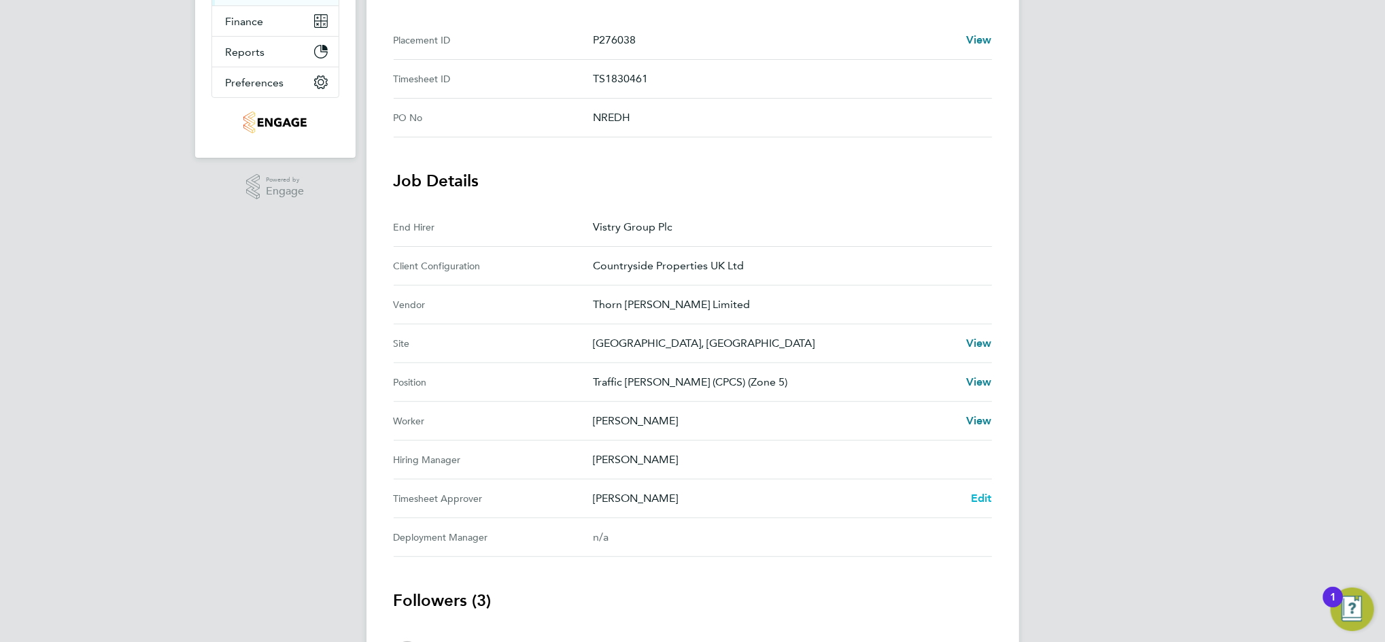
click at [983, 494] on span "Edit" at bounding box center [981, 497] width 21 height 13
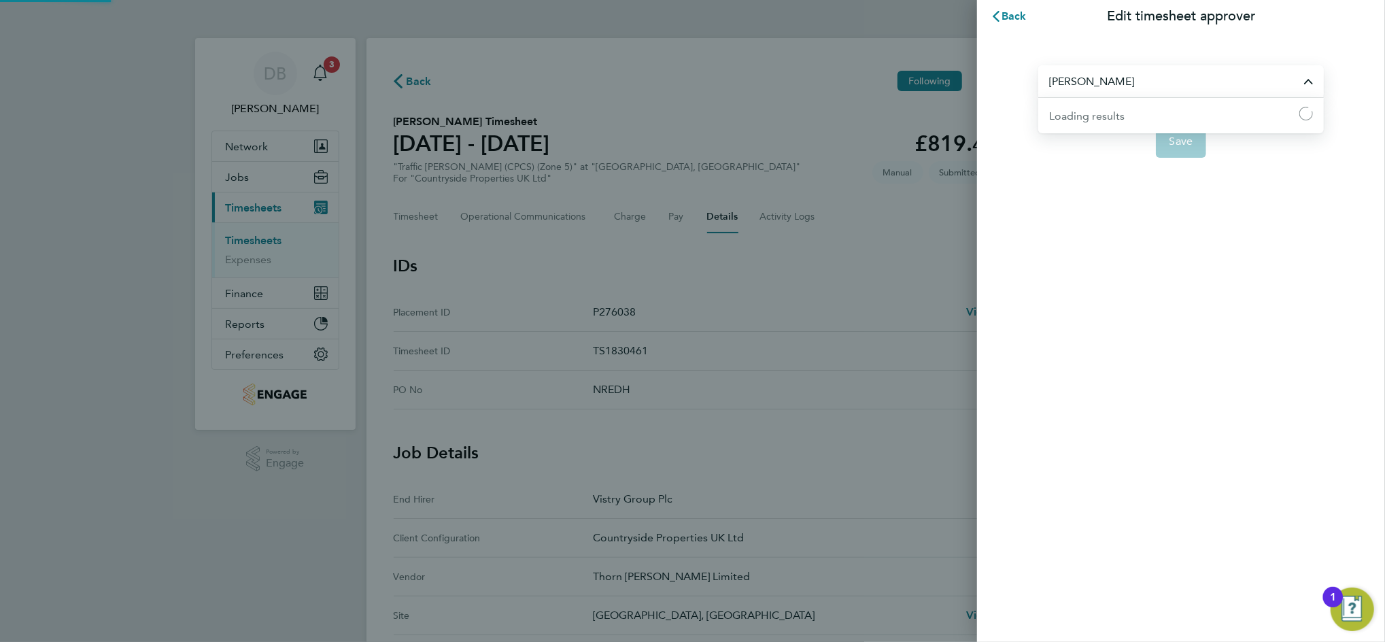
click at [1125, 86] on input "[PERSON_NAME]" at bounding box center [1181, 81] width 286 height 32
type input "[PERSON_NAME]"
click at [1090, 107] on span "[PERSON_NAME]" at bounding box center [1093, 115] width 88 height 16
click at [1167, 137] on button "Save" at bounding box center [1181, 141] width 51 height 33
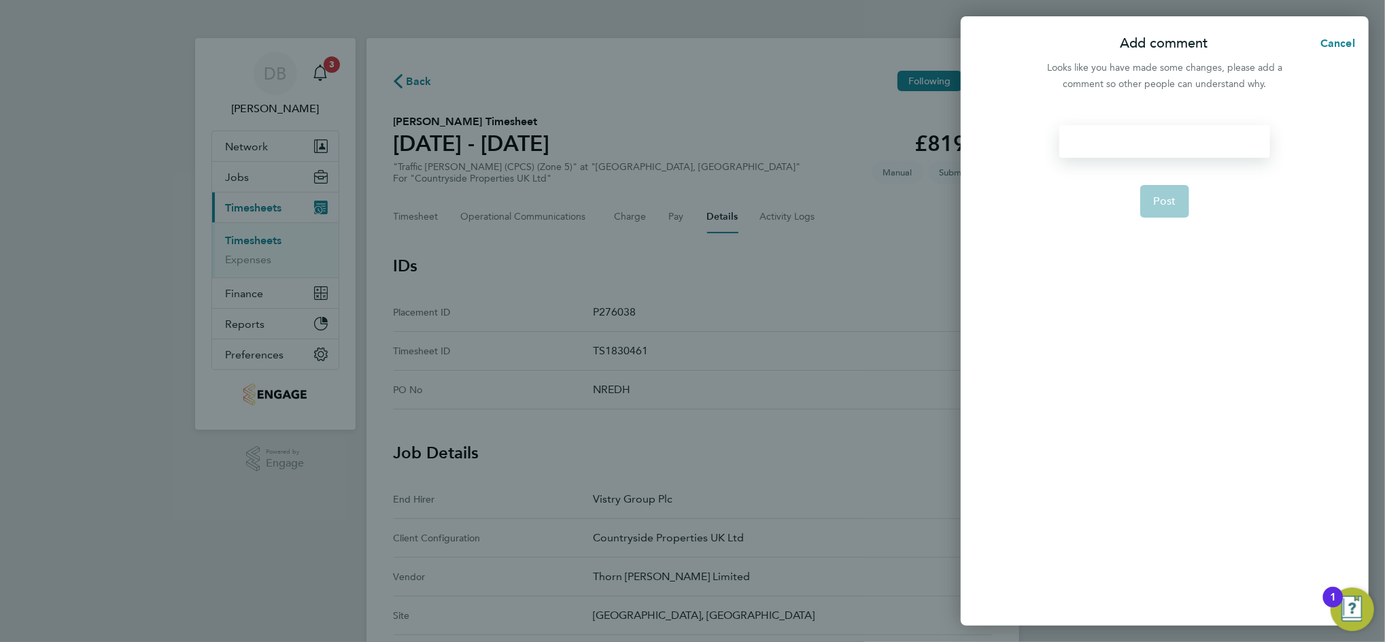
click at [1147, 139] on div at bounding box center [1164, 141] width 210 height 33
paste div
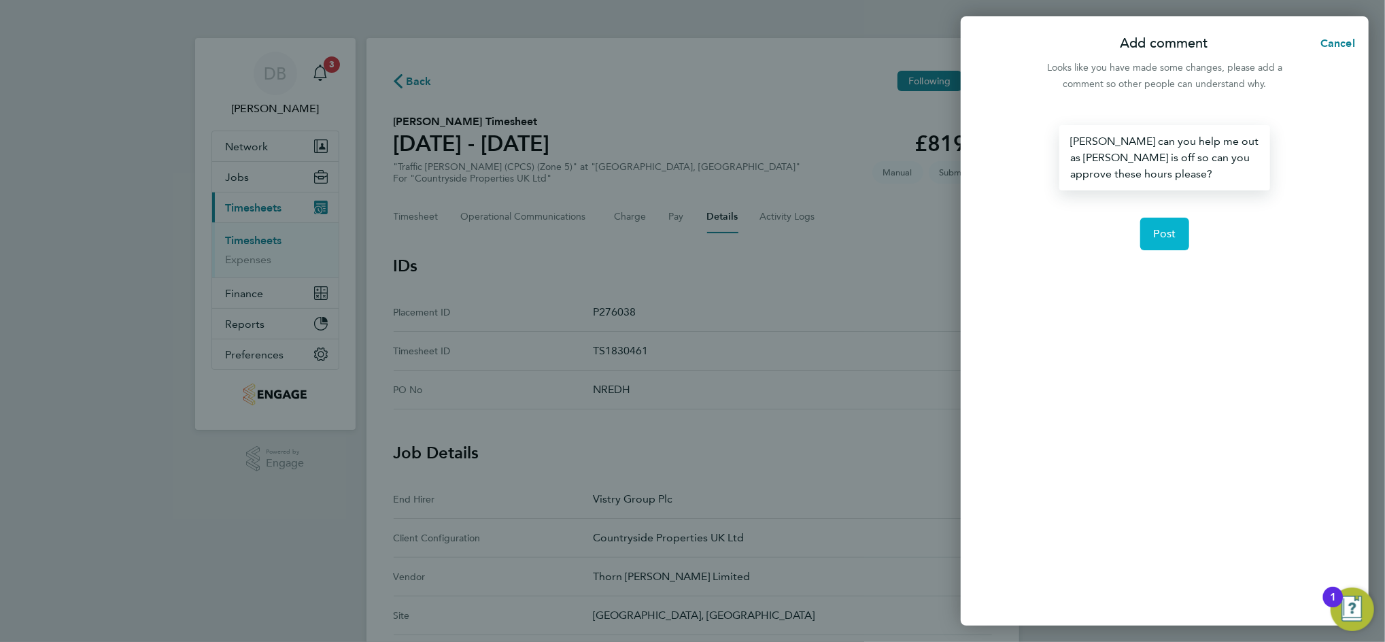
click at [1167, 232] on span "Post" at bounding box center [1165, 234] width 22 height 14
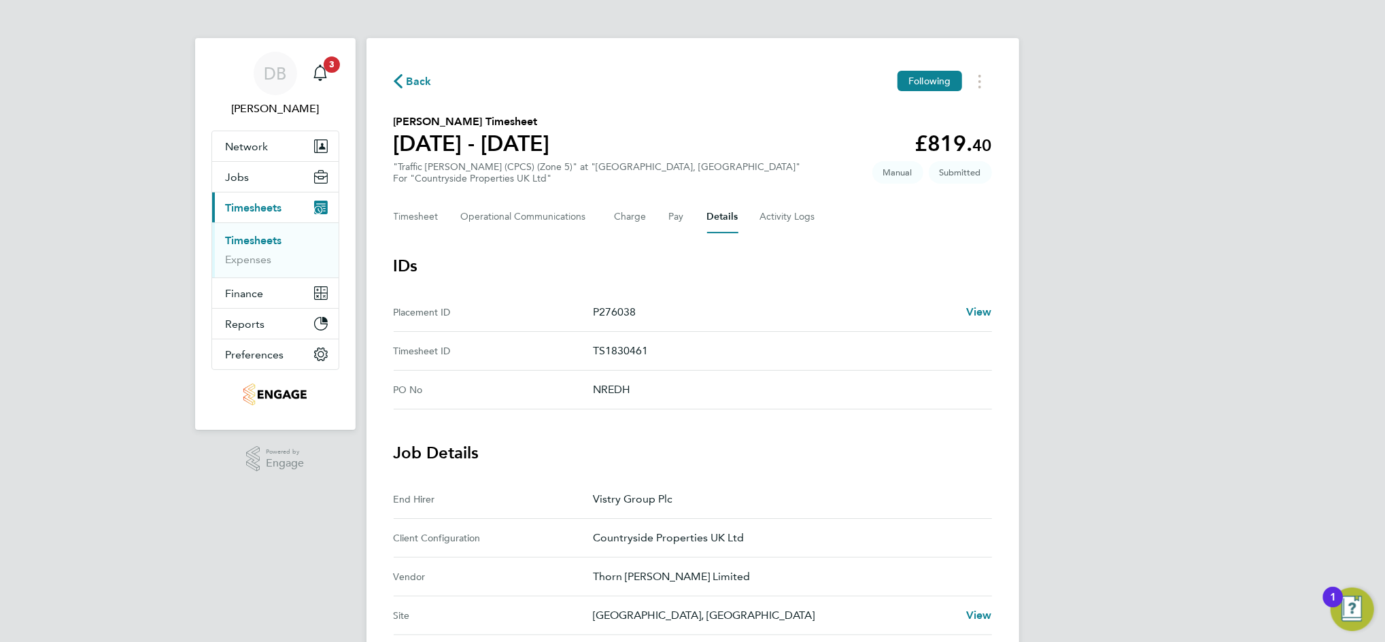
click at [411, 80] on span "Back" at bounding box center [419, 81] width 25 height 16
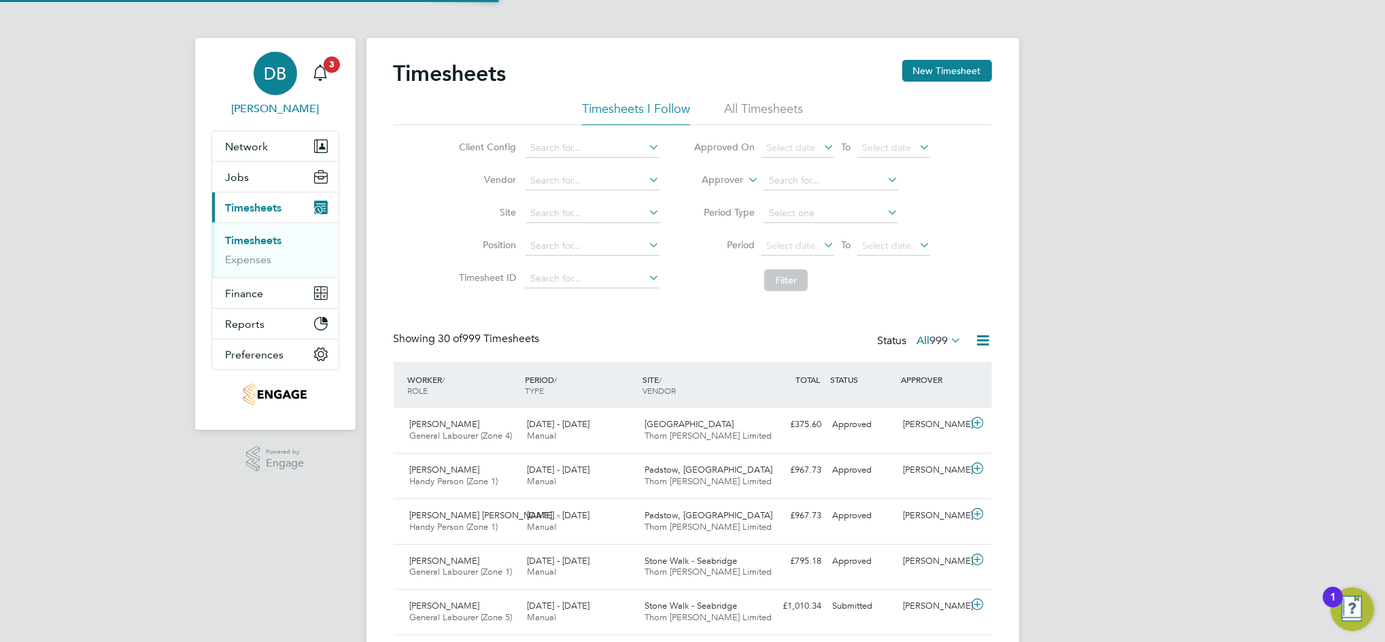
click at [277, 82] on span "DB" at bounding box center [275, 74] width 22 height 18
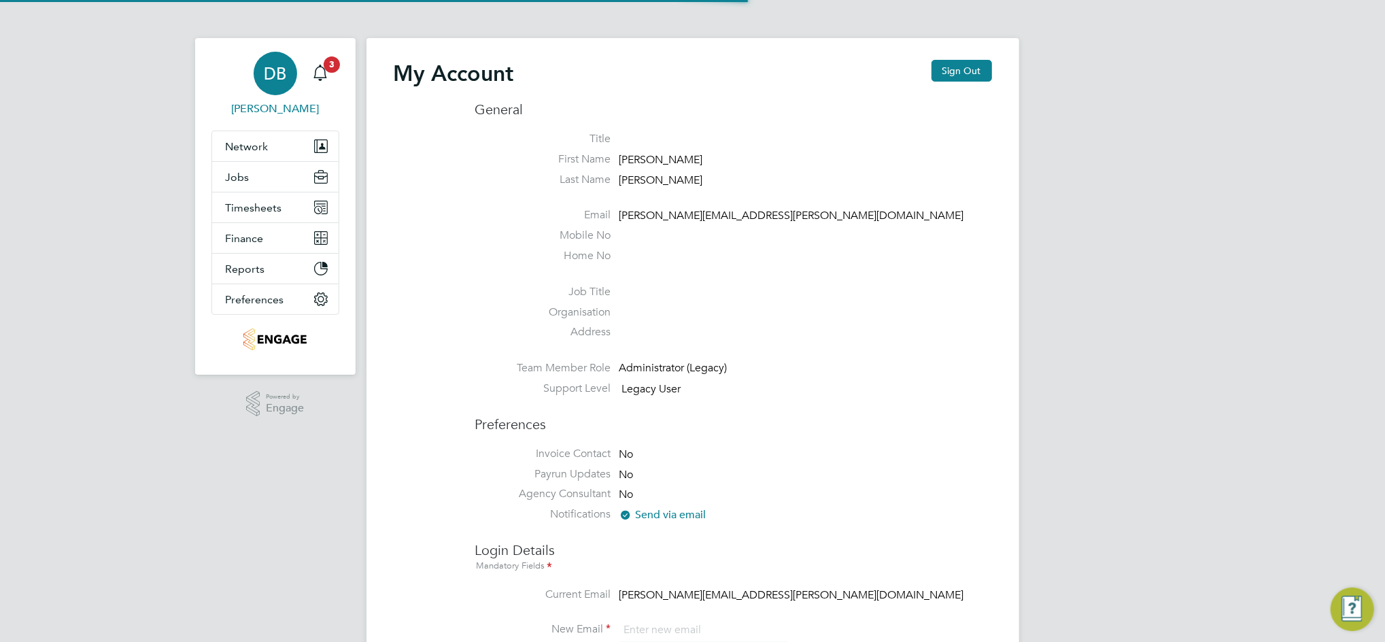
type input "[PERSON_NAME][EMAIL_ADDRESS][PERSON_NAME][DOMAIN_NAME]"
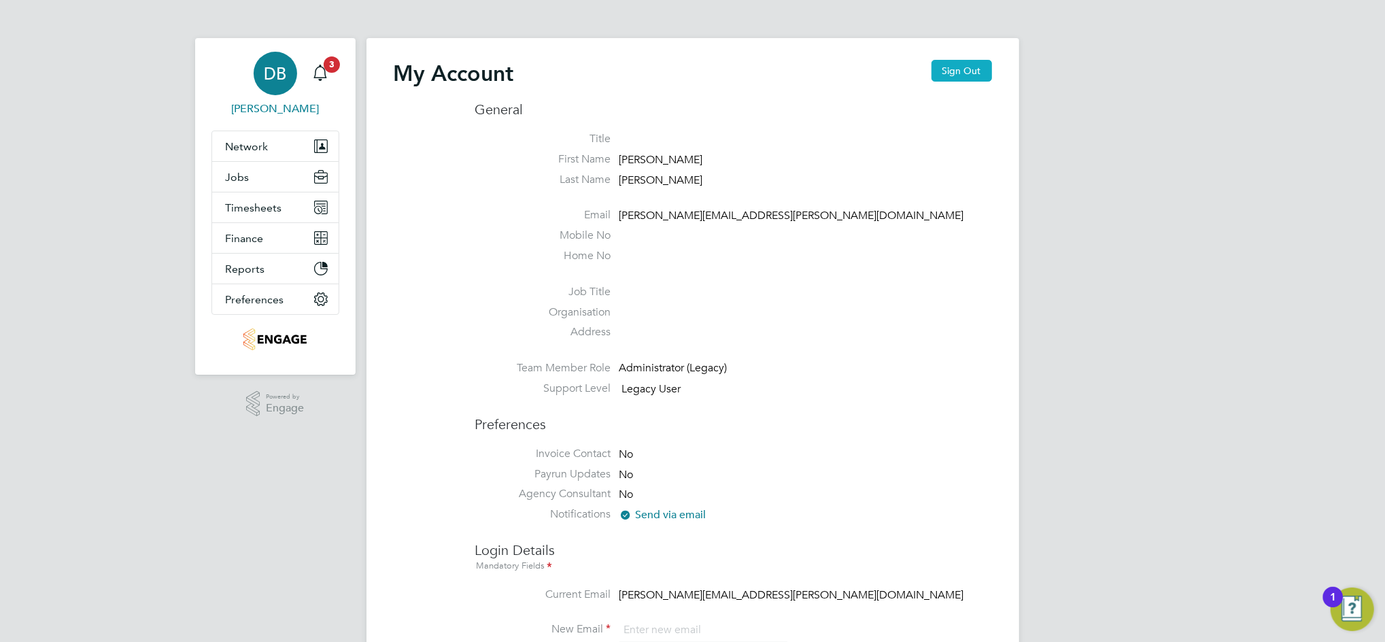
click at [965, 74] on button "Sign Out" at bounding box center [961, 71] width 61 height 22
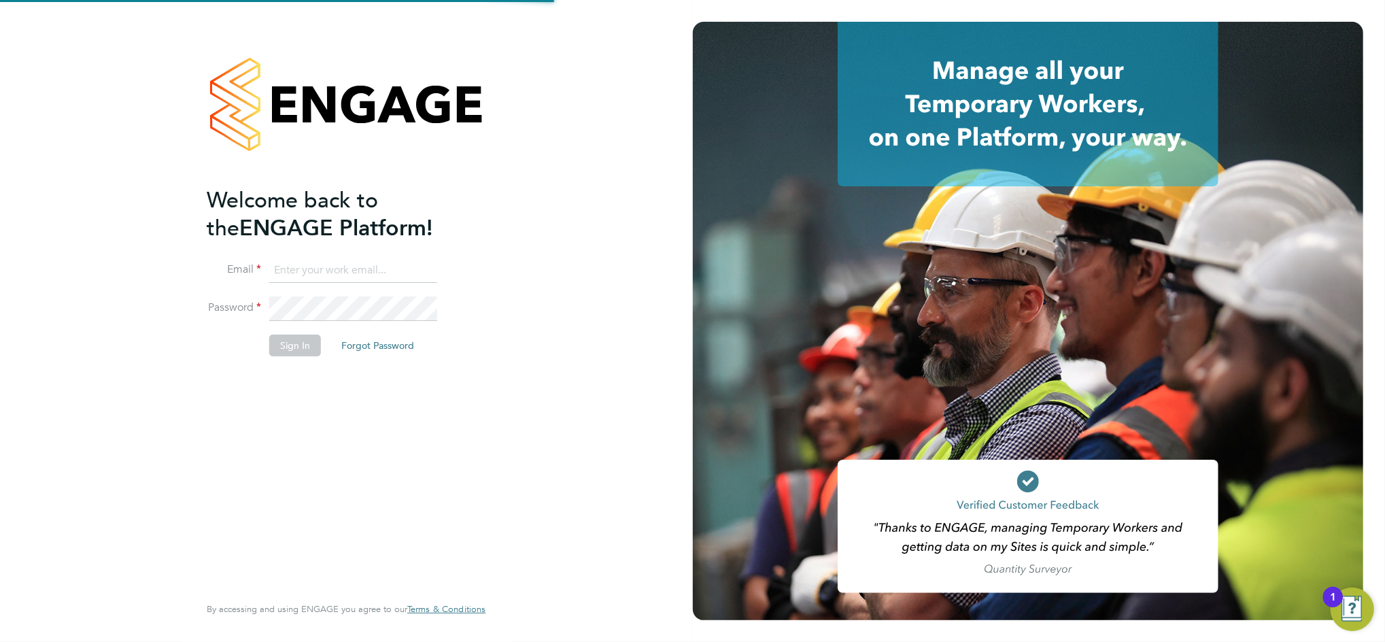
type input "[PERSON_NAME][EMAIL_ADDRESS][PERSON_NAME][DOMAIN_NAME]"
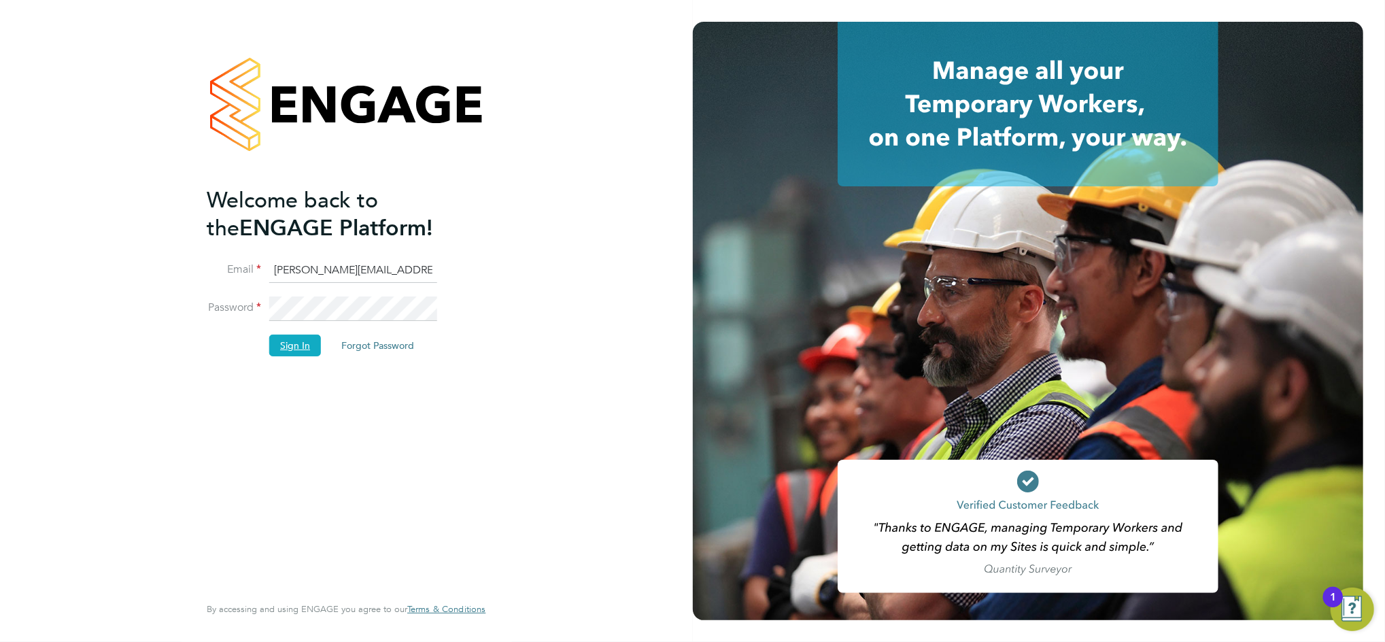
click at [281, 337] on button "Sign In" at bounding box center [295, 345] width 52 height 22
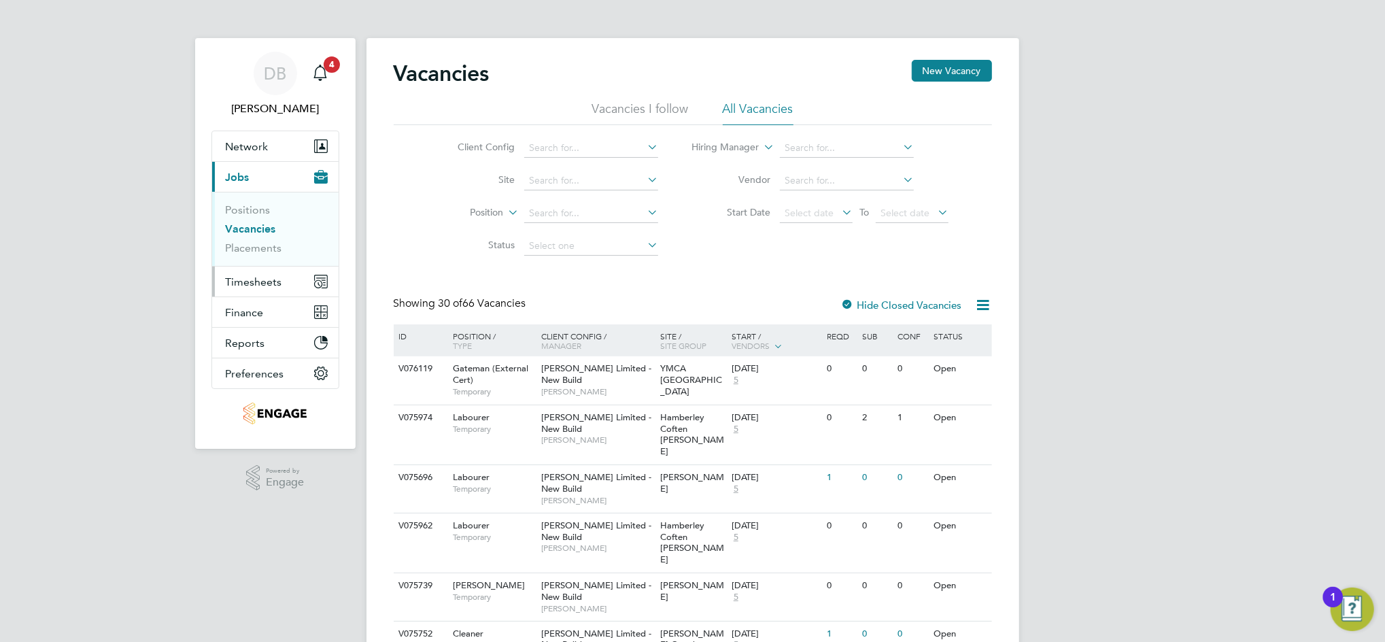
click at [267, 286] on span "Timesheets" at bounding box center [254, 281] width 56 height 13
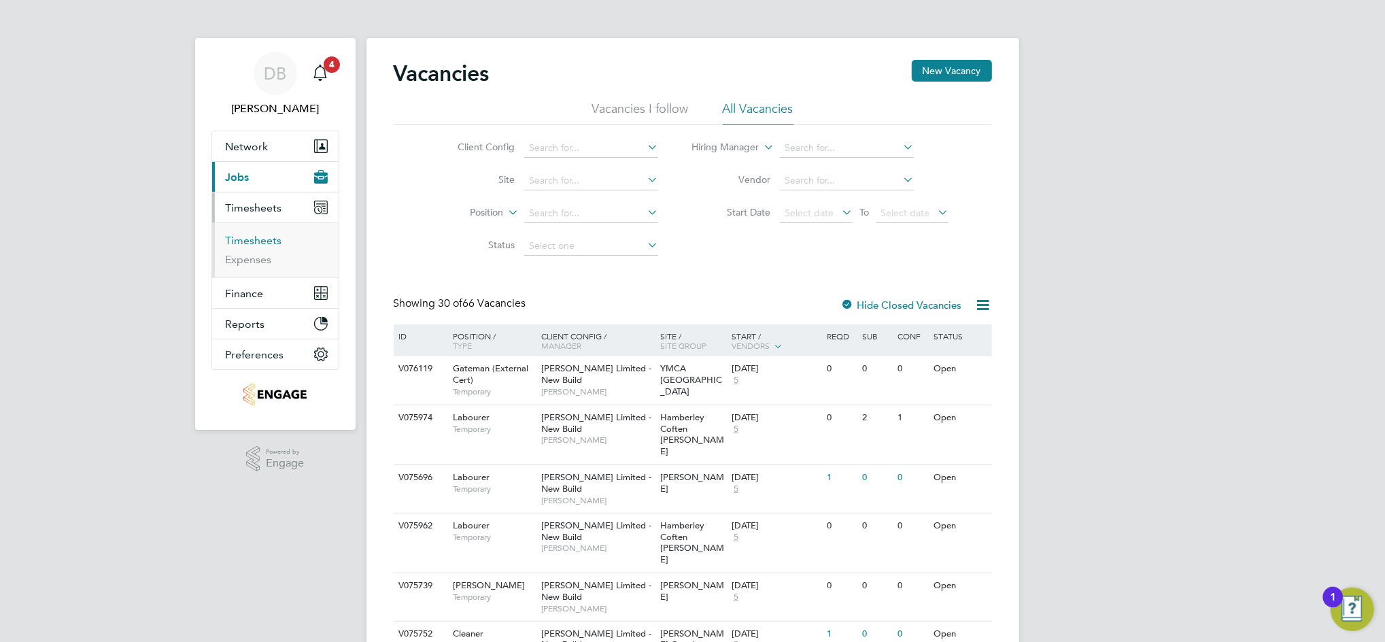
click at [265, 241] on link "Timesheets" at bounding box center [254, 240] width 56 height 13
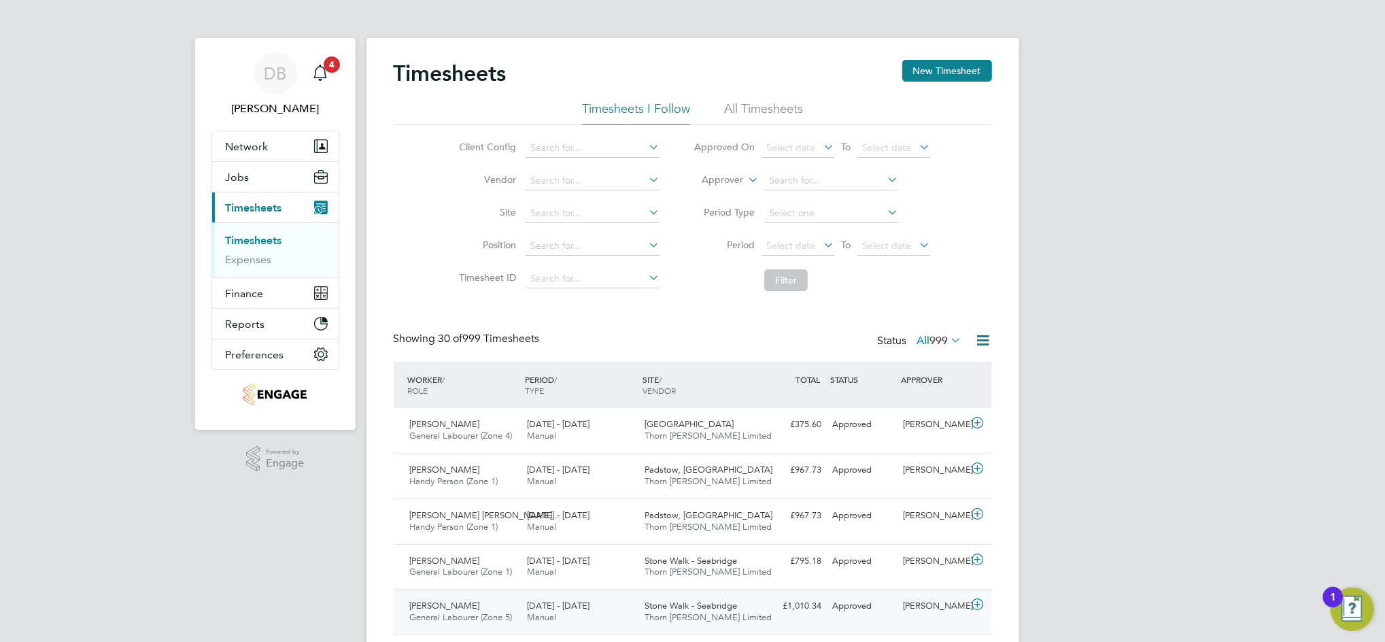
click at [922, 606] on div "[PERSON_NAME]" at bounding box center [932, 606] width 71 height 22
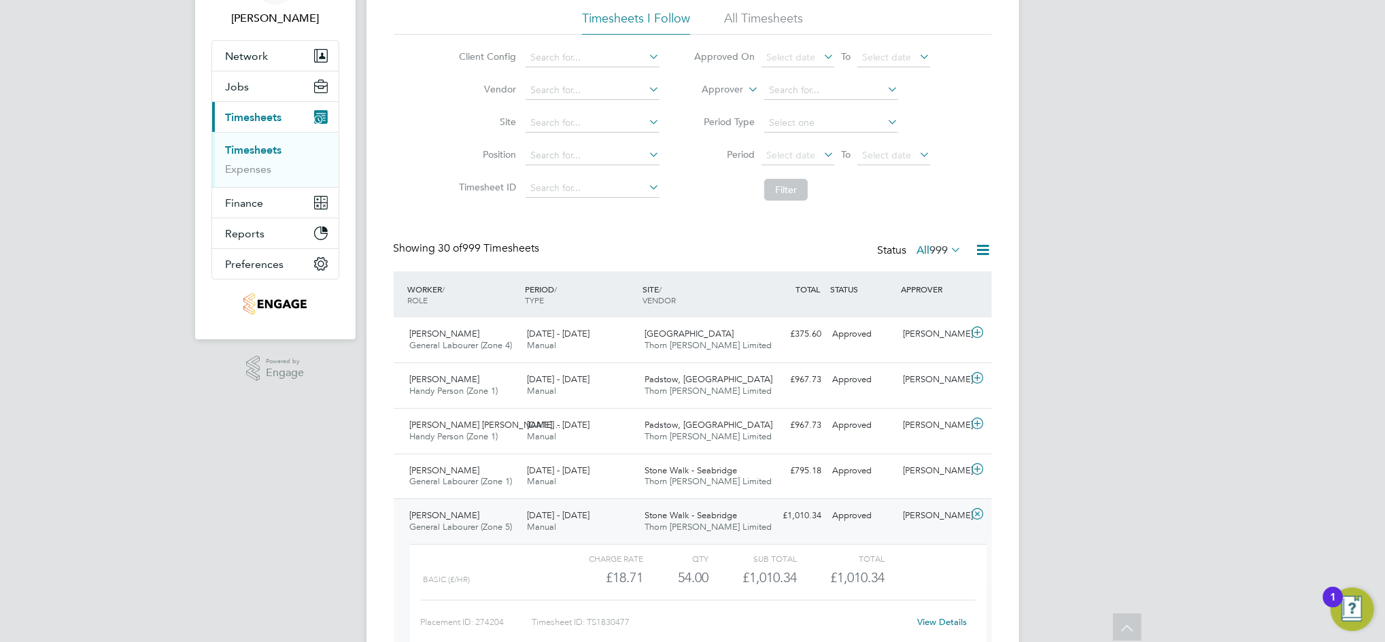
click at [934, 625] on link "View Details" at bounding box center [942, 622] width 50 height 12
click at [948, 520] on div "[PERSON_NAME]" at bounding box center [932, 515] width 71 height 22
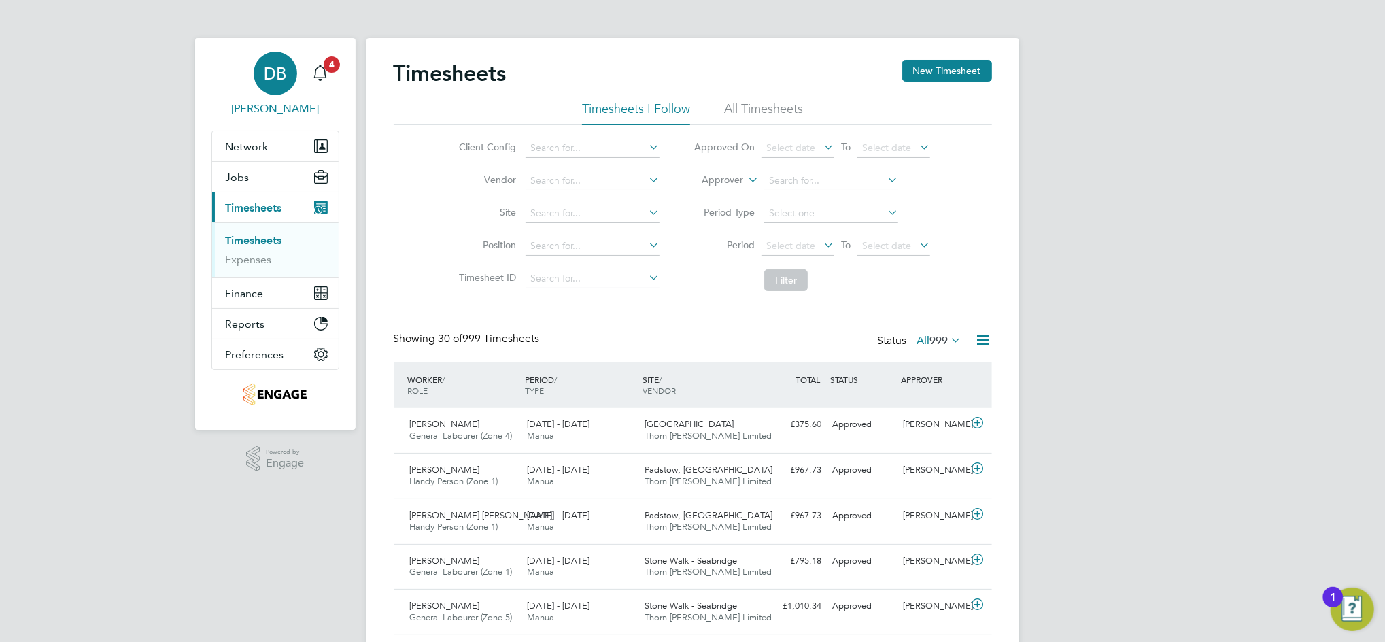
click at [285, 79] on span "DB" at bounding box center [275, 74] width 22 height 18
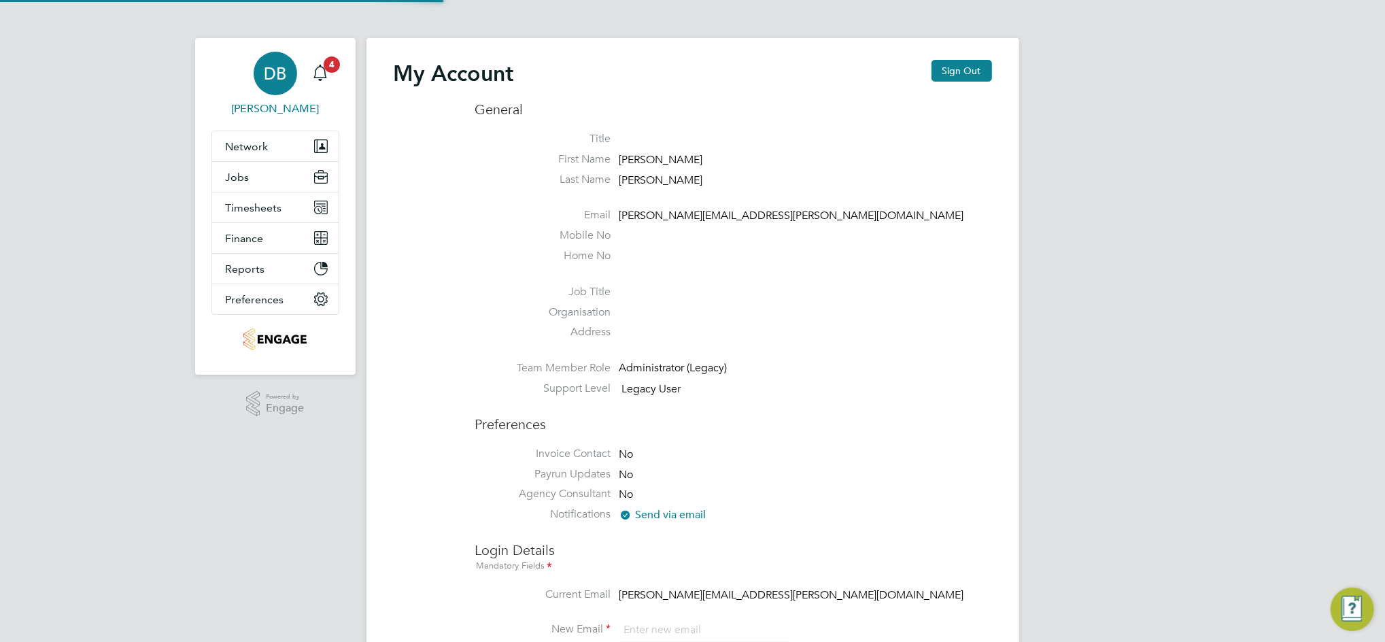
type input "[PERSON_NAME][EMAIL_ADDRESS][PERSON_NAME][DOMAIN_NAME]"
click at [961, 65] on button "Sign Out" at bounding box center [961, 71] width 61 height 22
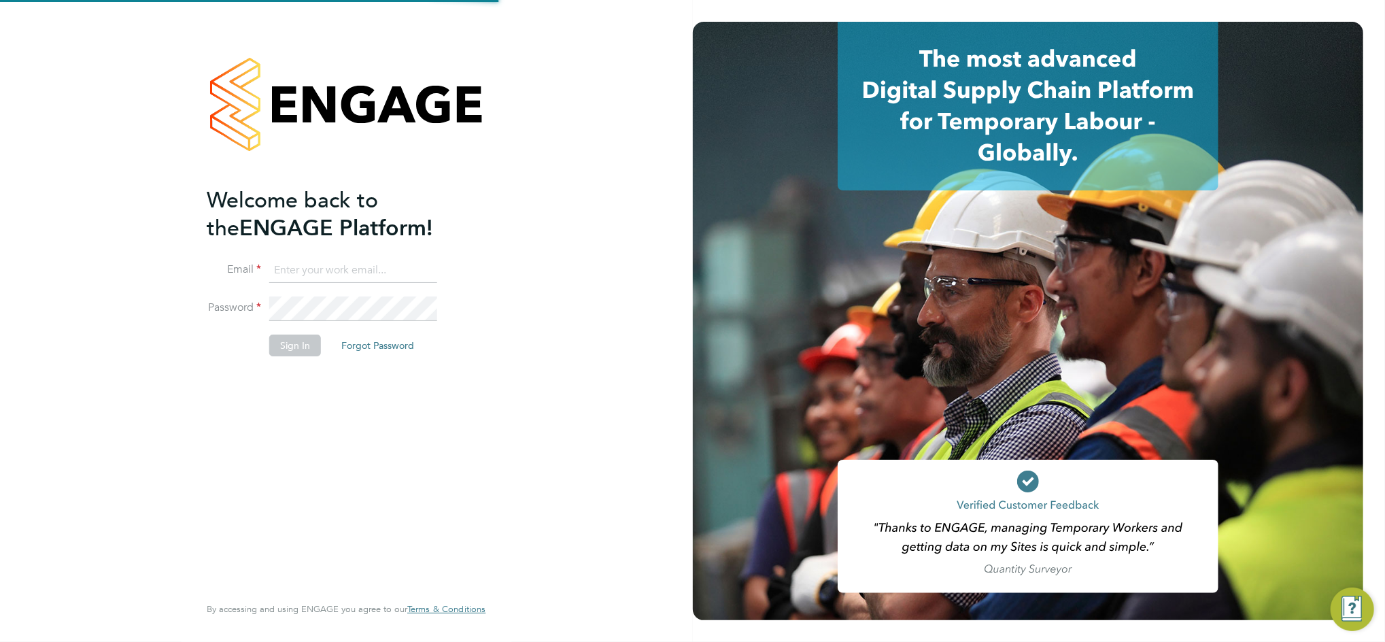
type input "[PERSON_NAME][EMAIL_ADDRESS][PERSON_NAME][DOMAIN_NAME]"
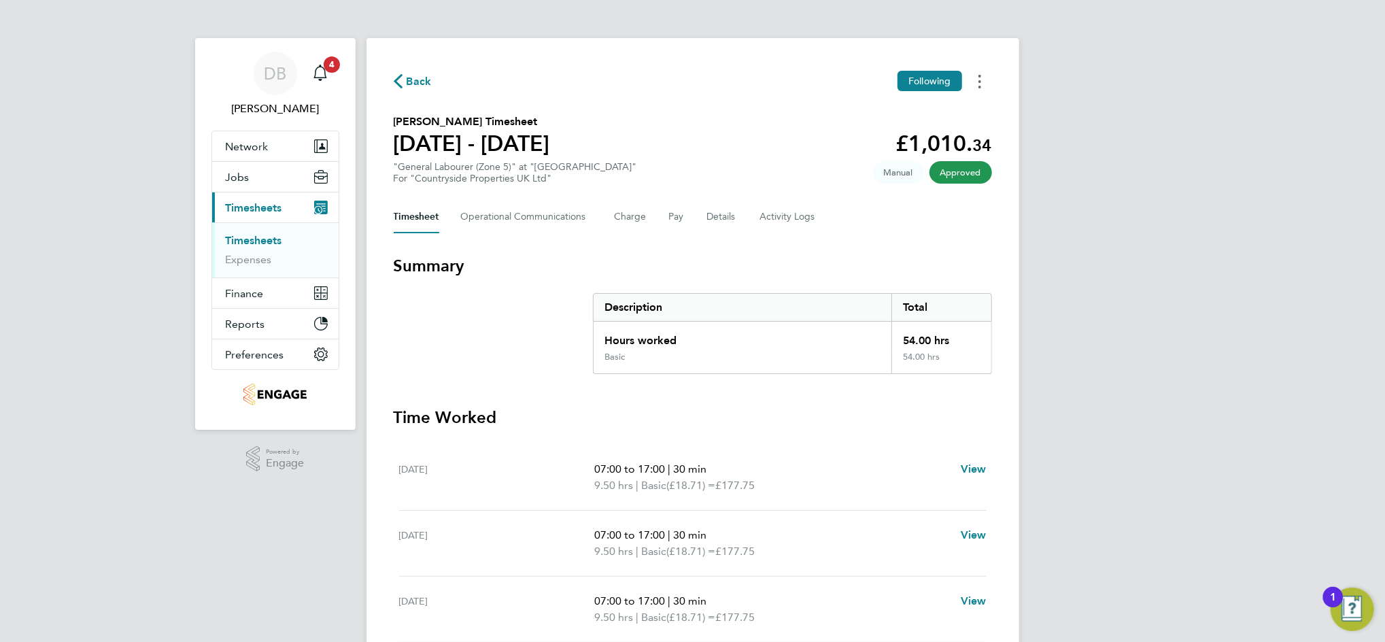
click at [982, 78] on button "Timesheets Menu" at bounding box center [979, 81] width 24 height 21
click at [892, 111] on link "Download timesheet" at bounding box center [910, 111] width 163 height 27
